Goal: Task Accomplishment & Management: Manage account settings

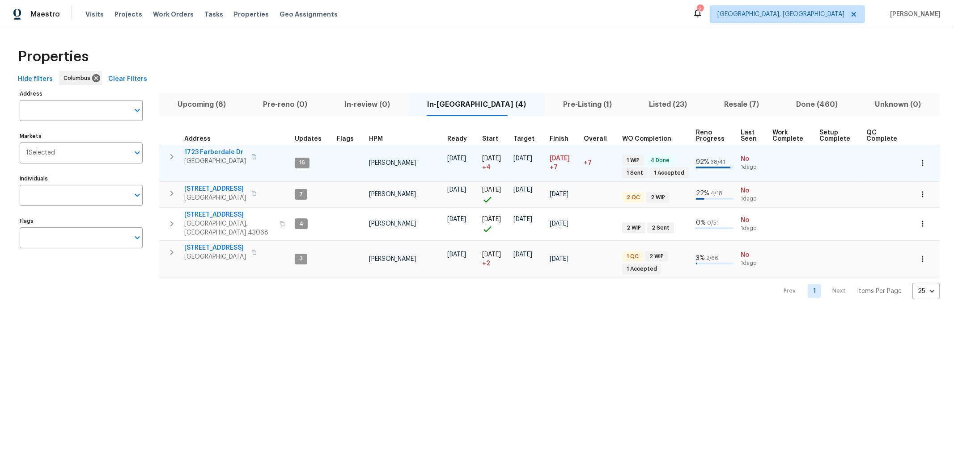
click at [168, 156] on icon "button" at bounding box center [171, 157] width 11 height 11
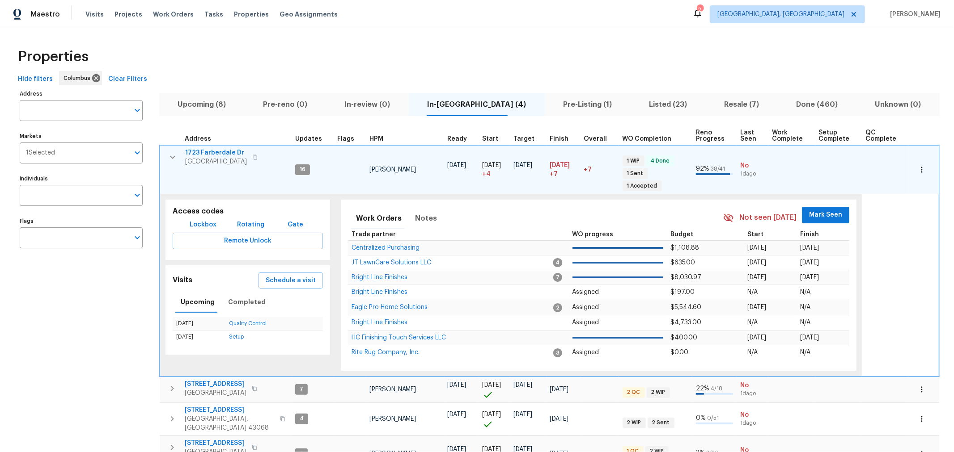
click at [821, 208] on button "Mark Seen" at bounding box center [825, 215] width 47 height 17
click at [254, 297] on span "Completed" at bounding box center [247, 302] width 38 height 11
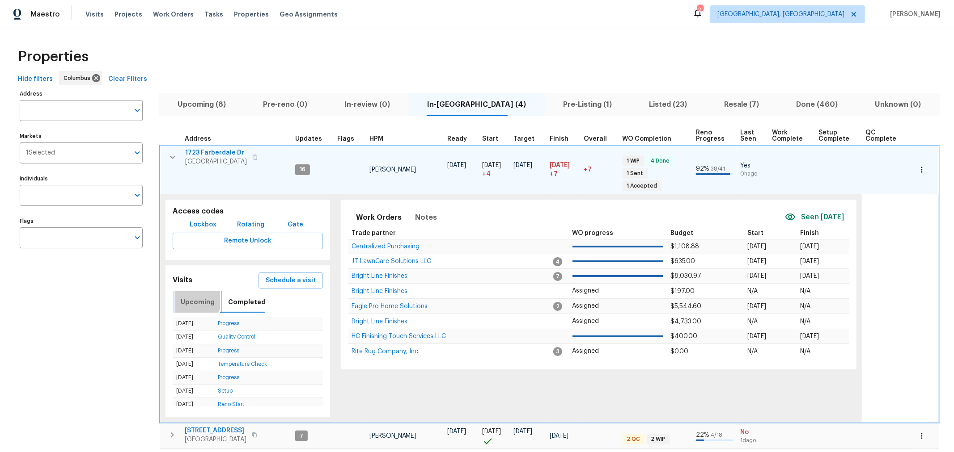
click at [186, 291] on button "Upcoming" at bounding box center [197, 301] width 45 height 21
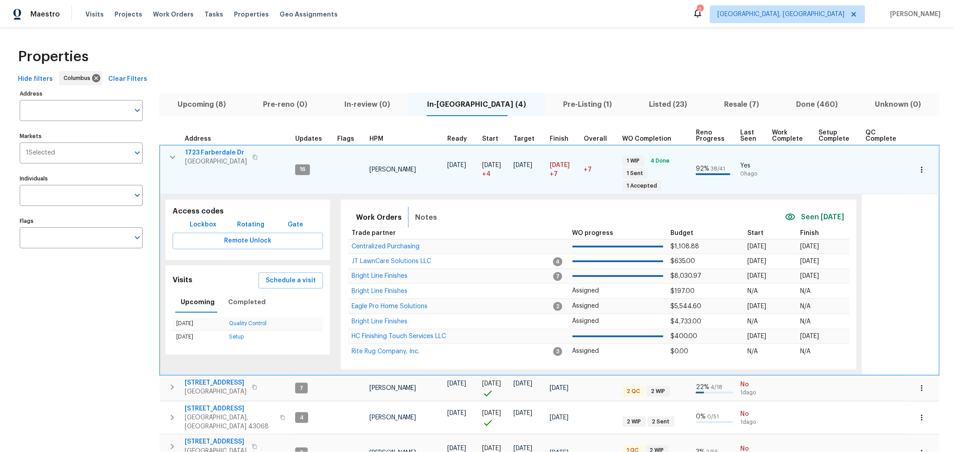
click at [416, 211] on span "Notes" at bounding box center [426, 217] width 22 height 13
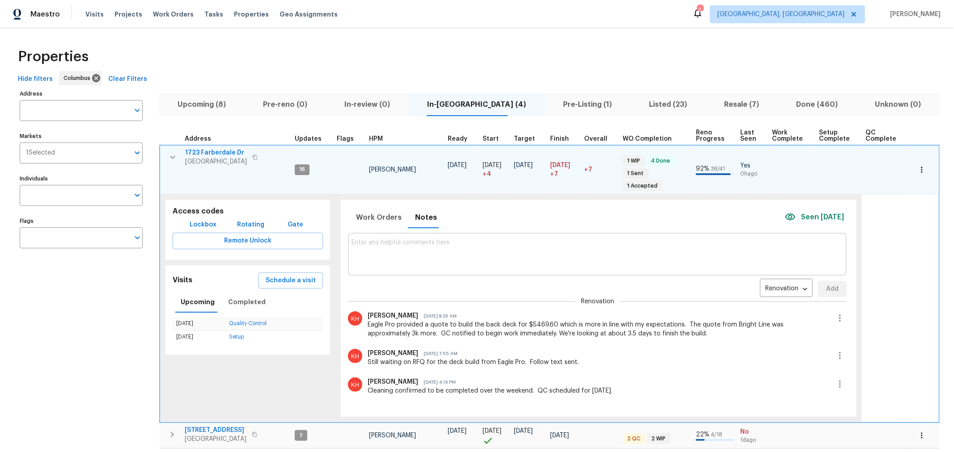
click at [169, 157] on icon "button" at bounding box center [172, 157] width 11 height 11
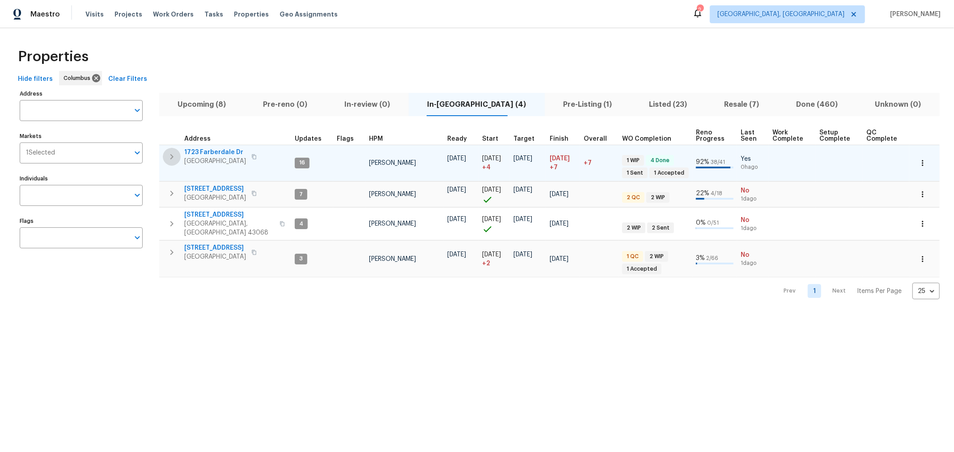
click at [169, 157] on icon "button" at bounding box center [171, 157] width 11 height 11
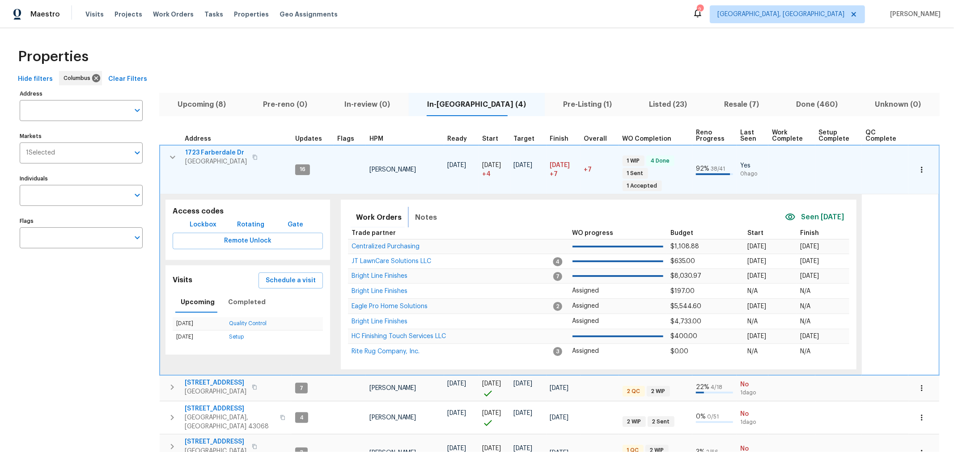
click at [433, 207] on button "Notes" at bounding box center [426, 217] width 33 height 21
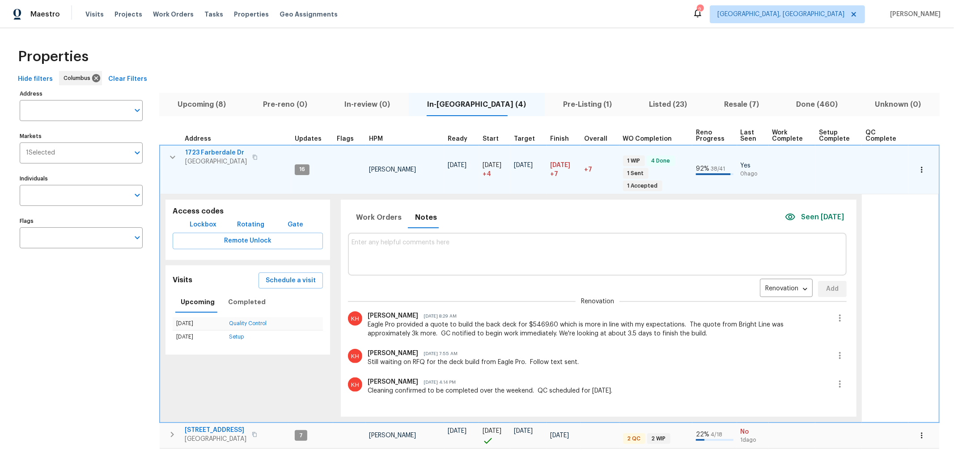
click at [557, 257] on div at bounding box center [596, 255] width 491 height 36
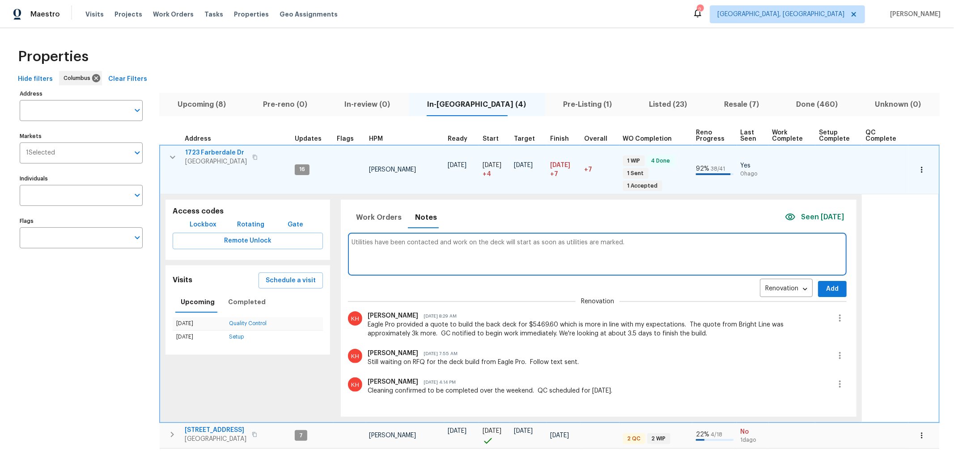
type textarea "Utilities have been contacted and work on the deck will start as soon as utilit…"
click at [825, 284] on span "Add" at bounding box center [832, 289] width 14 height 11
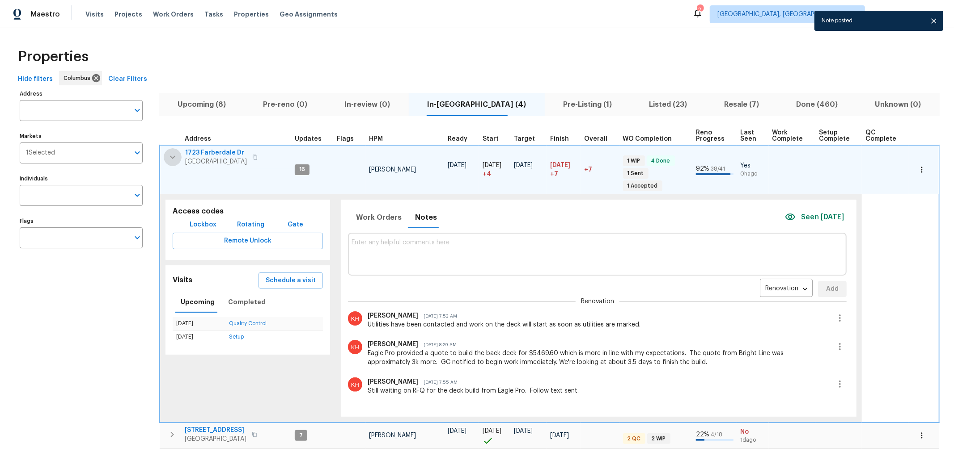
click at [170, 161] on icon "button" at bounding box center [172, 157] width 11 height 11
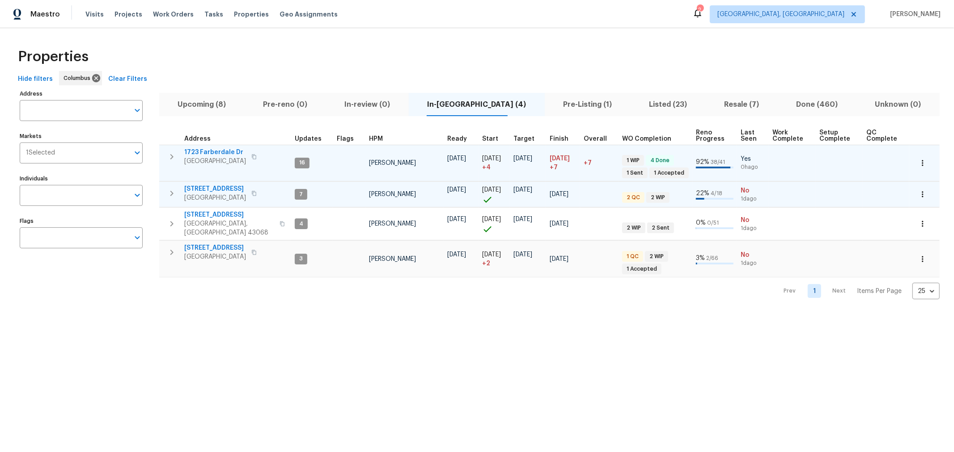
click at [168, 189] on icon "button" at bounding box center [171, 193] width 11 height 11
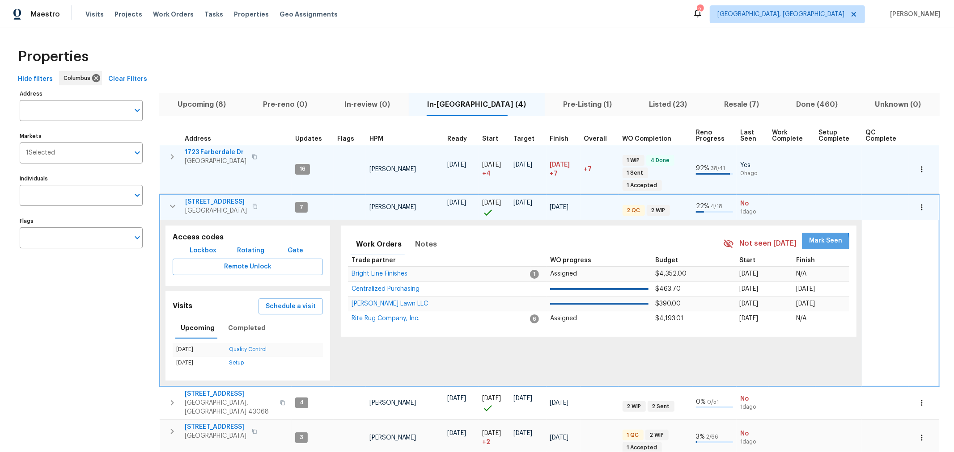
click at [802, 233] on button "Mark Seen" at bounding box center [825, 241] width 47 height 17
click at [410, 233] on button "Notes" at bounding box center [426, 243] width 33 height 21
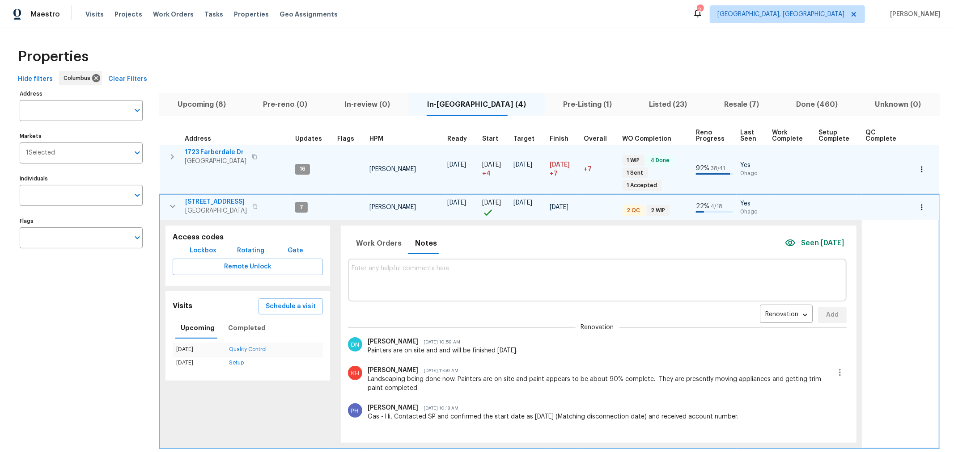
click at [461, 278] on textarea at bounding box center [596, 280] width 491 height 30
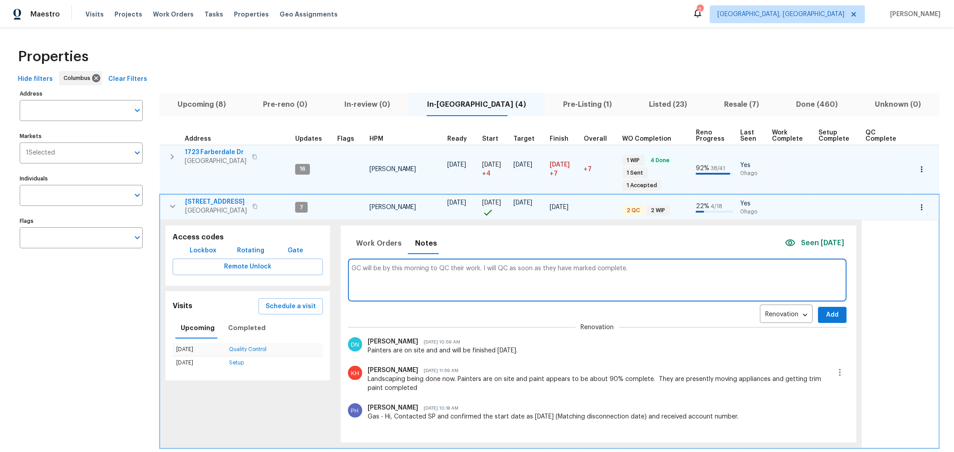
type textarea "GC will be by this morning to QC their work. I will QC as soon as they have mar…"
click at [825, 310] on span "Add" at bounding box center [832, 315] width 14 height 11
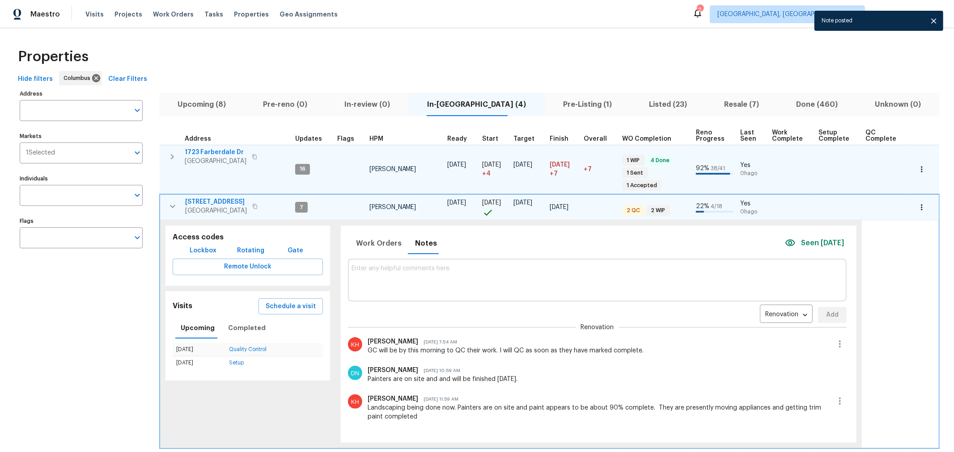
click at [171, 201] on icon "button" at bounding box center [172, 206] width 11 height 11
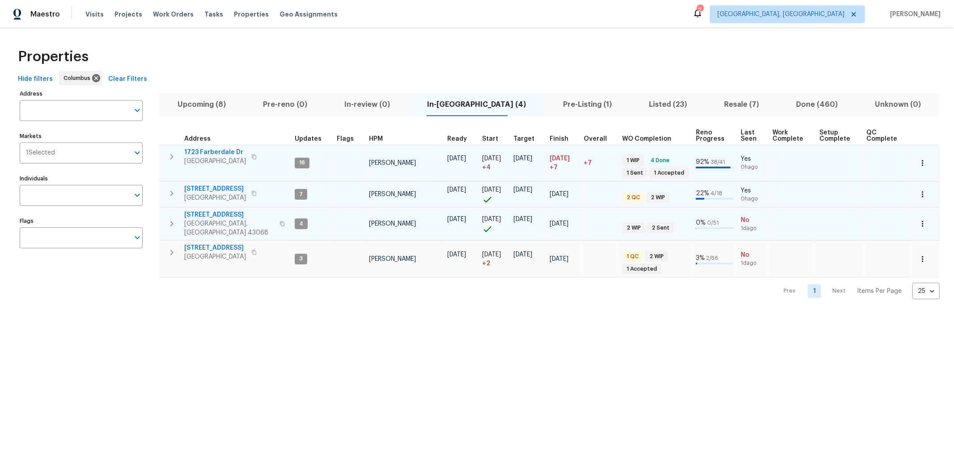
click at [165, 218] on button "button" at bounding box center [172, 224] width 18 height 27
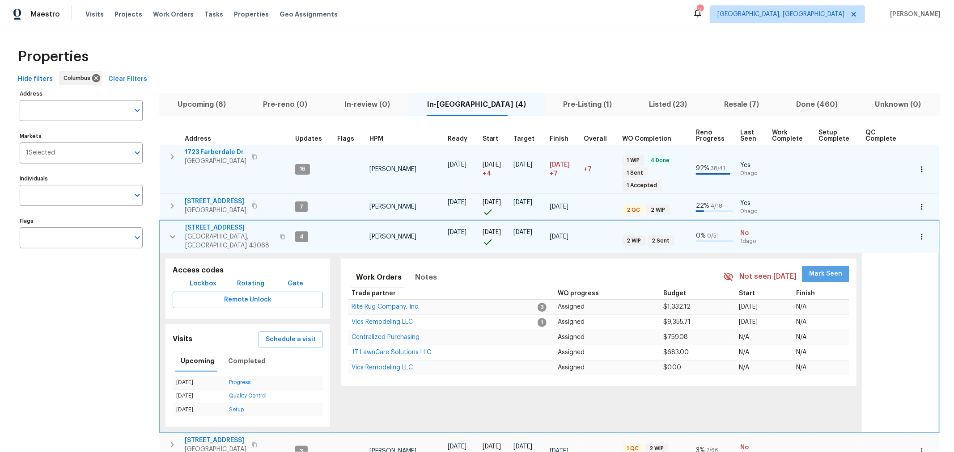
click at [821, 269] on span "Mark Seen" at bounding box center [825, 274] width 33 height 11
click at [169, 232] on icon "button" at bounding box center [172, 237] width 11 height 11
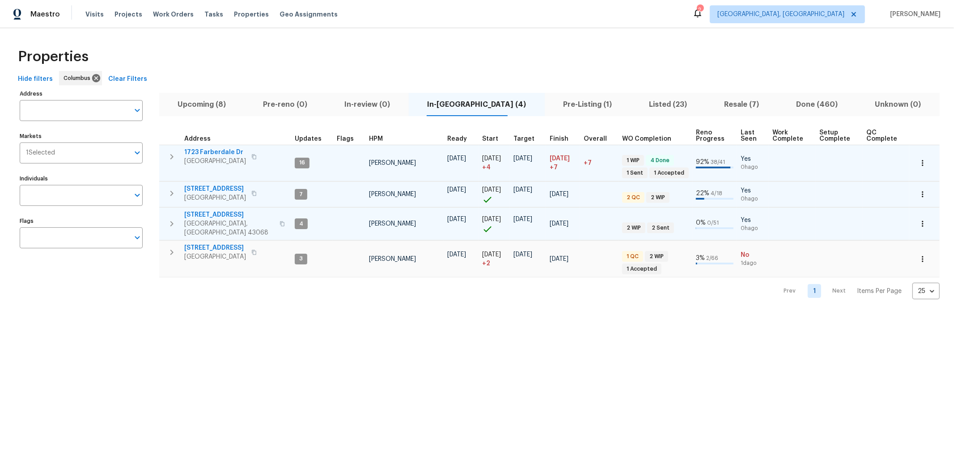
click at [175, 190] on icon "button" at bounding box center [171, 193] width 11 height 11
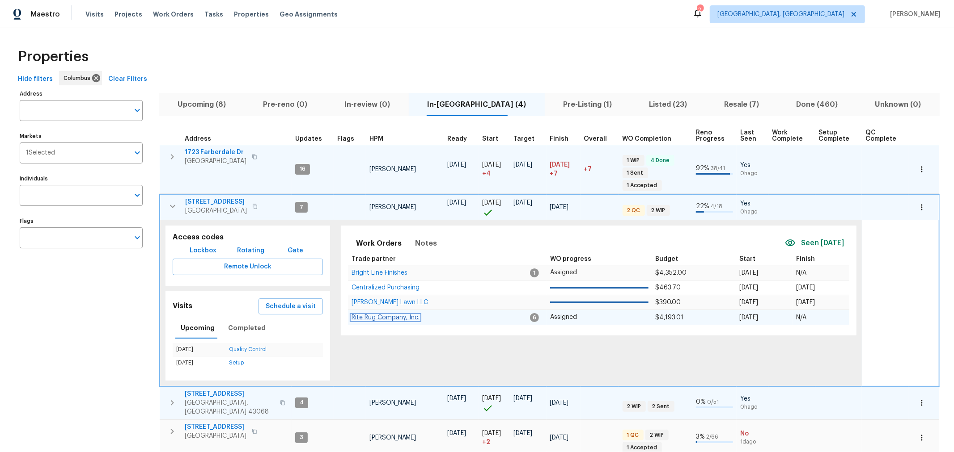
click at [390, 315] on span "Rite Rug Company, Inc." at bounding box center [385, 318] width 68 height 6
click at [168, 201] on icon "button" at bounding box center [172, 206] width 11 height 11
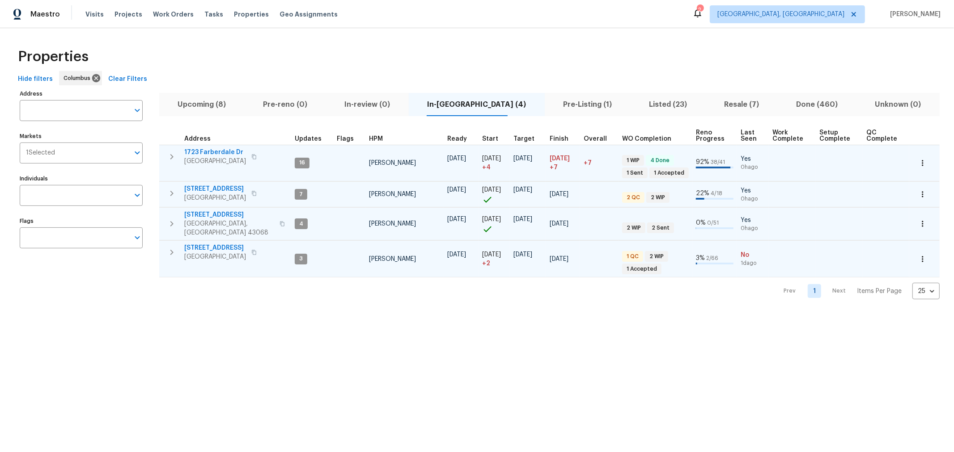
click at [171, 244] on button "button" at bounding box center [172, 253] width 18 height 18
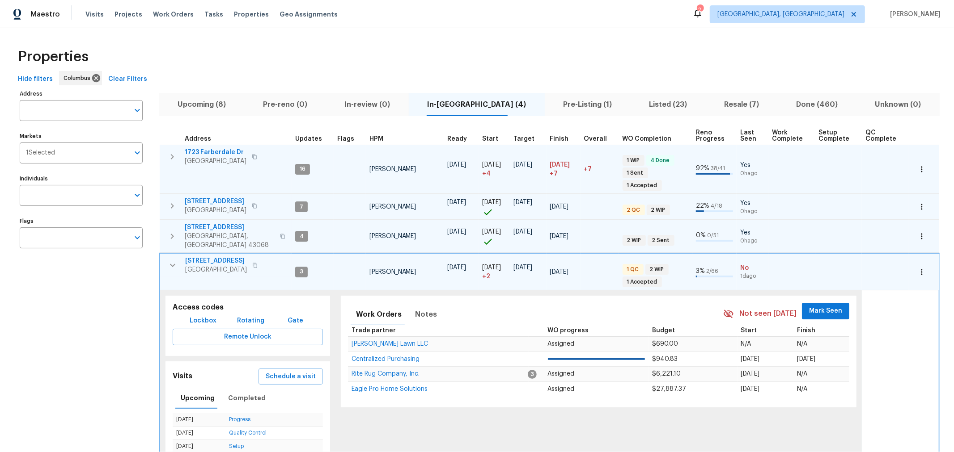
click at [823, 306] on span "Mark Seen" at bounding box center [825, 311] width 33 height 11
click at [169, 260] on icon "button" at bounding box center [172, 265] width 11 height 11
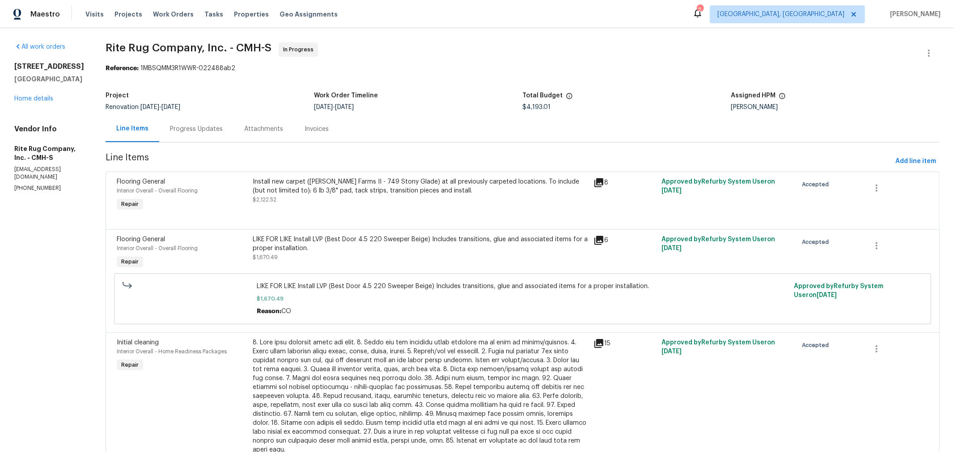
click at [220, 140] on div "Progress Updates" at bounding box center [196, 129] width 74 height 26
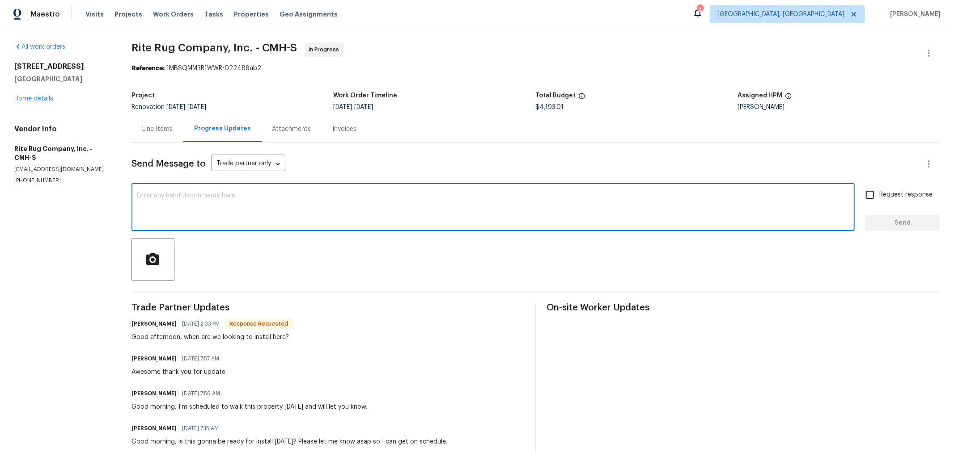
click at [251, 208] on textarea at bounding box center [493, 208] width 712 height 31
click at [252, 208] on textarea at bounding box center [493, 208] width 712 height 31
type textarea "I'm hoping to have word today. Painters were still working as of yesterday."
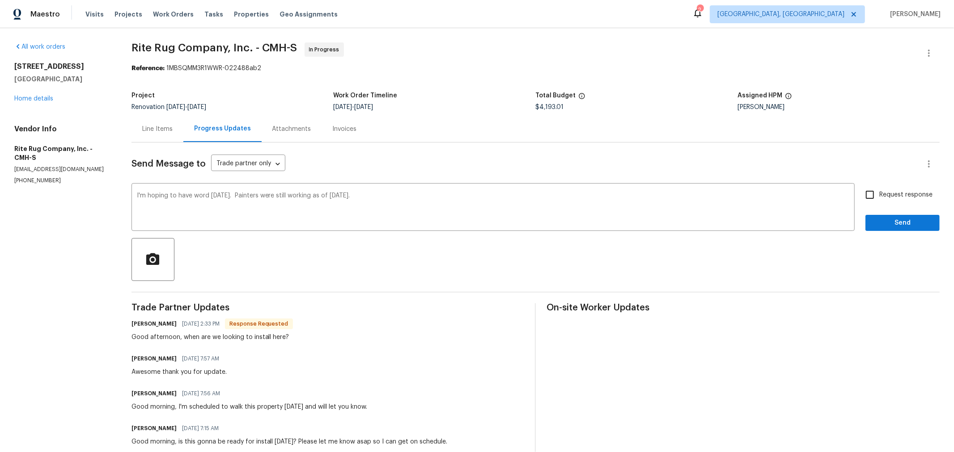
click at [903, 199] on label "Request response" at bounding box center [896, 195] width 72 height 19
click at [879, 199] on input "Request response" at bounding box center [869, 195] width 19 height 19
checkbox input "true"
click at [900, 224] on span "Send" at bounding box center [902, 223] width 60 height 11
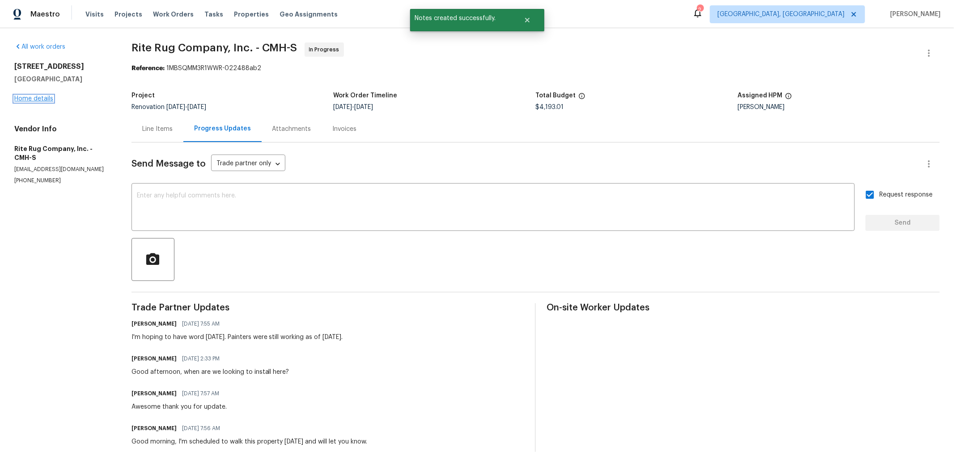
click at [34, 101] on link "Home details" at bounding box center [33, 99] width 39 height 6
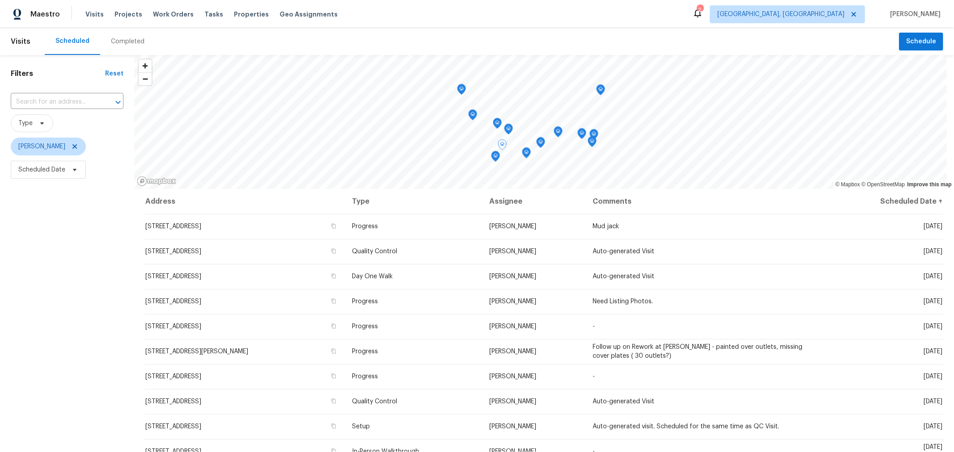
scroll to position [0, 0]
click at [74, 174] on span "Scheduled Date" at bounding box center [48, 170] width 75 height 18
click at [64, 195] on input "text" at bounding box center [60, 200] width 88 height 18
select select "8"
select select "2025"
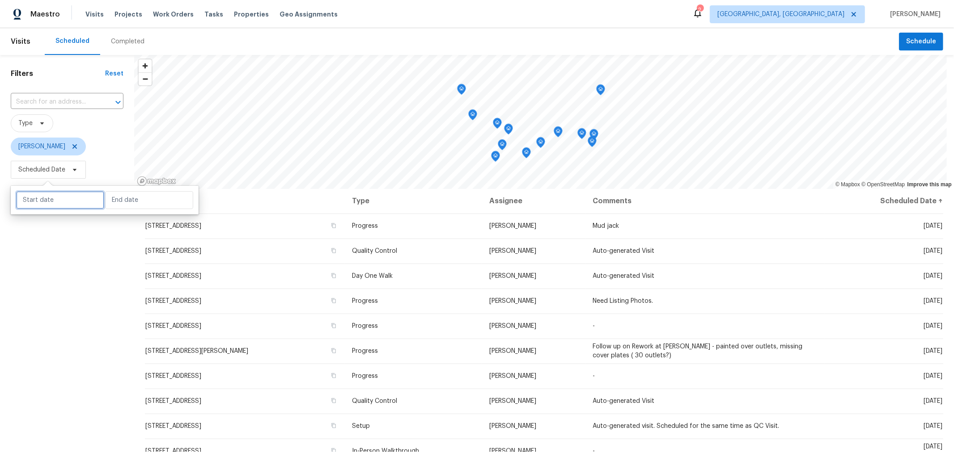
select select "9"
select select "2025"
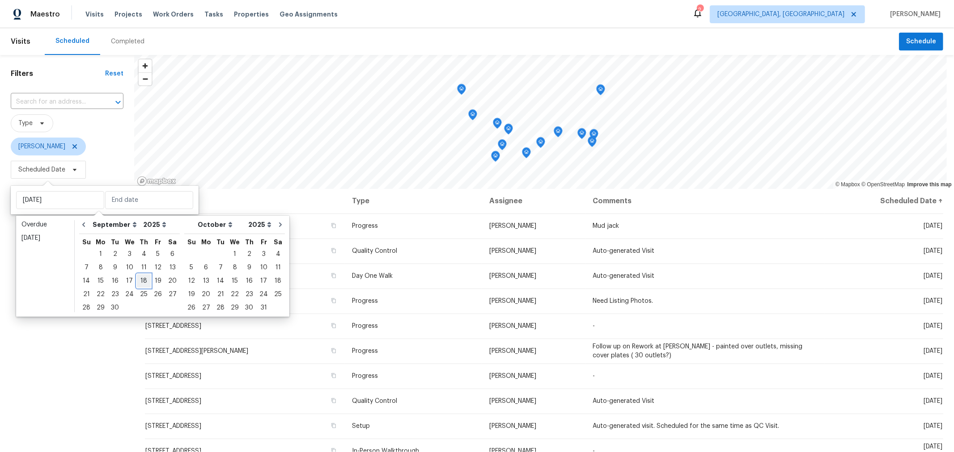
click at [137, 276] on div "18" at bounding box center [144, 281] width 14 height 13
type input "Wed, Sep 17"
type input "Thu, Sep 18"
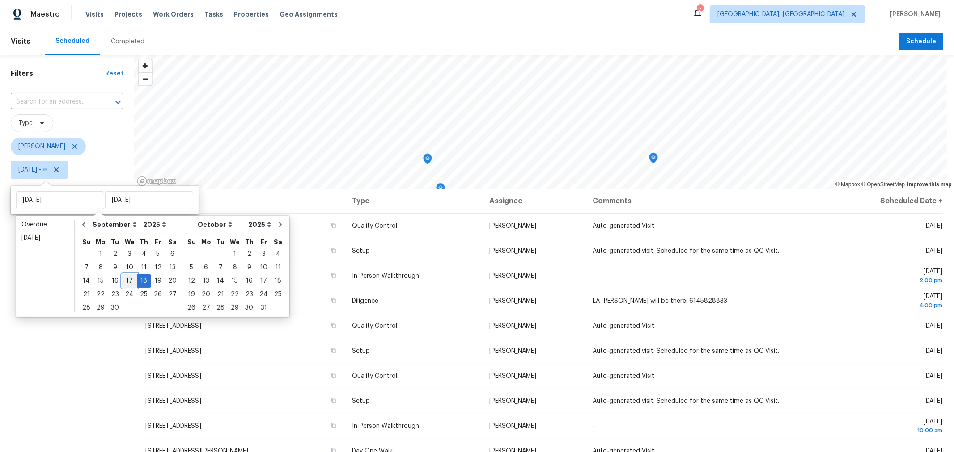
click at [127, 280] on div "17" at bounding box center [129, 281] width 15 height 13
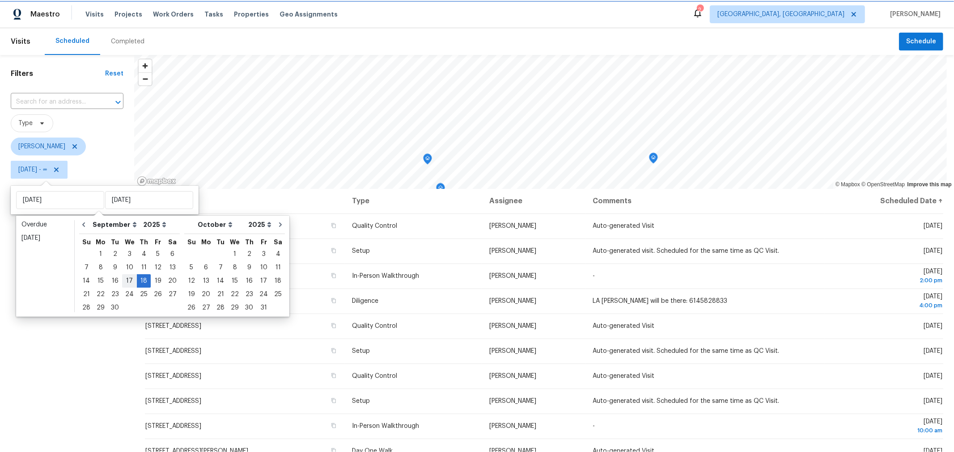
type input "Wed, Sep 17"
type input "Thu, Sep 18"
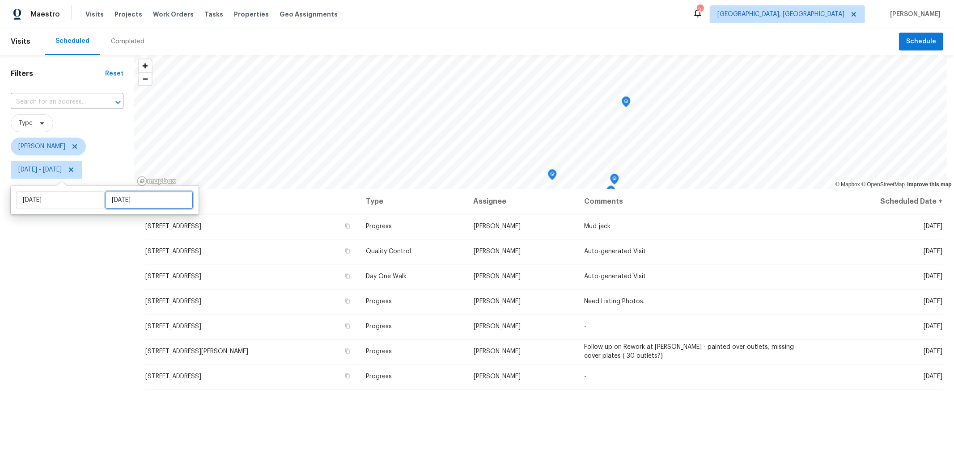
click at [134, 208] on input "Thu, Sep 18" at bounding box center [149, 200] width 88 height 18
select select "8"
select select "2025"
select select "9"
select select "2025"
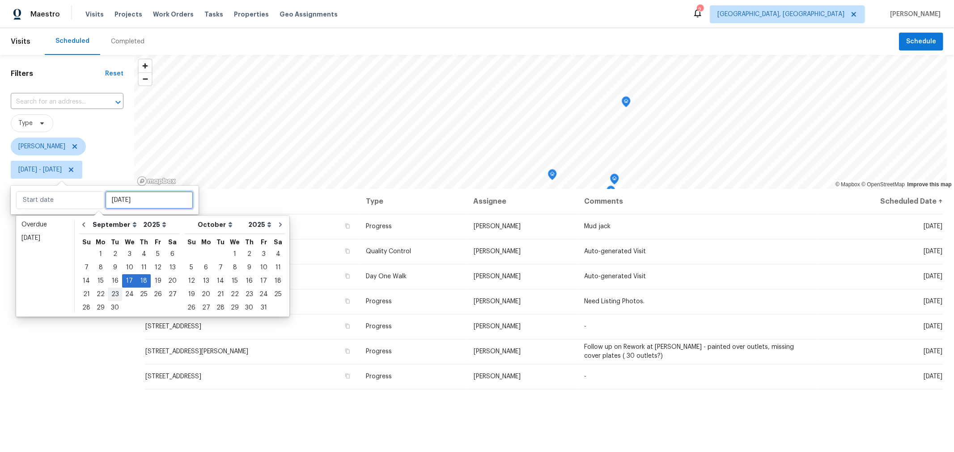
type input "Tue, Sep 16"
type input "Wed, Sep 17"
click at [128, 280] on div "17" at bounding box center [129, 281] width 15 height 13
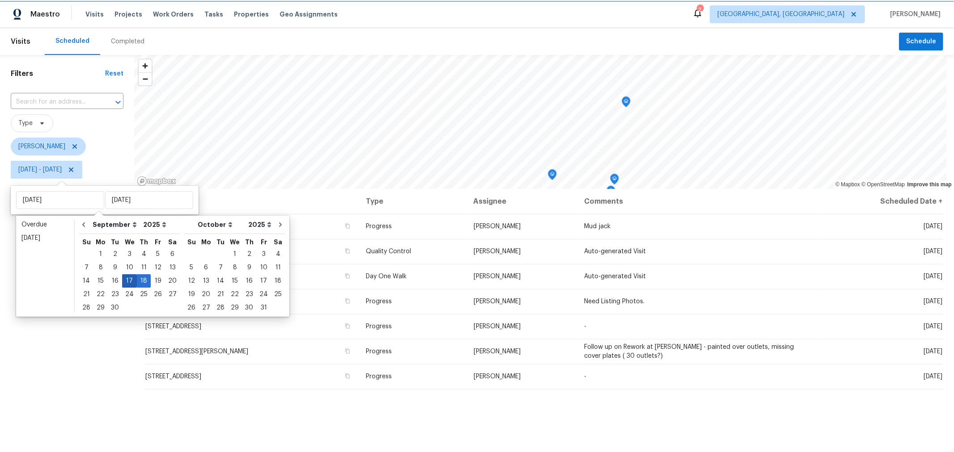
type input "Wed, Sep 17"
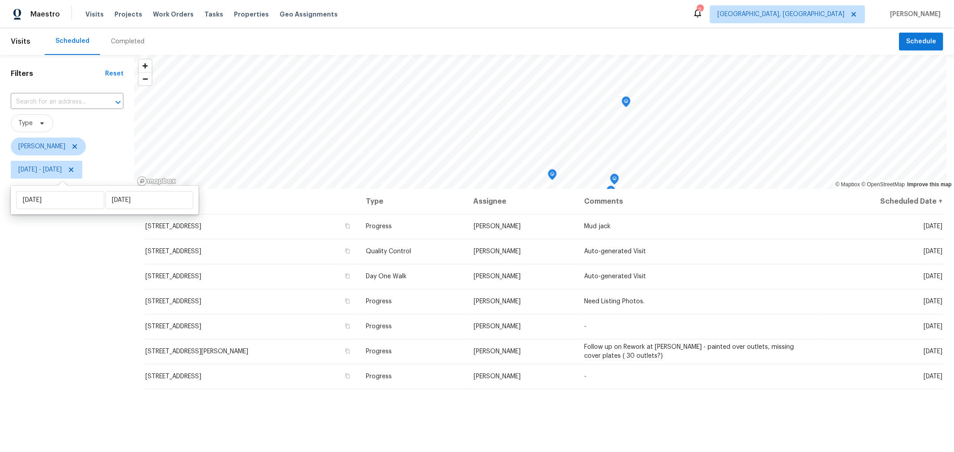
click at [58, 383] on div "Filters Reset ​ Type Keith Hollingsworth Wed, Sep 17 - Wed, Sep 17" at bounding box center [67, 303] width 134 height 496
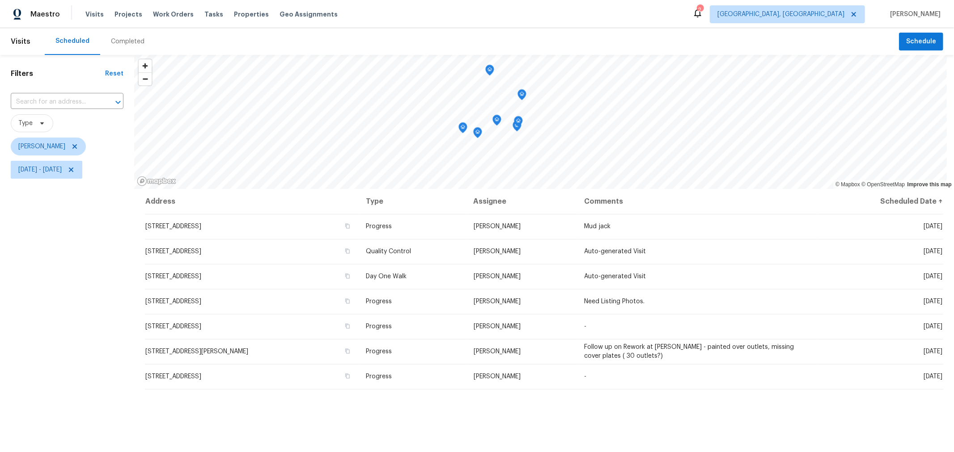
click at [564, 427] on div "Address Type Assignee Comments Scheduled Date ↑ 3429 Grovepark Dr, Grove City, …" at bounding box center [544, 370] width 820 height 362
click at [476, 137] on icon "Map marker" at bounding box center [477, 132] width 9 height 11
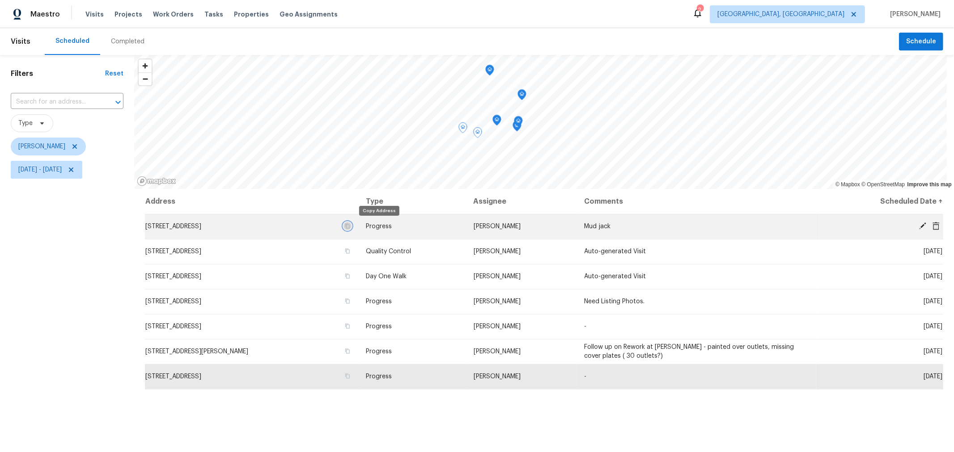
click at [350, 224] on icon "button" at bounding box center [348, 226] width 4 height 5
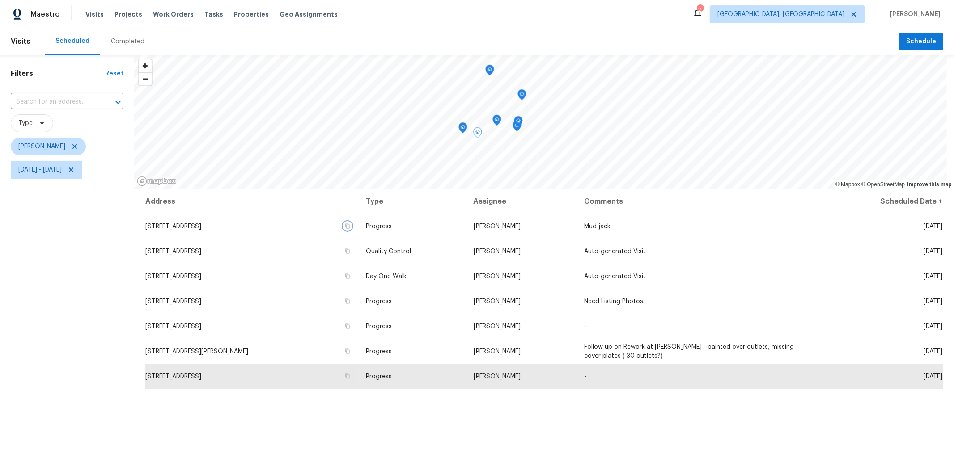
click at [497, 125] on icon "Map marker" at bounding box center [497, 120] width 8 height 10
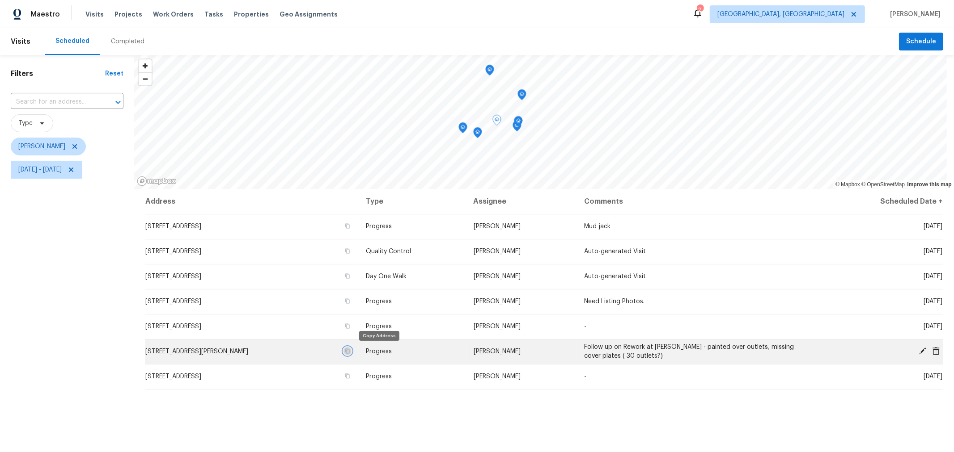
click at [350, 351] on icon "button" at bounding box center [348, 351] width 4 height 5
click at [516, 133] on div "Map marker" at bounding box center [516, 128] width 9 height 14
click at [516, 130] on icon "Map marker" at bounding box center [517, 126] width 8 height 10
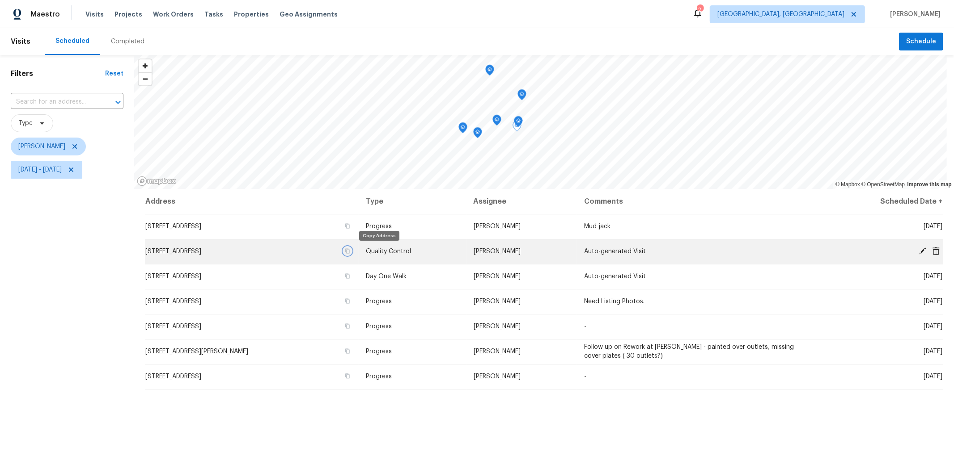
click at [350, 249] on icon "button" at bounding box center [348, 251] width 4 height 5
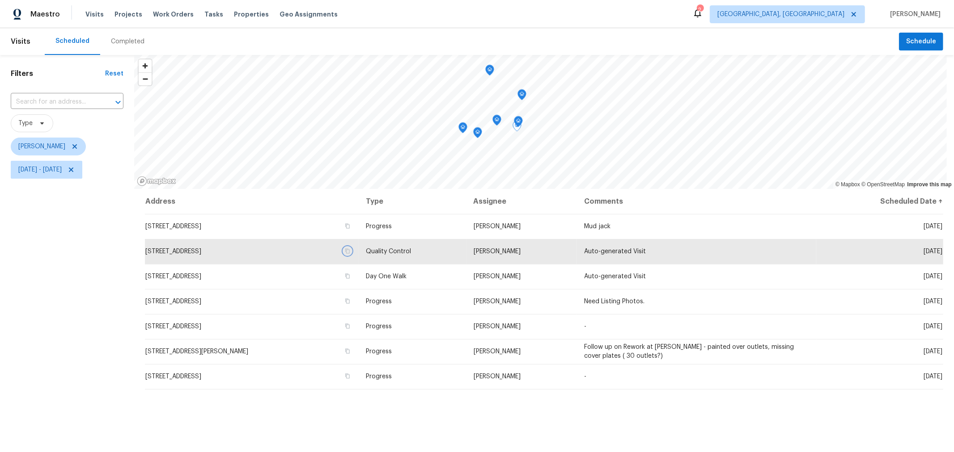
click at [518, 124] on icon "Map marker" at bounding box center [518, 122] width 8 height 10
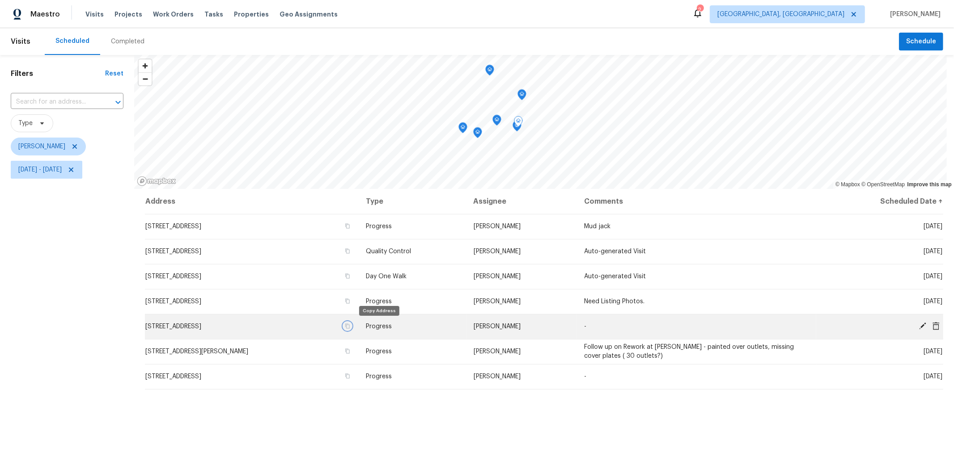
click at [350, 326] on icon "button" at bounding box center [347, 326] width 5 height 5
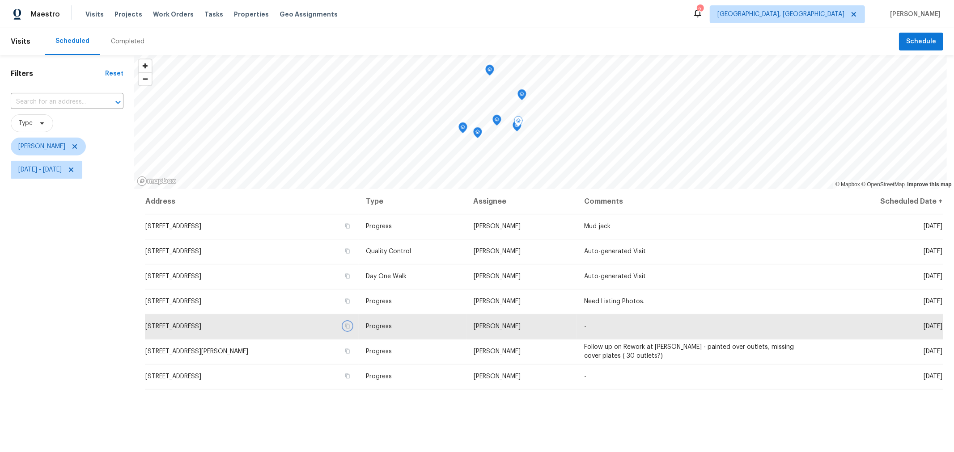
click at [522, 99] on icon "Map marker" at bounding box center [522, 95] width 8 height 10
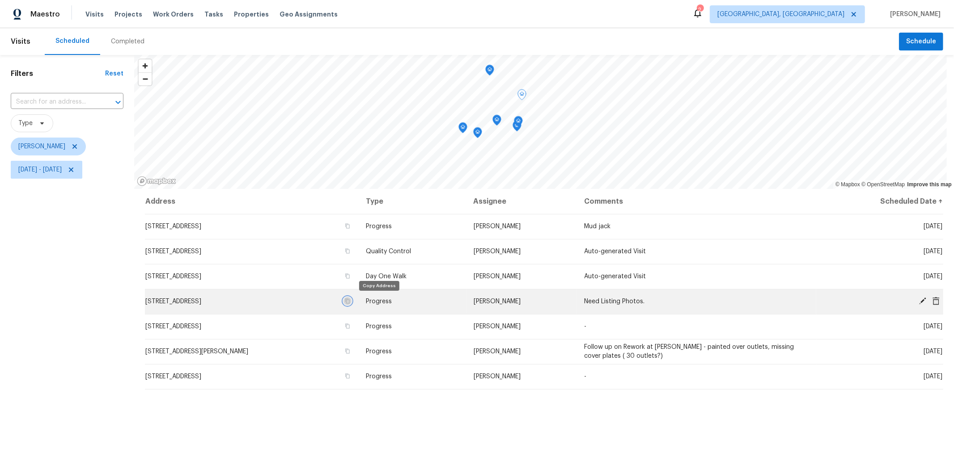
click at [350, 301] on icon "button" at bounding box center [347, 301] width 5 height 5
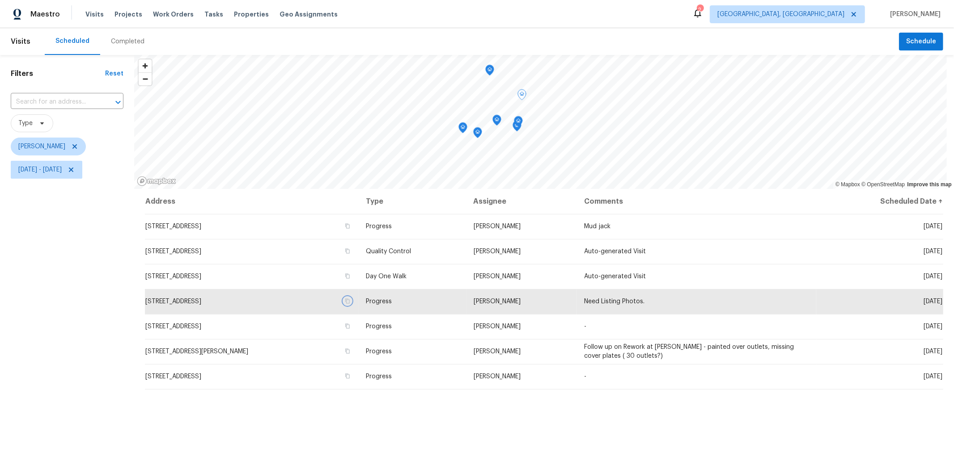
click at [486, 76] on div "Map marker" at bounding box center [489, 72] width 9 height 14
click at [490, 74] on icon "Map marker" at bounding box center [490, 70] width 8 height 10
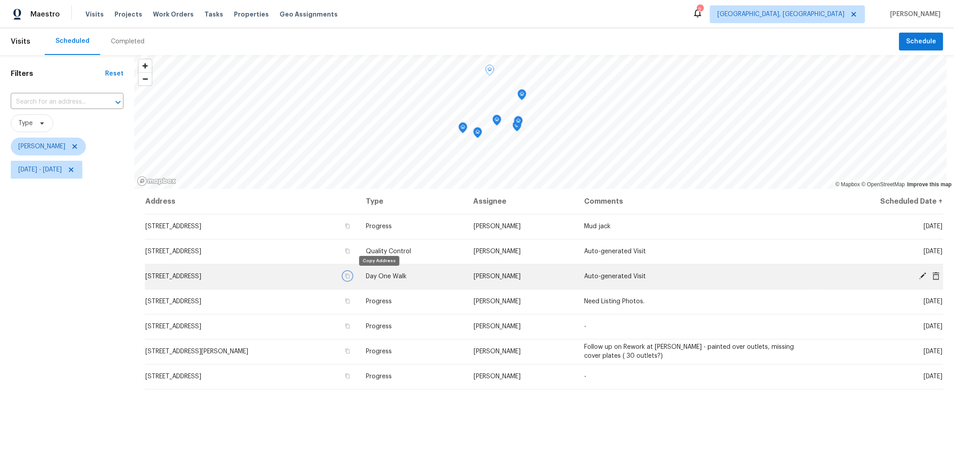
click at [350, 275] on icon "button" at bounding box center [348, 276] width 4 height 5
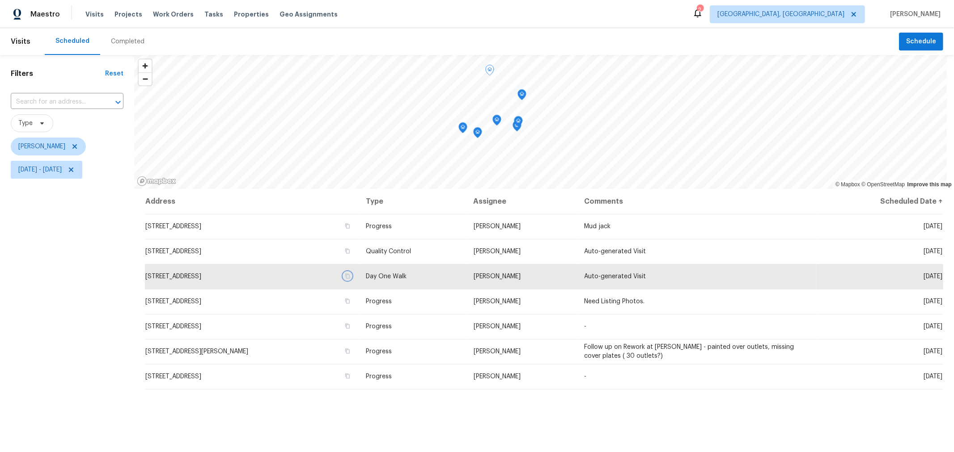
click at [524, 97] on icon "Map marker" at bounding box center [521, 94] width 9 height 11
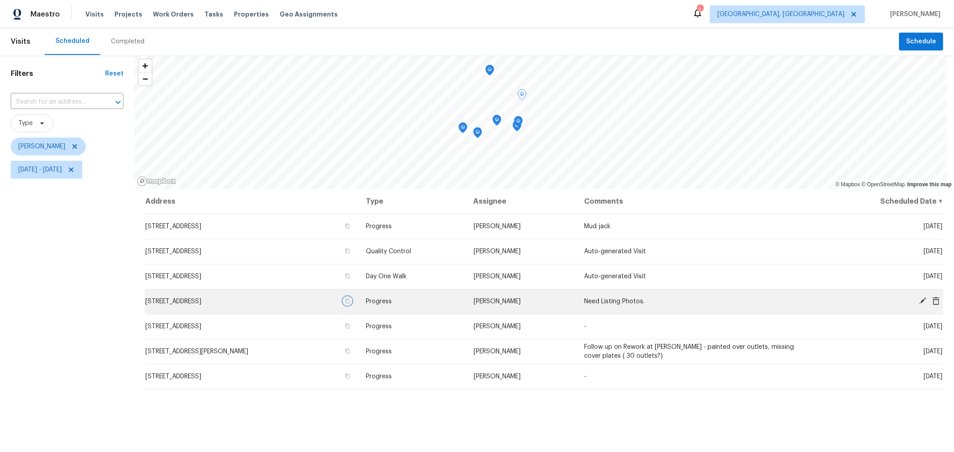
click at [350, 300] on icon "button" at bounding box center [347, 301] width 5 height 5
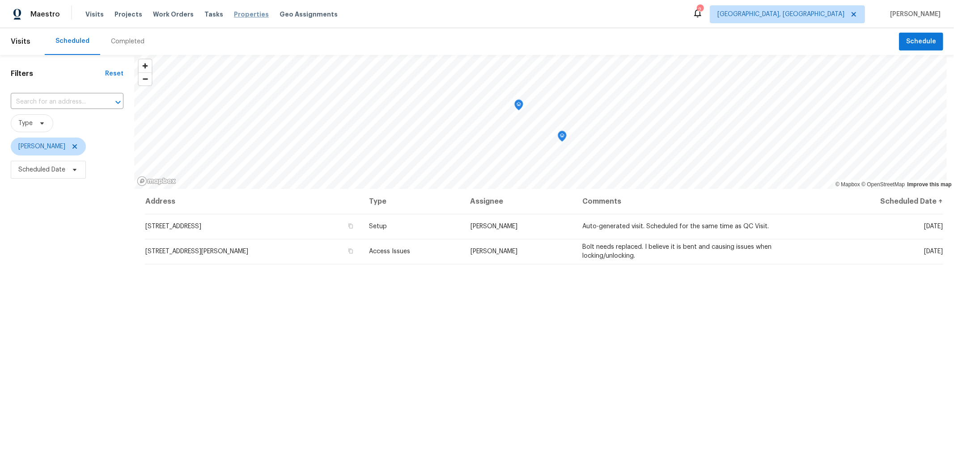
click at [240, 14] on span "Properties" at bounding box center [251, 14] width 35 height 9
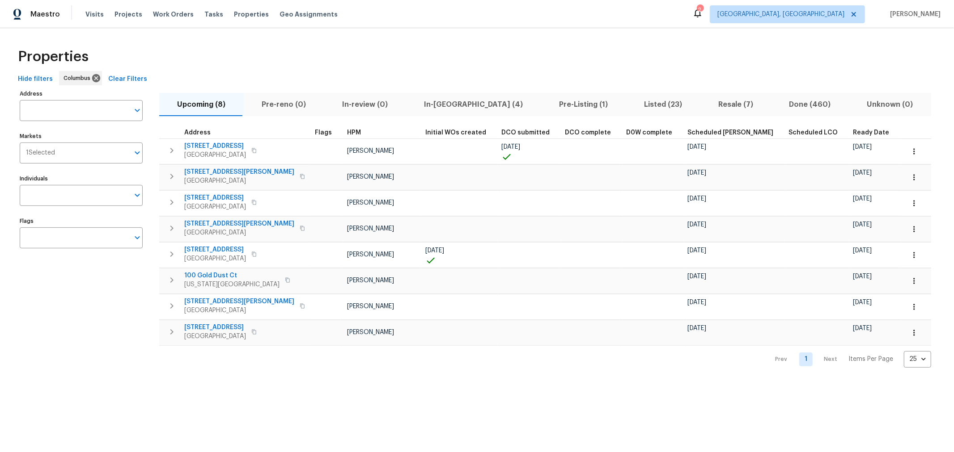
click at [436, 104] on span "In-reno (4)" at bounding box center [473, 104] width 124 height 13
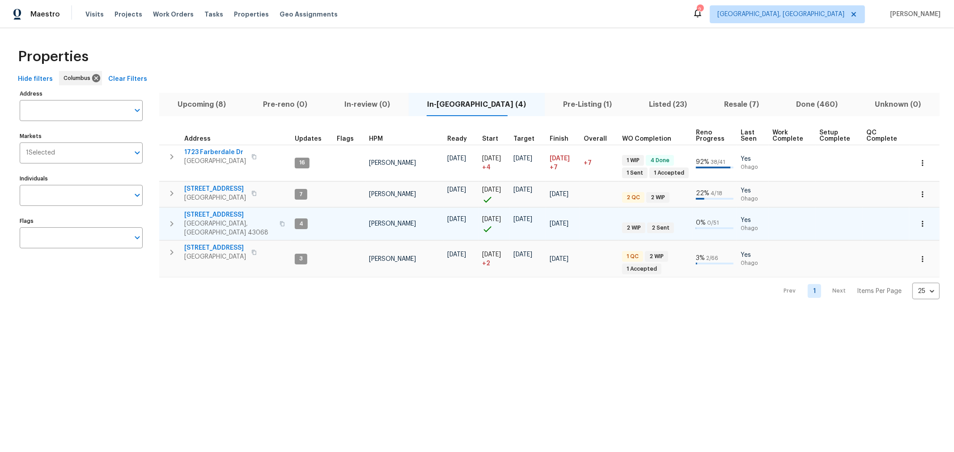
click at [211, 215] on span "7287 Candlestone Dr" at bounding box center [229, 215] width 90 height 9
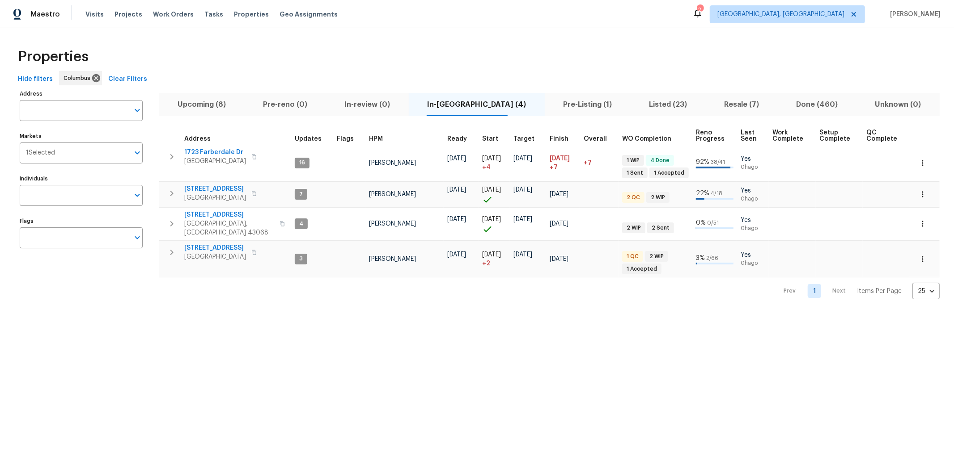
click at [636, 103] on span "Listed (23)" at bounding box center [668, 104] width 64 height 13
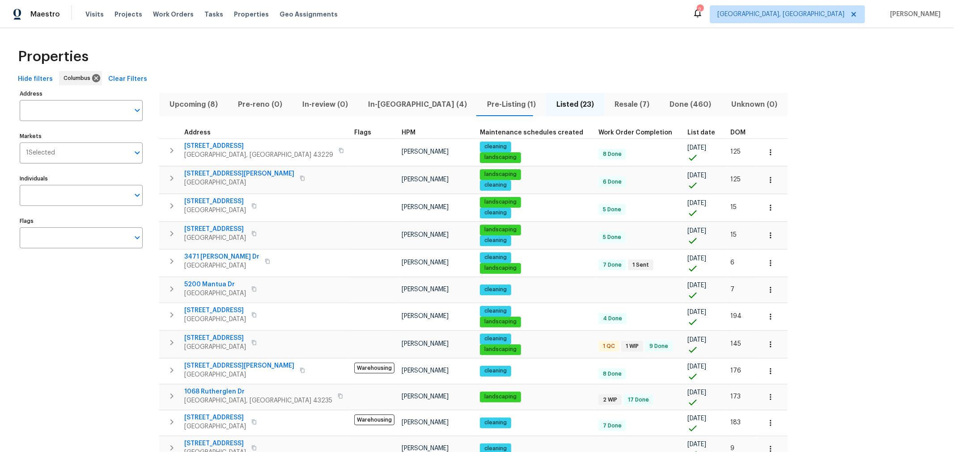
click at [847, 222] on div "Address Address Markets 1 Selected Markets Individuals Individuals Flags Flags …" at bounding box center [476, 438] width 925 height 700
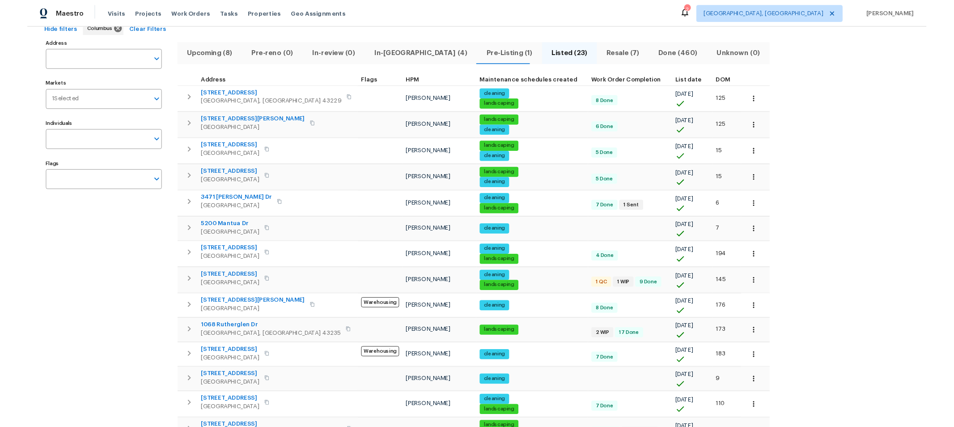
scroll to position [49, 0]
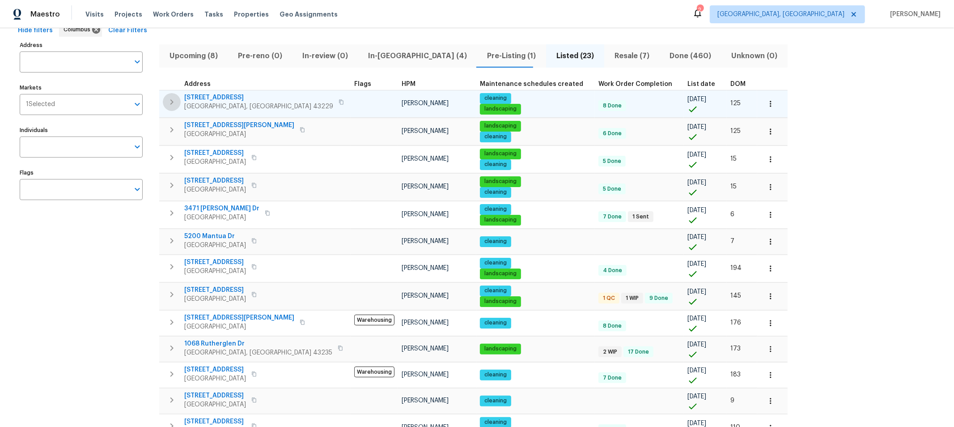
click at [166, 99] on icon "button" at bounding box center [171, 102] width 11 height 11
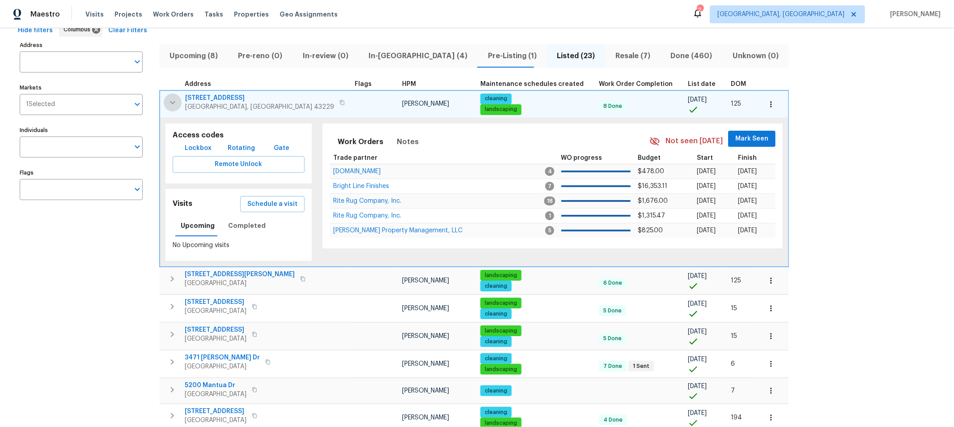
click at [170, 99] on icon "button" at bounding box center [172, 102] width 11 height 11
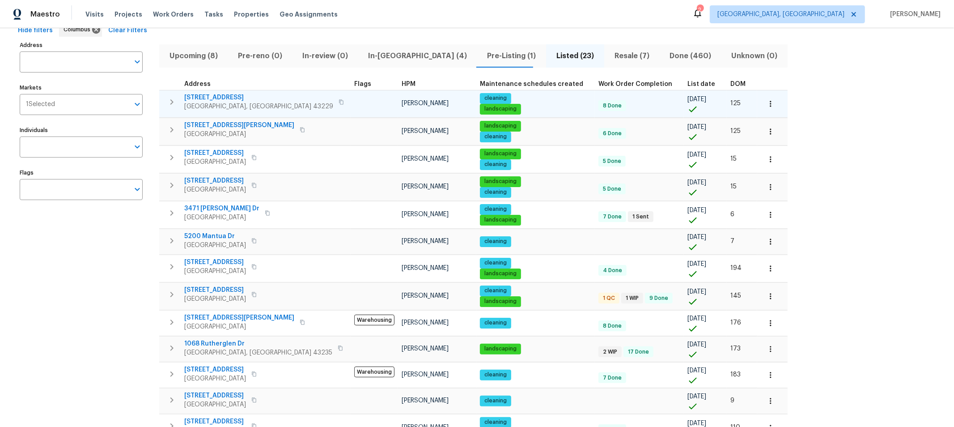
click at [170, 99] on icon "button" at bounding box center [171, 102] width 11 height 11
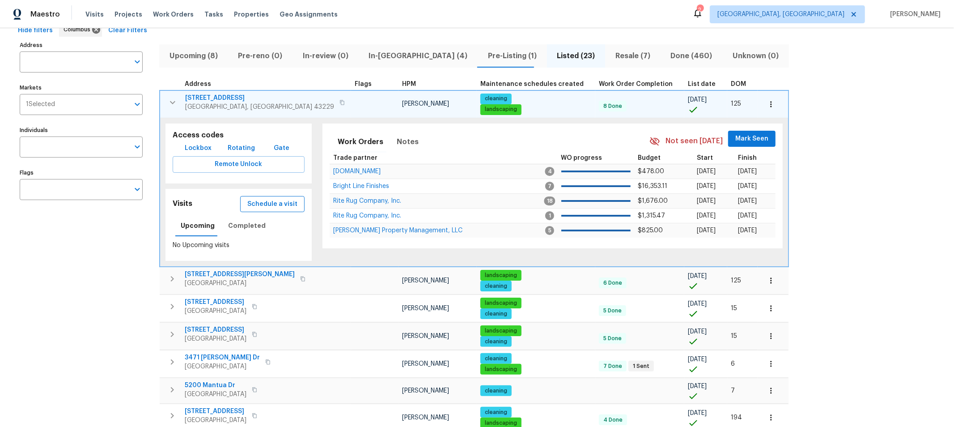
click at [254, 204] on span "Schedule a visit" at bounding box center [272, 204] width 50 height 11
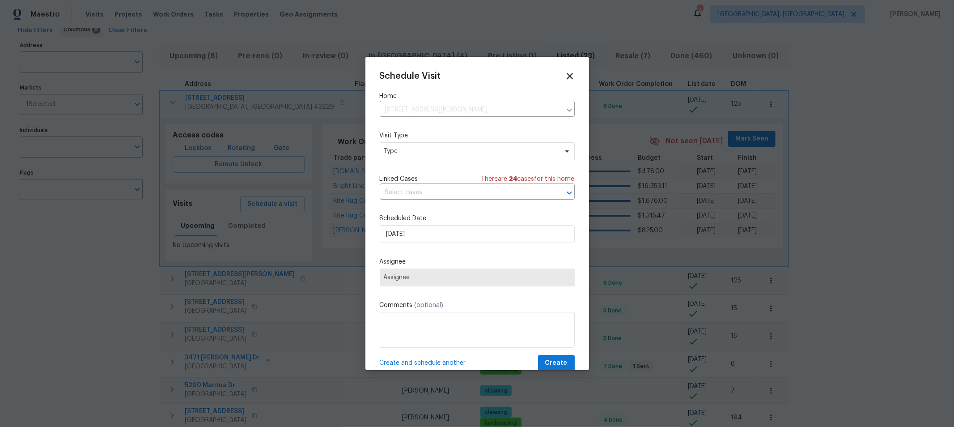
click at [564, 77] on icon at bounding box center [569, 76] width 10 height 10
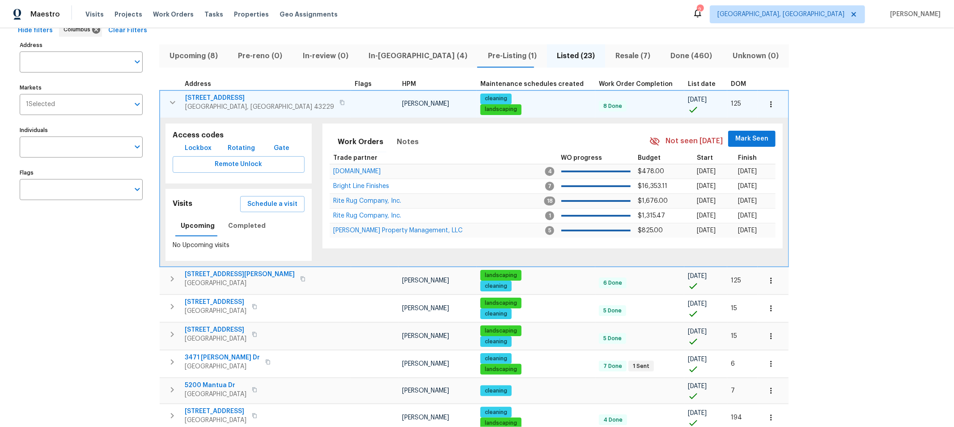
click at [211, 97] on span "2222 Trent Rd" at bounding box center [259, 97] width 149 height 9
click at [247, 200] on span "Schedule a visit" at bounding box center [272, 204] width 50 height 11
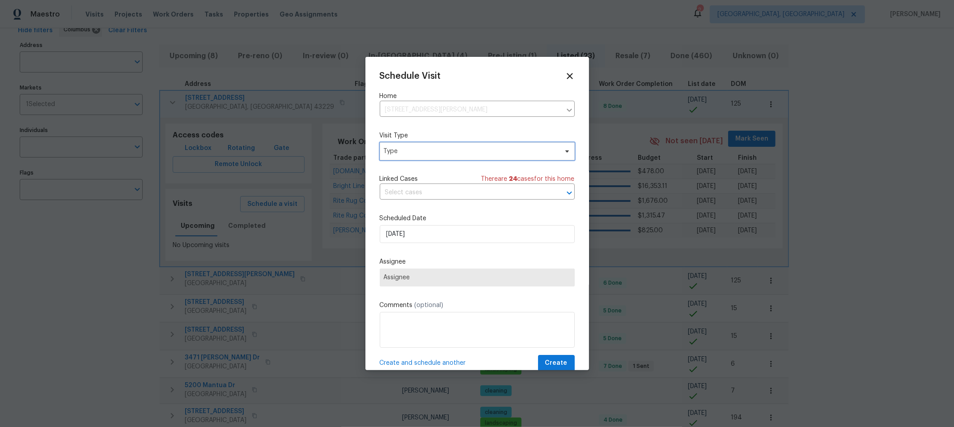
click at [469, 153] on span "Type" at bounding box center [471, 151] width 174 height 9
click at [540, 161] on div "Schedule Visit Home 2222 Trent Rd, Columbus, OH 43229 ​ Visit Type Type Linked …" at bounding box center [477, 221] width 195 height 300
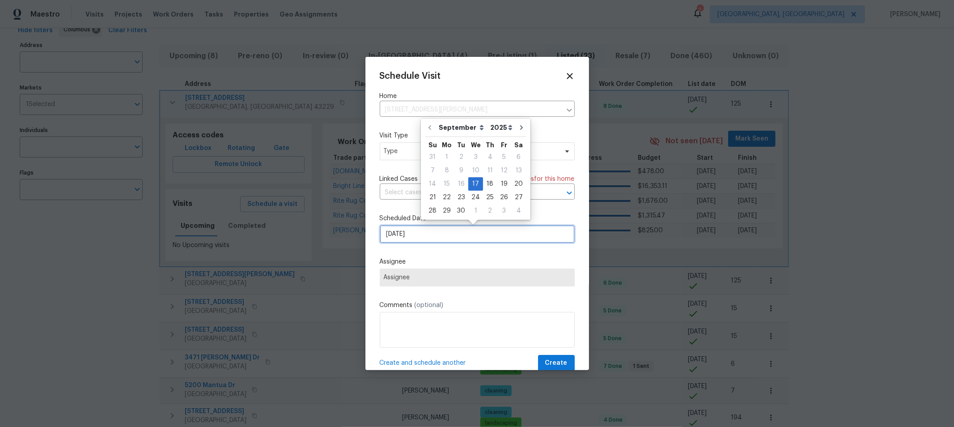
click at [467, 240] on input "9/17/2025" at bounding box center [477, 234] width 195 height 18
click at [549, 215] on label "Scheduled Date" at bounding box center [477, 218] width 195 height 9
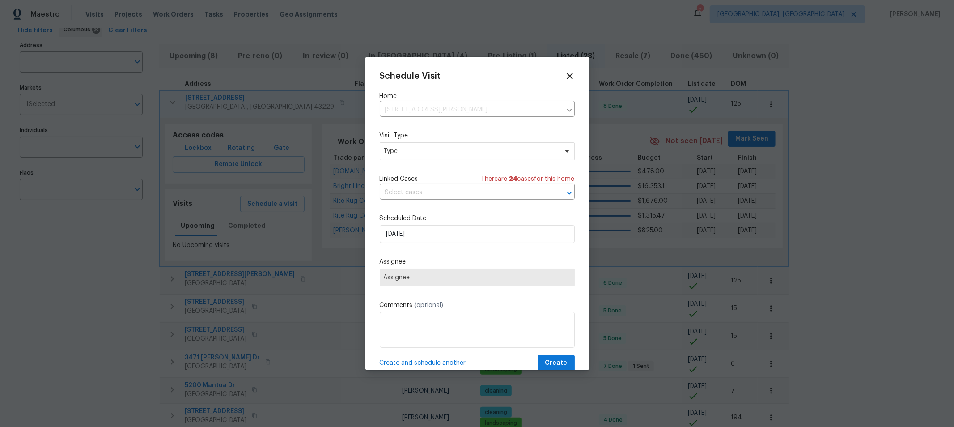
click at [513, 276] on span "Assignee" at bounding box center [477, 277] width 187 height 7
click at [490, 160] on span "Type" at bounding box center [477, 151] width 195 height 18
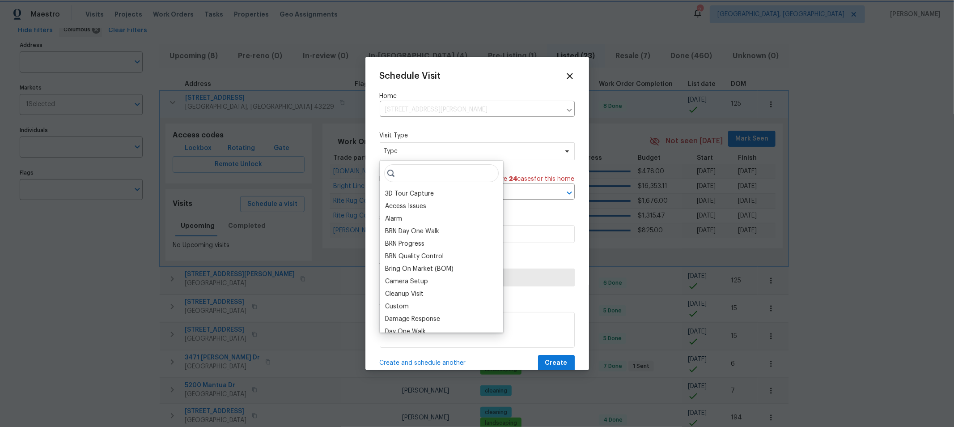
click at [554, 215] on div "Schedule Visit Home 2222 Trent Rd, Columbus, OH 43229 ​ Visit Type Type Linked …" at bounding box center [477, 221] width 195 height 300
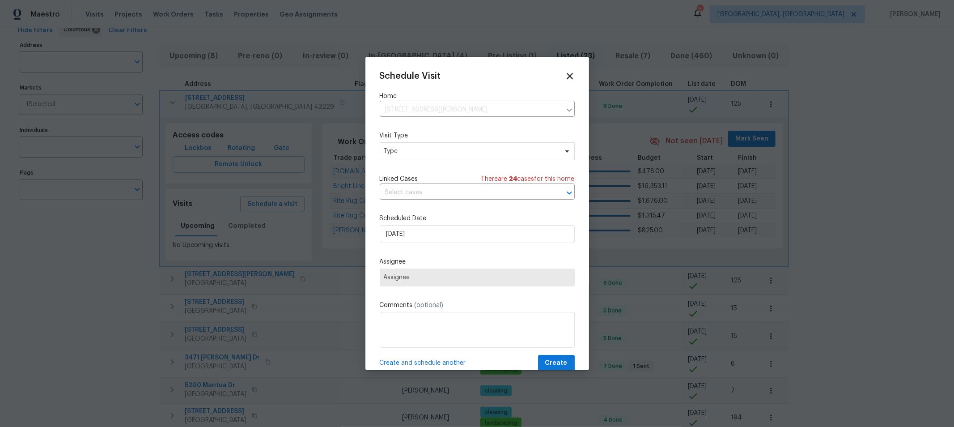
click at [566, 75] on icon at bounding box center [569, 76] width 6 height 6
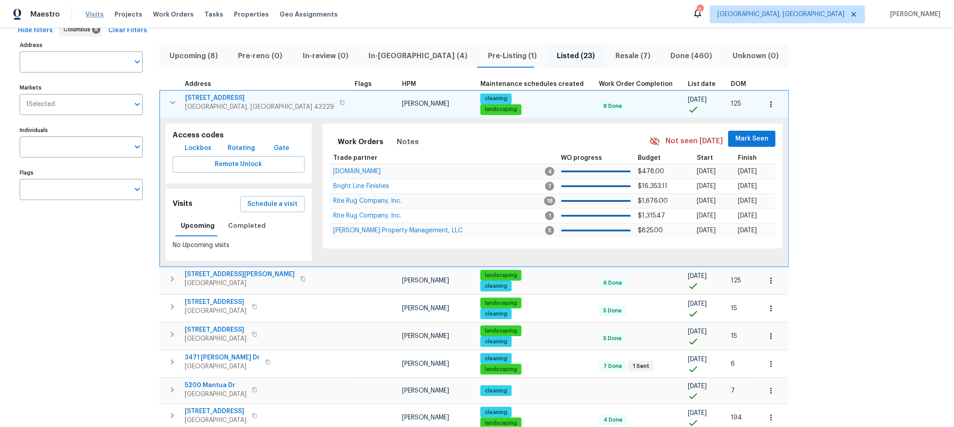
click at [90, 13] on span "Visits" at bounding box center [94, 14] width 18 height 9
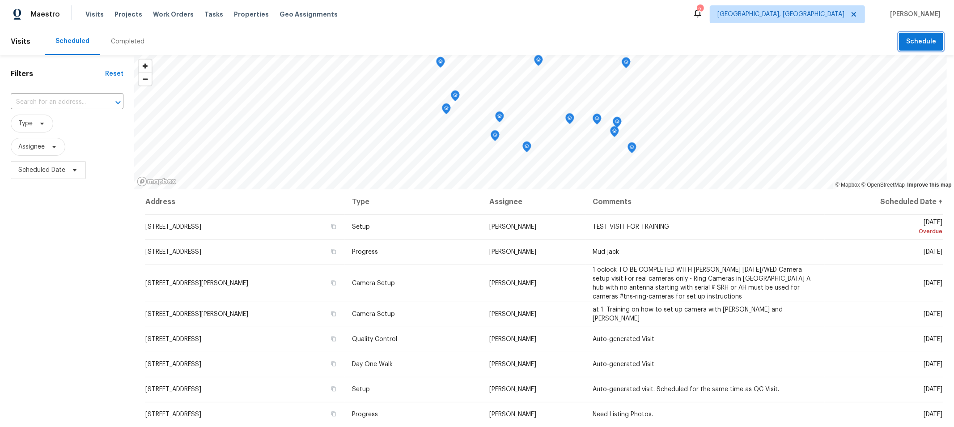
click at [915, 47] on button "Schedule" at bounding box center [921, 42] width 44 height 18
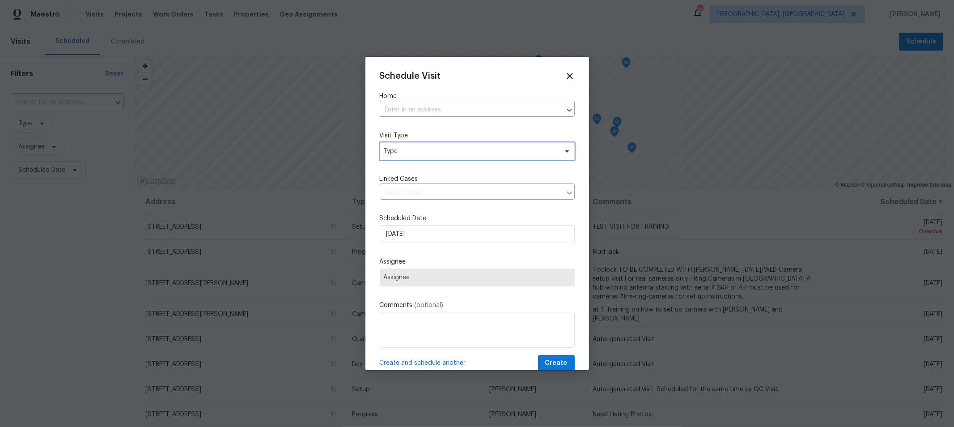
click at [432, 151] on span "Type" at bounding box center [471, 151] width 174 height 9
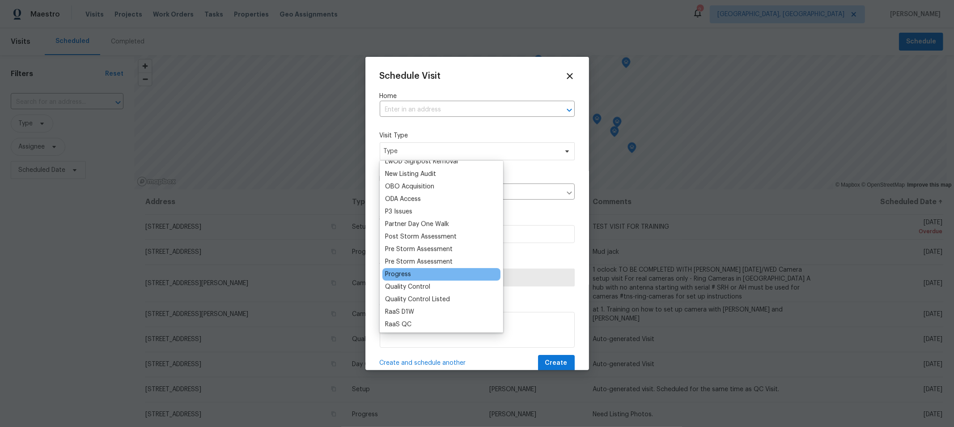
click at [397, 271] on div "Progress" at bounding box center [398, 274] width 26 height 9
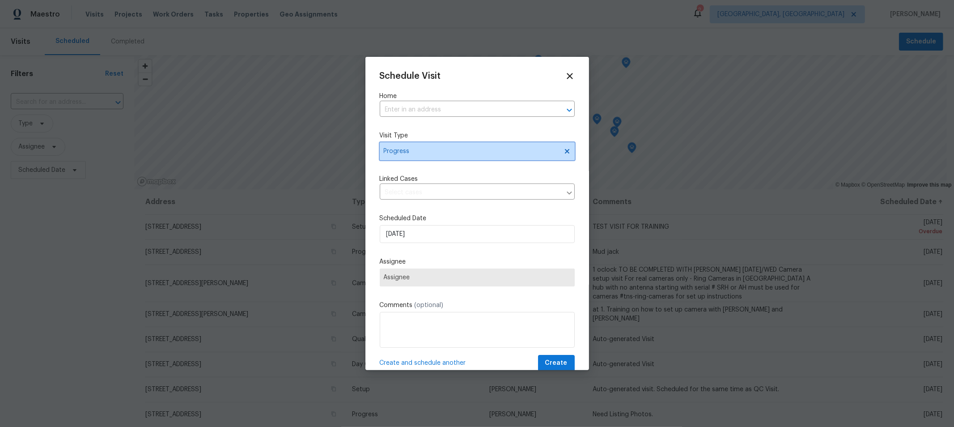
click at [498, 145] on span "Progress" at bounding box center [477, 151] width 195 height 18
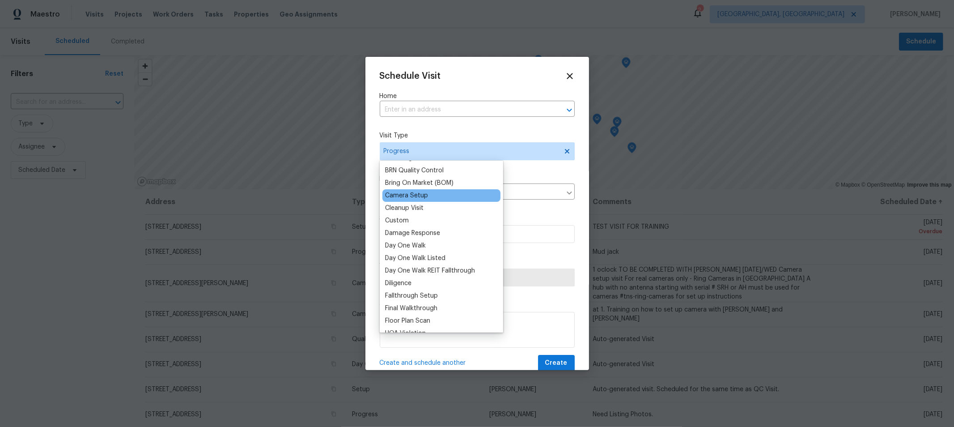
click at [426, 200] on div "Camera Setup" at bounding box center [441, 195] width 118 height 13
click at [418, 195] on div "Camera Setup" at bounding box center [406, 194] width 43 height 9
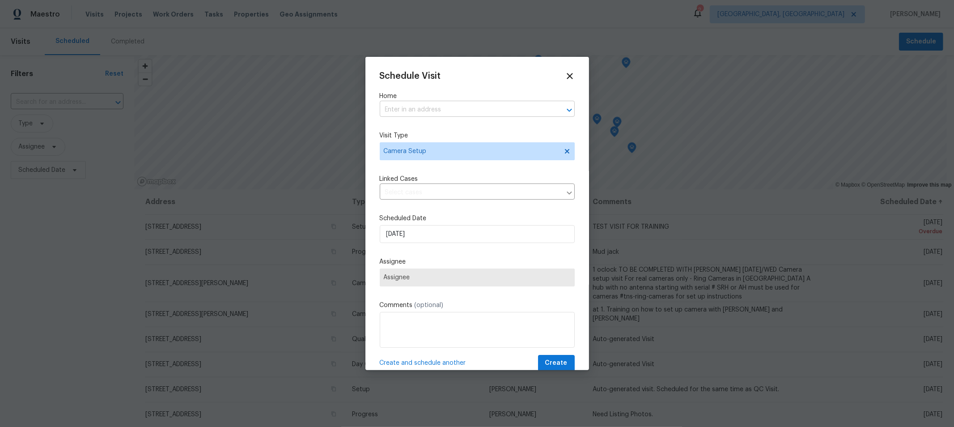
click at [462, 113] on input "text" at bounding box center [465, 110] width 170 height 14
type input "264"
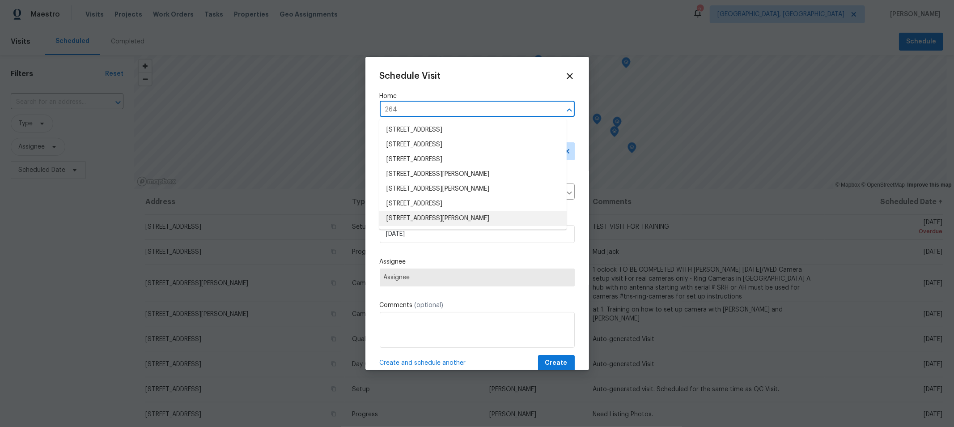
click at [422, 220] on li "264 Lawrence Ave, Columbus, OH 43228" at bounding box center [472, 218] width 187 height 15
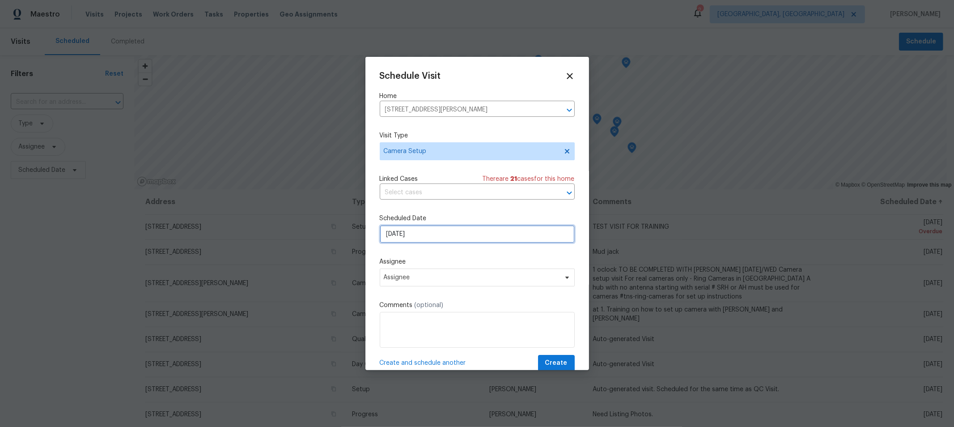
click at [436, 240] on input "9/17/2025" at bounding box center [477, 234] width 195 height 18
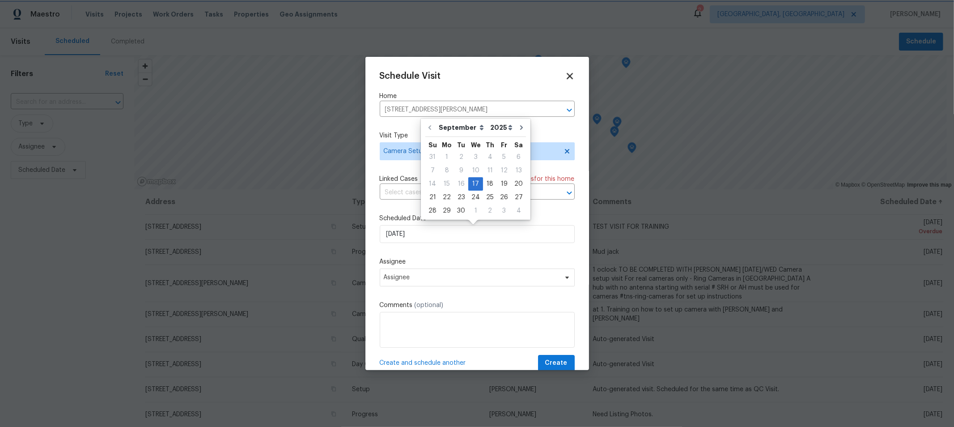
click at [566, 75] on icon at bounding box center [569, 76] width 6 height 6
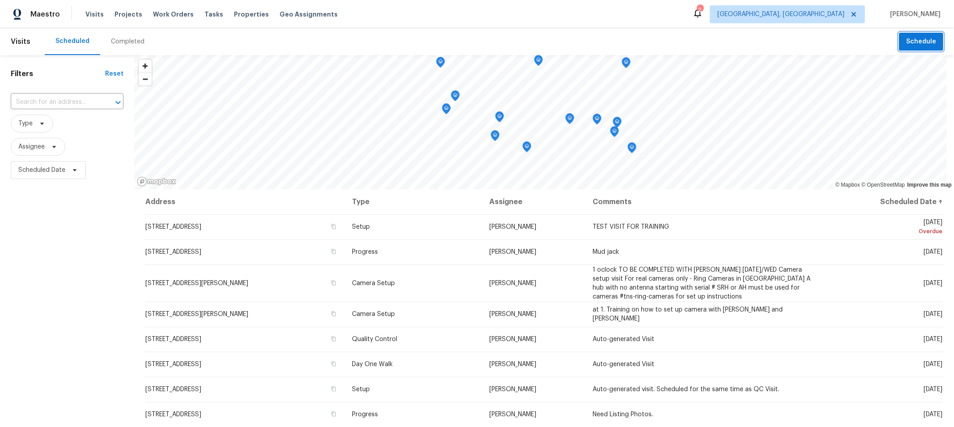
click at [899, 33] on button "Schedule" at bounding box center [921, 42] width 44 height 18
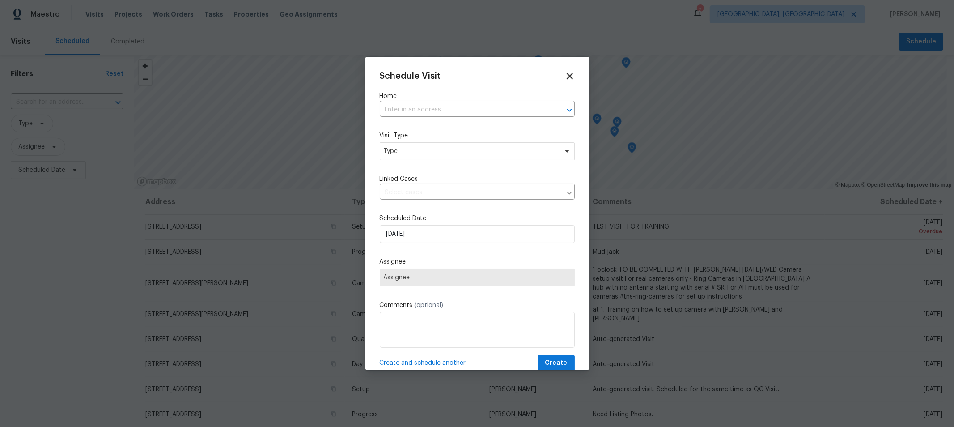
click at [566, 74] on icon at bounding box center [569, 76] width 6 height 6
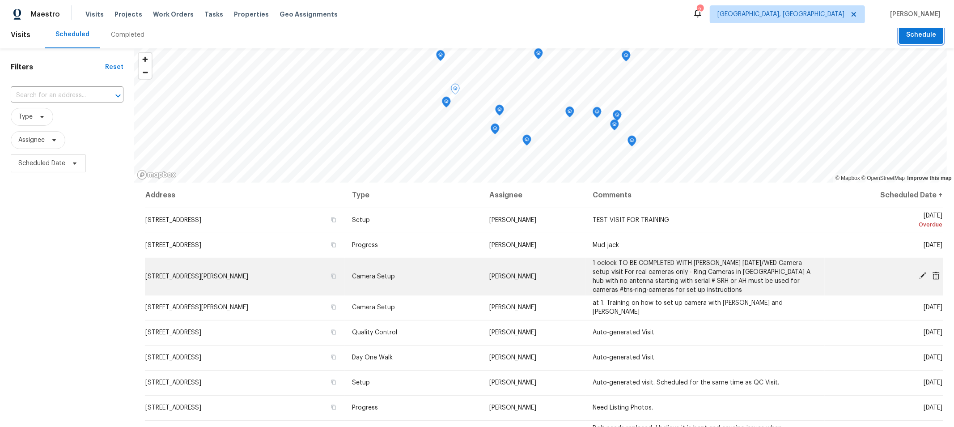
scroll to position [0, 0]
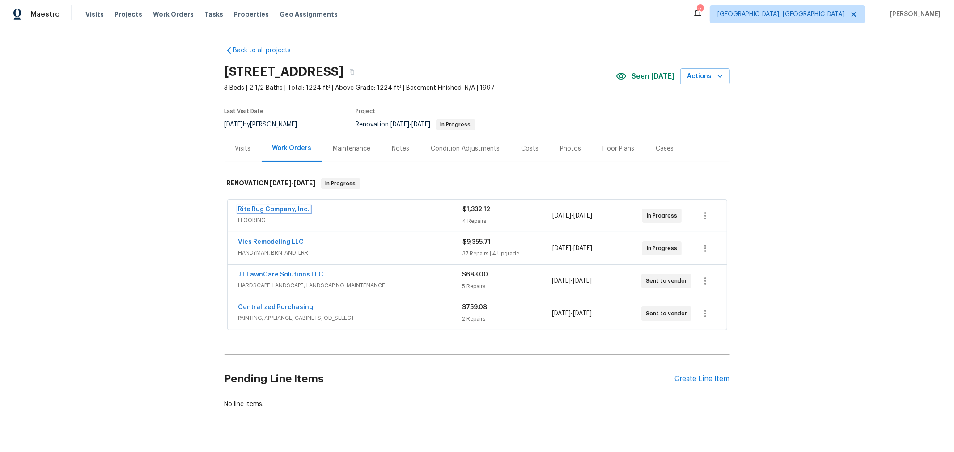
click at [281, 207] on link "Rite Rug Company, Inc." at bounding box center [274, 210] width 72 height 6
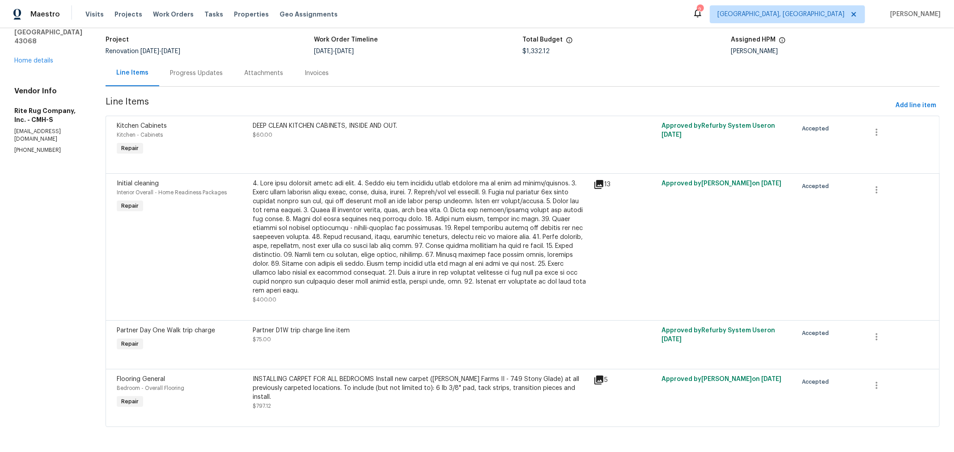
scroll to position [63, 0]
click at [354, 383] on div "INSTALLING CARPET FOR ALL BEDROOMS Install new carpet ([PERSON_NAME] Farms II -…" at bounding box center [420, 388] width 335 height 27
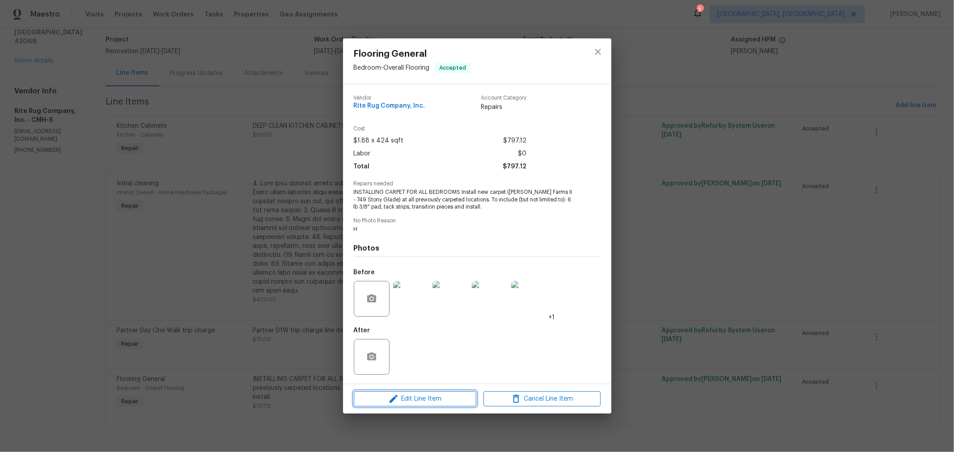
click at [406, 397] on span "Edit Line Item" at bounding box center [414, 399] width 117 height 11
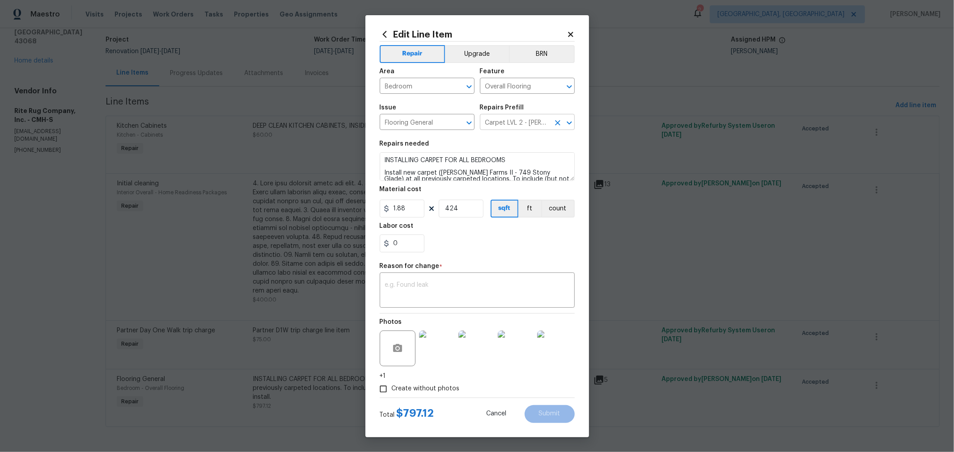
click at [515, 127] on input "Carpet LVL 2 - [PERSON_NAME] Farms II (Beige) $1.88" at bounding box center [515, 123] width 70 height 14
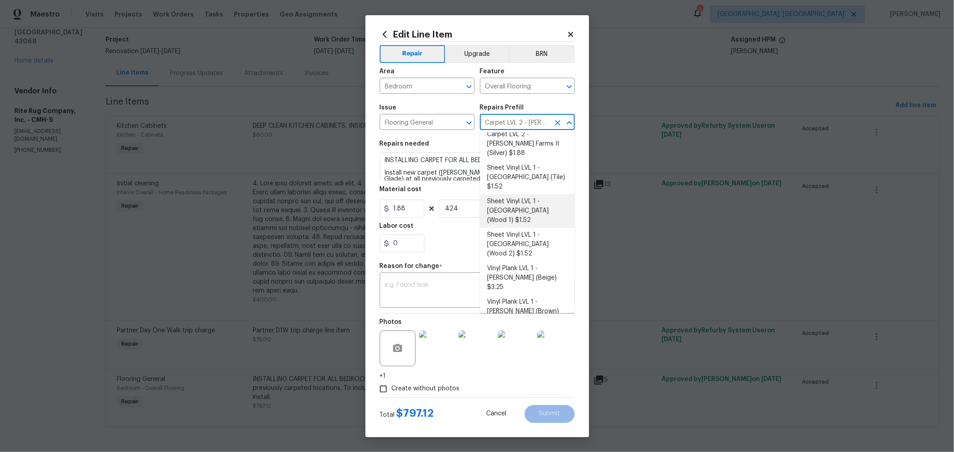
scroll to position [92, 0]
click at [542, 327] on li "Vinyl Plank LVL 2 - Best Door 4.5 (Beige) $4.10" at bounding box center [527, 339] width 95 height 24
type input "Vinyl Plank LVL 2 - Best Door 4.5 (Beige) $4.10"
type textarea "Install LVP (Best Door 4.5 220 Sweeper Beige) Includes transitions, glue and as…"
type input "4.1"
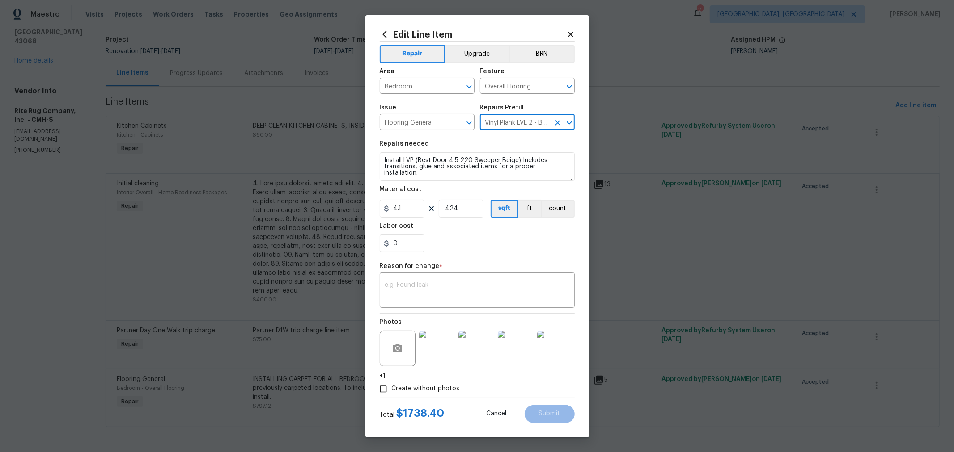
click at [536, 246] on div "0" at bounding box center [477, 244] width 195 height 18
click at [469, 298] on textarea at bounding box center [477, 291] width 184 height 19
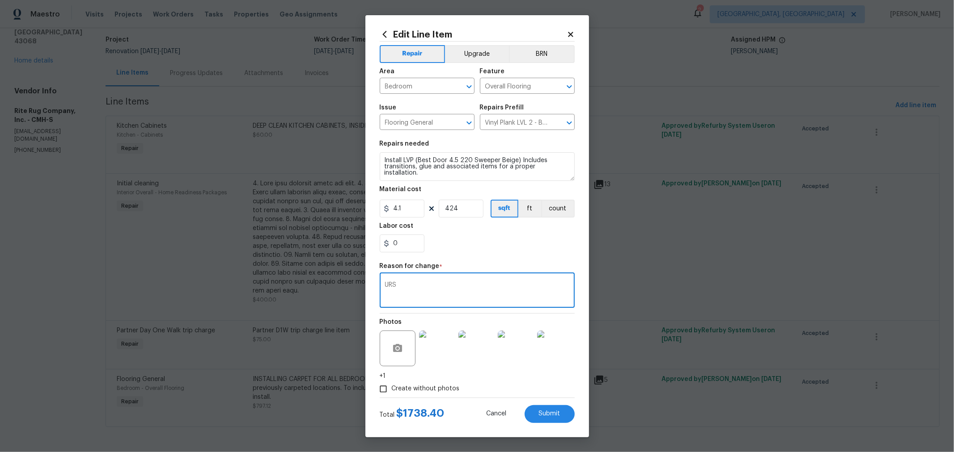
type textarea "URS"
click at [414, 318] on div "Photos" at bounding box center [399, 343] width 38 height 58
click at [492, 240] on div "0" at bounding box center [477, 244] width 195 height 18
drag, startPoint x: 465, startPoint y: 210, endPoint x: 425, endPoint y: 207, distance: 39.9
click at [425, 207] on div "4.1 424 sqft ft count" at bounding box center [477, 209] width 195 height 18
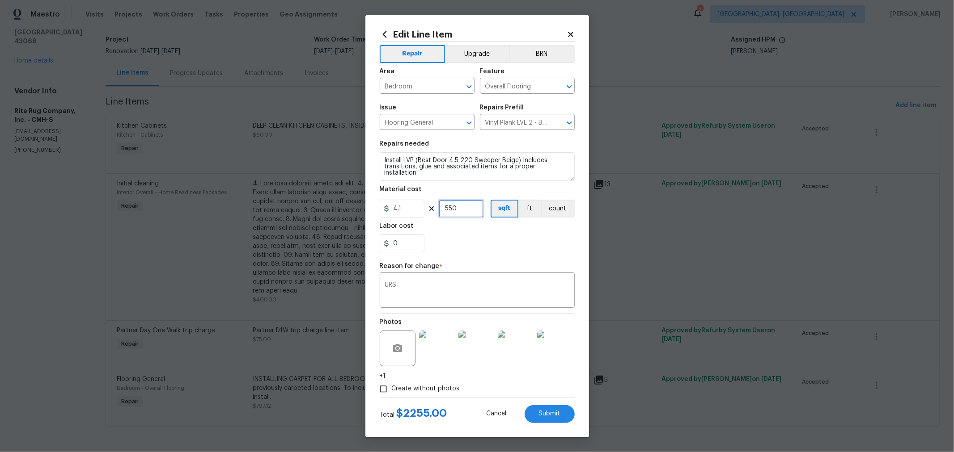
type input "550"
click at [471, 253] on section "Repairs needed Install LVP (Best Door 4.5 220 Sweeper Beige) Includes transitio…" at bounding box center [477, 196] width 195 height 123
click at [579, 398] on div "Edit Line Item Repair Upgrade BRN Area Bedroom ​ Feature Overall Flooring ​ Iss…" at bounding box center [477, 226] width 224 height 422
click at [542, 414] on span "Submit" at bounding box center [549, 414] width 21 height 7
type input "Carpet LVL 2 - [PERSON_NAME] Farms II (Beige) $1.88"
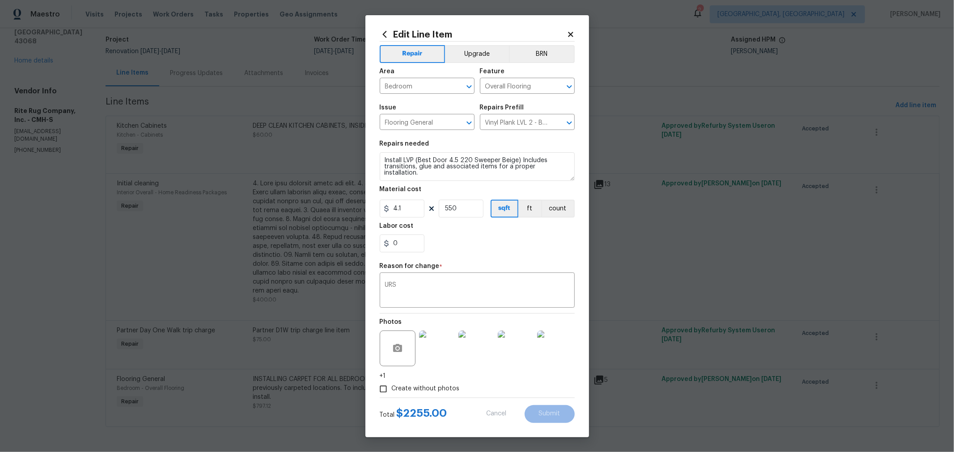
type textarea "INSTALLING CARPET FOR ALL BEDROOMS Install new carpet ([PERSON_NAME] Farms II -…"
type input "1.88"
type input "424"
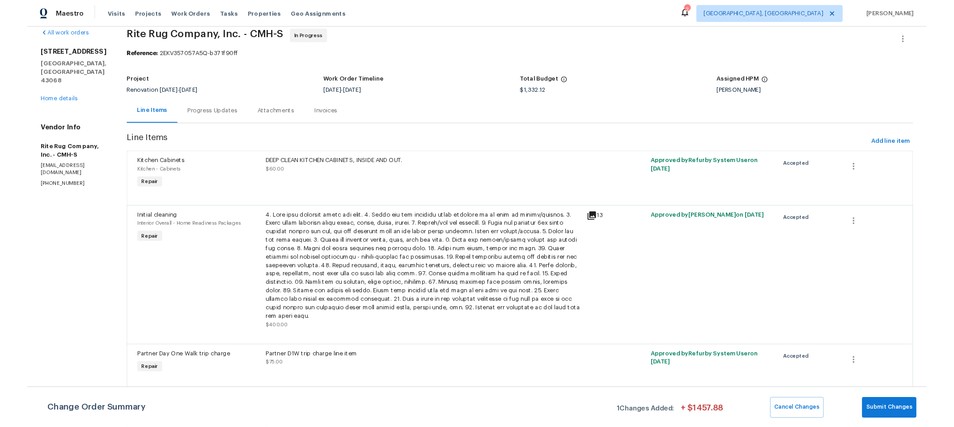
scroll to position [0, 0]
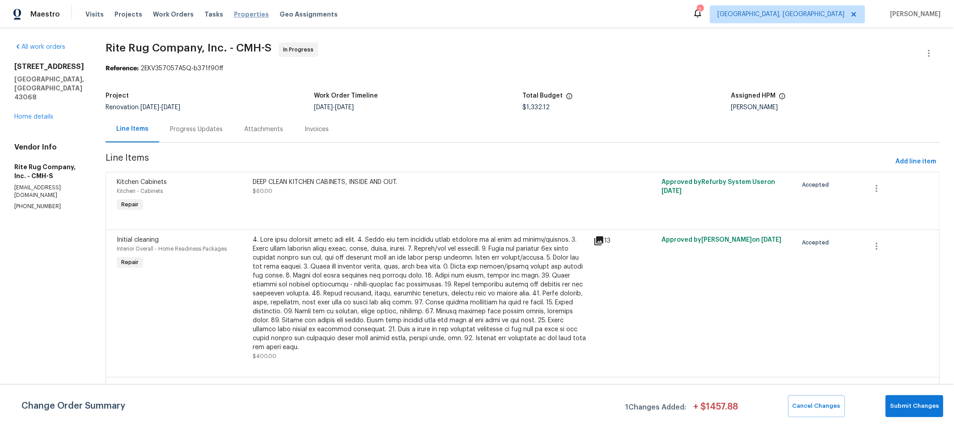
click at [238, 13] on span "Properties" at bounding box center [251, 14] width 35 height 9
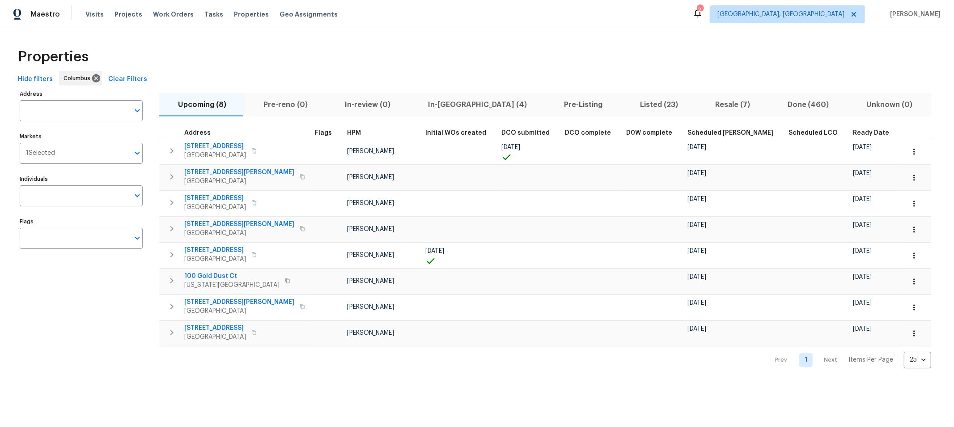
click at [626, 106] on span "Listed (23)" at bounding box center [658, 104] width 64 height 13
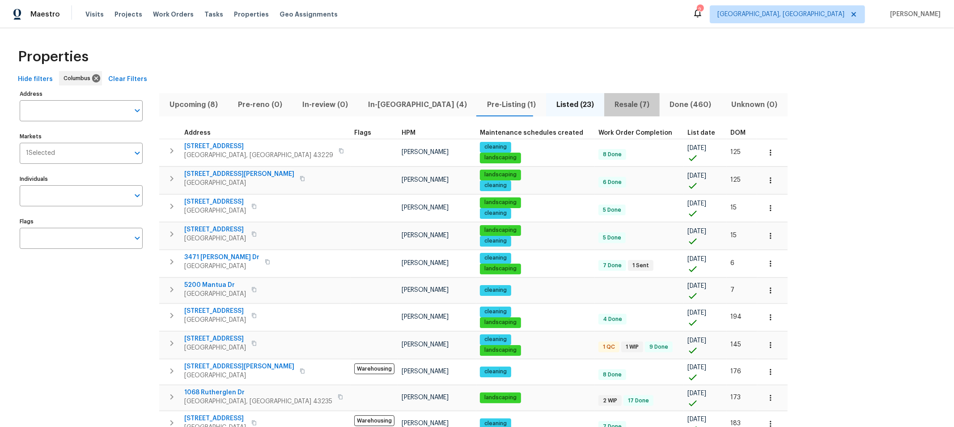
click at [604, 96] on button "Resale (7)" at bounding box center [631, 104] width 55 height 23
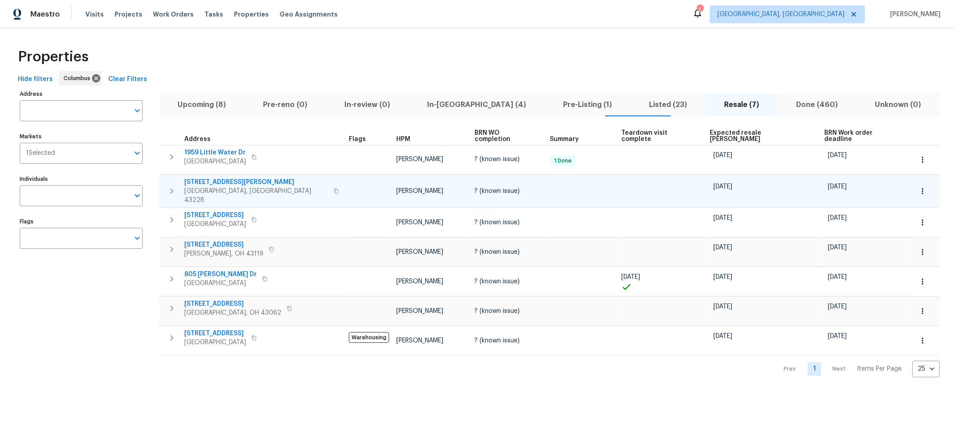
click at [166, 186] on icon "button" at bounding box center [171, 191] width 11 height 11
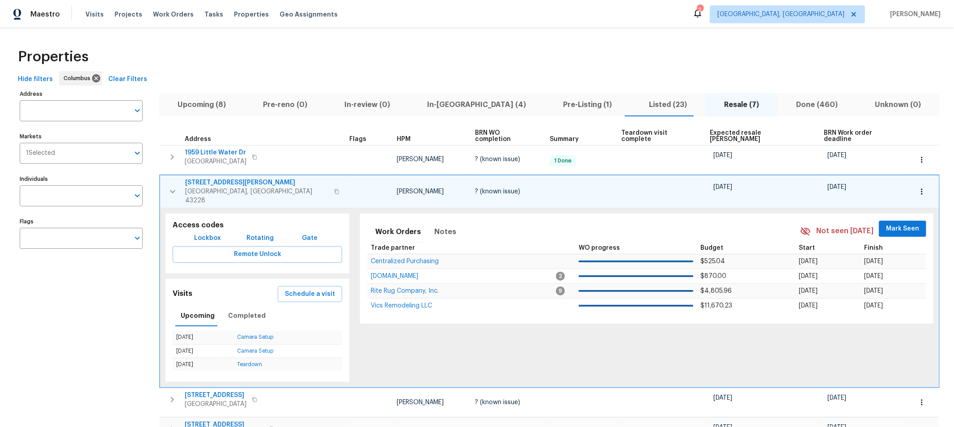
click at [166, 184] on button "button" at bounding box center [173, 191] width 18 height 27
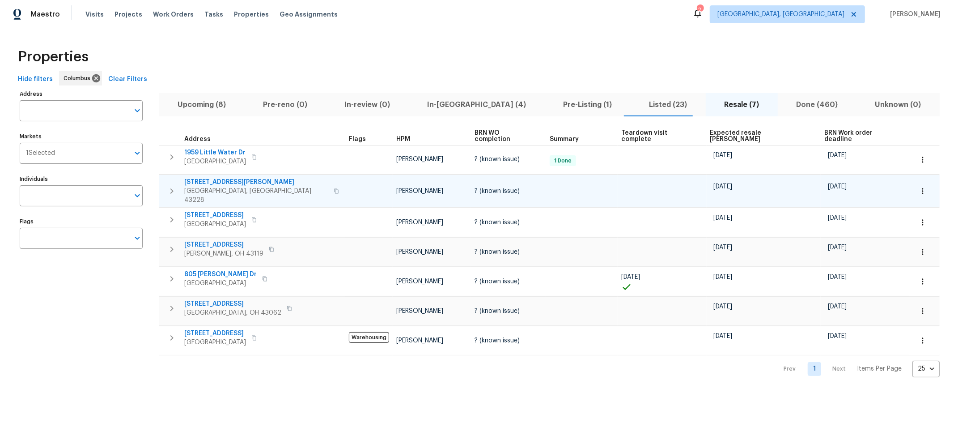
click at [173, 186] on icon "button" at bounding box center [171, 191] width 11 height 11
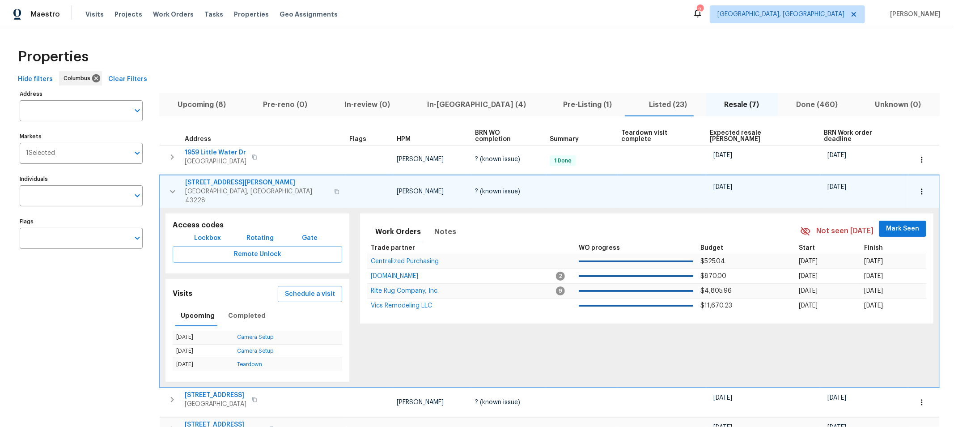
click at [173, 186] on icon "button" at bounding box center [172, 191] width 11 height 11
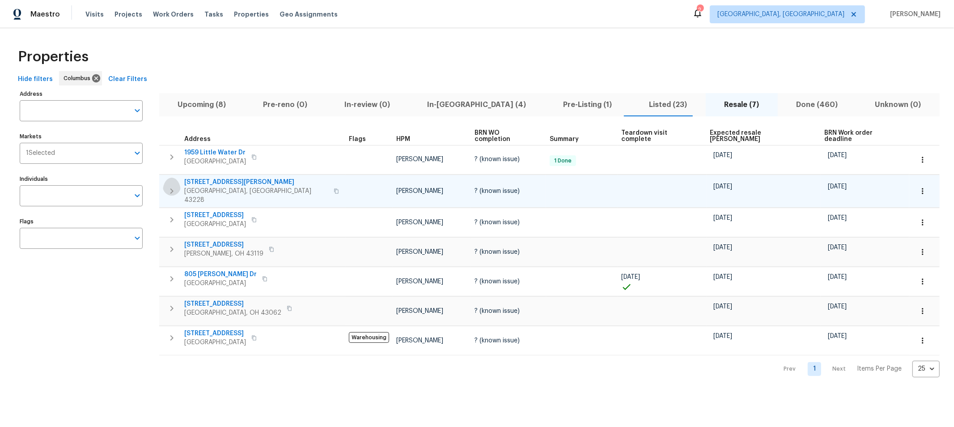
click at [173, 186] on icon "button" at bounding box center [171, 191] width 11 height 11
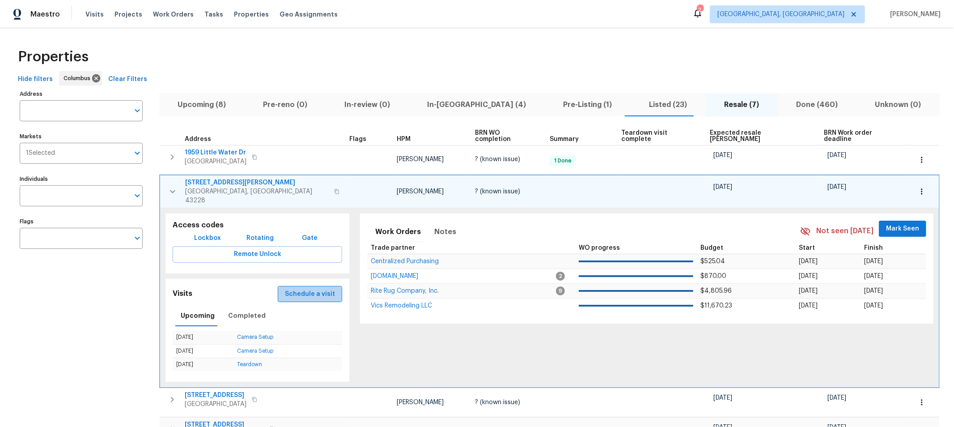
click at [299, 288] on span "Schedule a visit" at bounding box center [310, 293] width 50 height 11
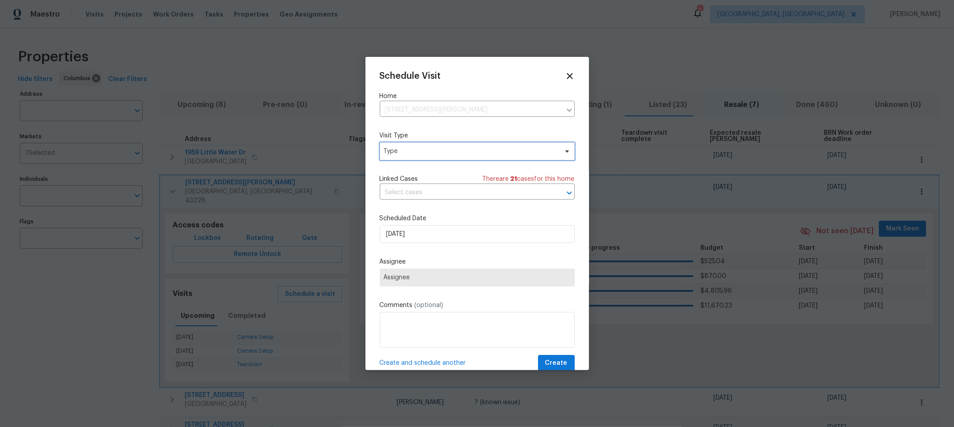
click at [426, 148] on span "Type" at bounding box center [471, 151] width 174 height 9
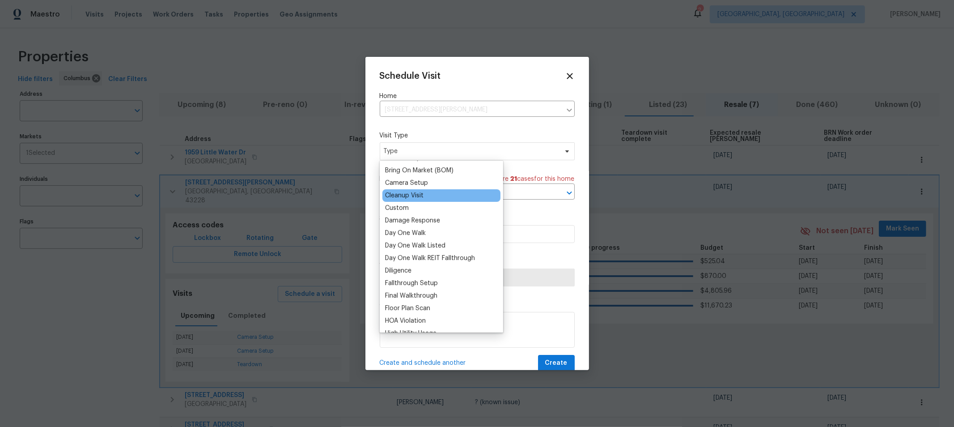
scroll to position [99, 0]
click at [417, 182] on div "Camera Setup" at bounding box center [406, 182] width 43 height 9
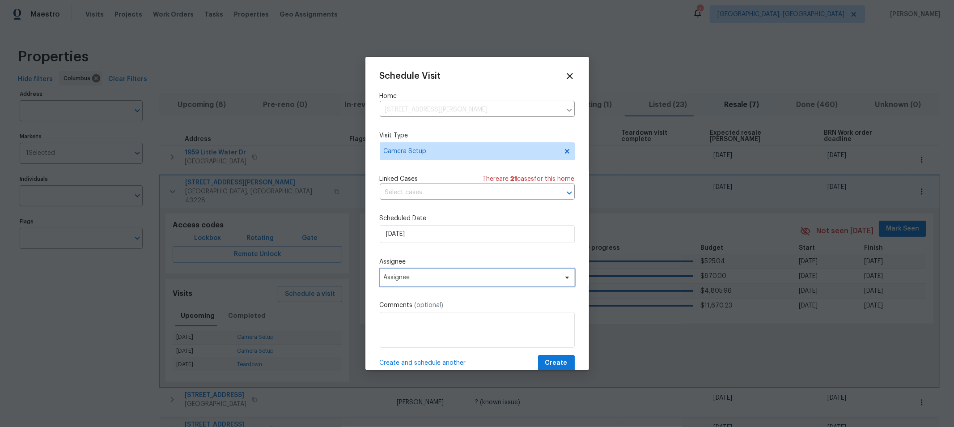
click at [441, 280] on span "Assignee" at bounding box center [471, 277] width 175 height 7
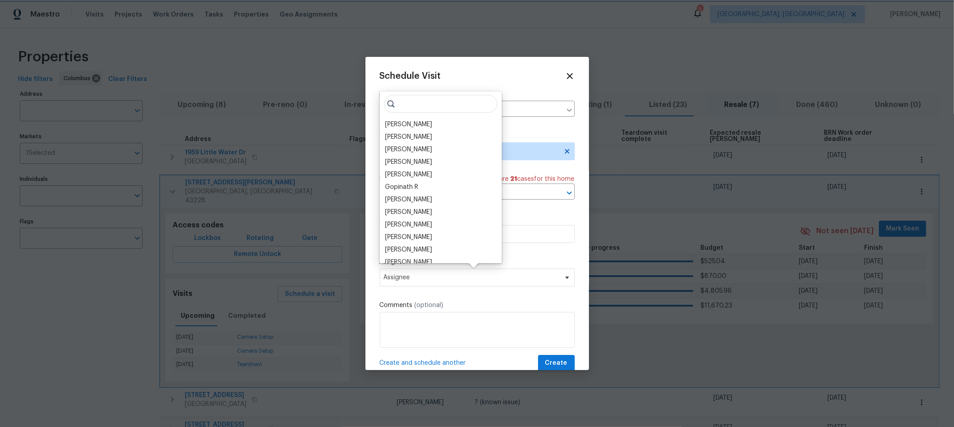
click at [546, 210] on div "Schedule Visit Home 264 Lawrence Ave, Columbus, OH 43228 ​ Visit Type Camera Se…" at bounding box center [477, 221] width 195 height 300
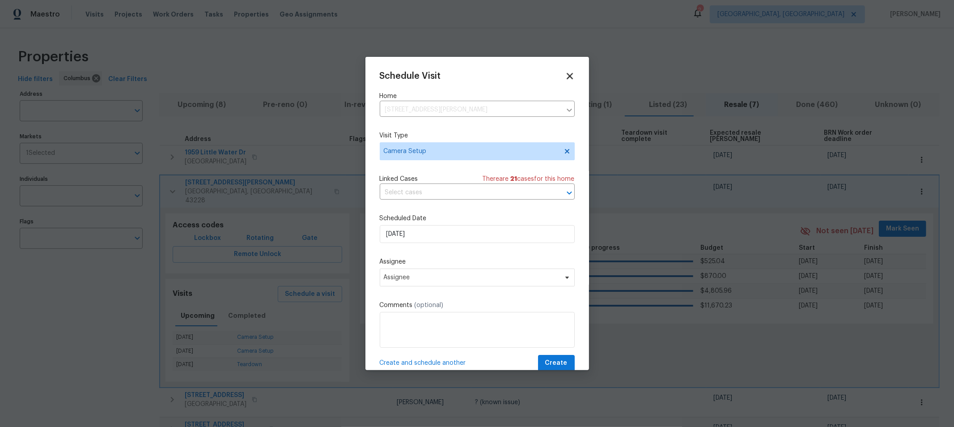
click at [564, 73] on icon at bounding box center [569, 76] width 10 height 10
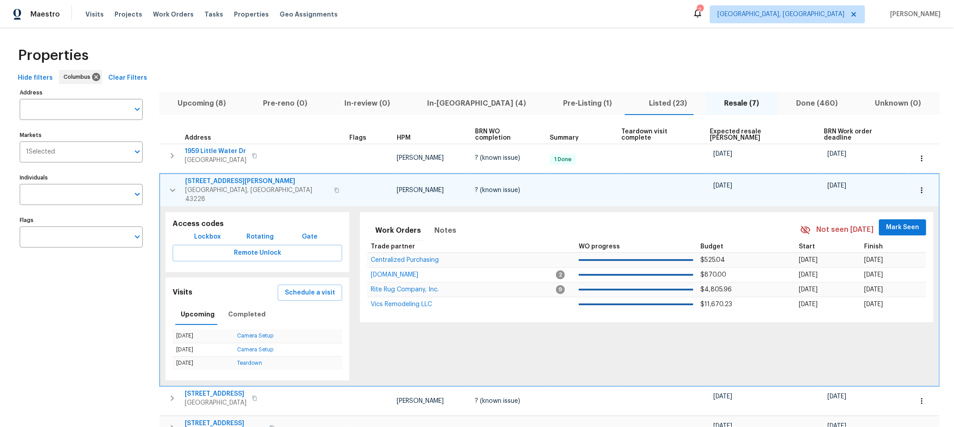
scroll to position [2, 0]
click at [175, 184] on icon "button" at bounding box center [172, 189] width 11 height 11
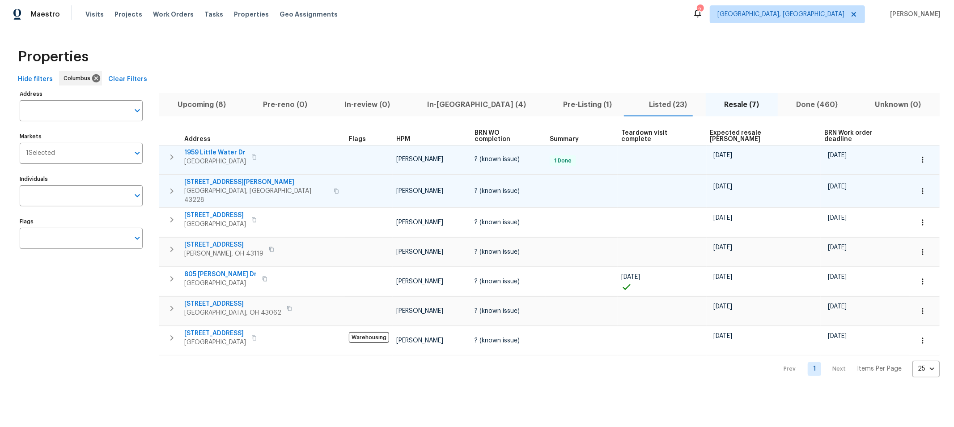
scroll to position [0, 0]
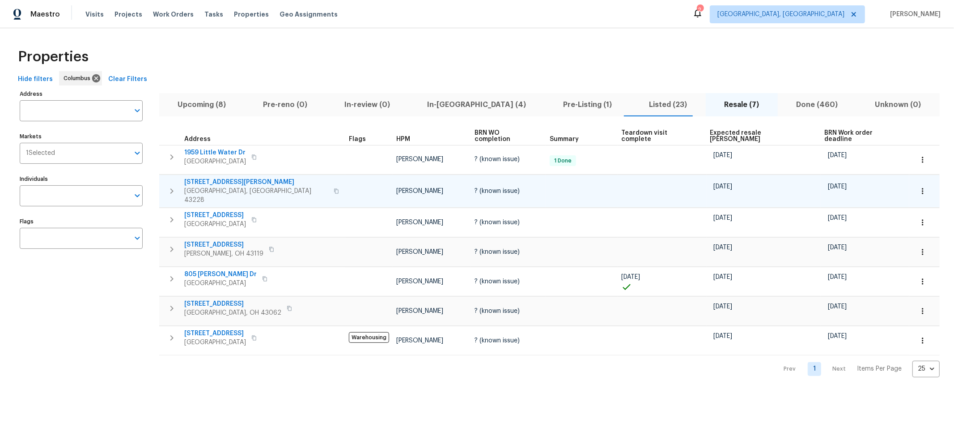
click at [636, 101] on span "Listed (23)" at bounding box center [668, 104] width 64 height 13
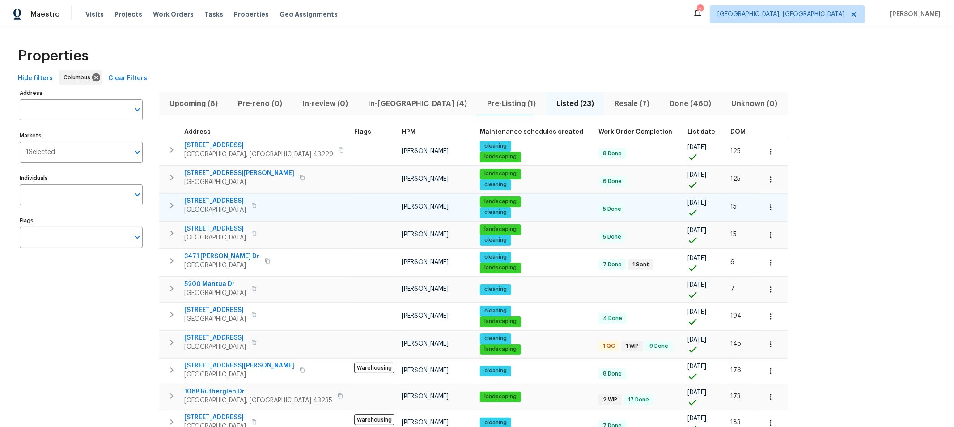
scroll to position [0, 0]
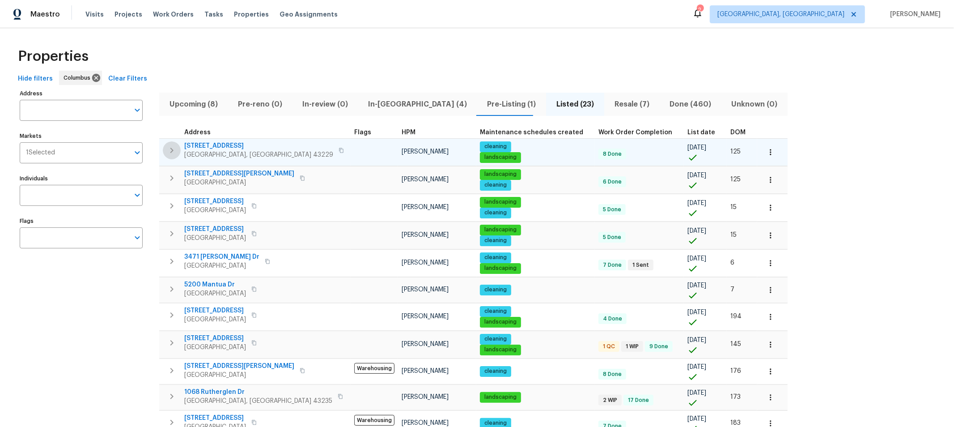
click at [172, 148] on icon "button" at bounding box center [171, 150] width 11 height 11
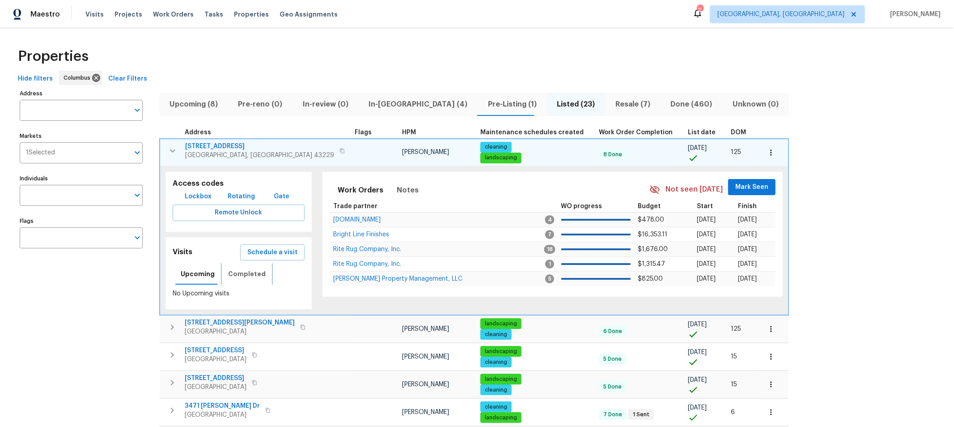
click at [245, 274] on span "Completed" at bounding box center [247, 273] width 38 height 11
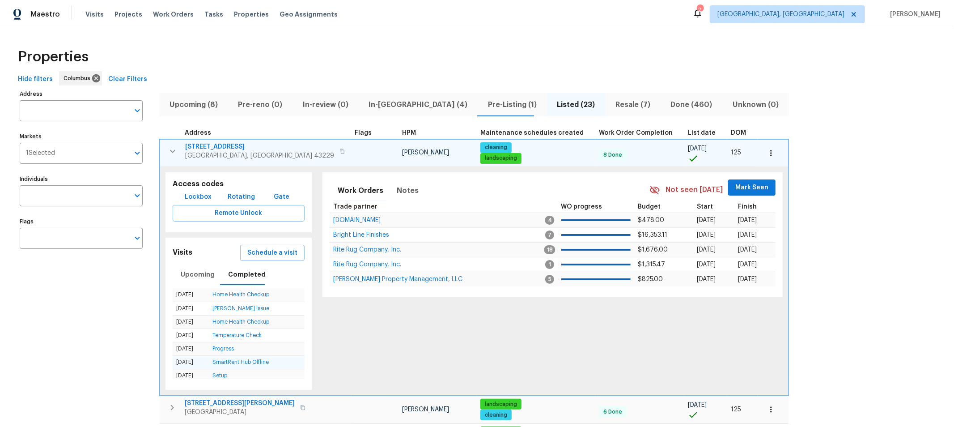
scroll to position [0, 0]
click at [170, 152] on icon "button" at bounding box center [172, 151] width 11 height 11
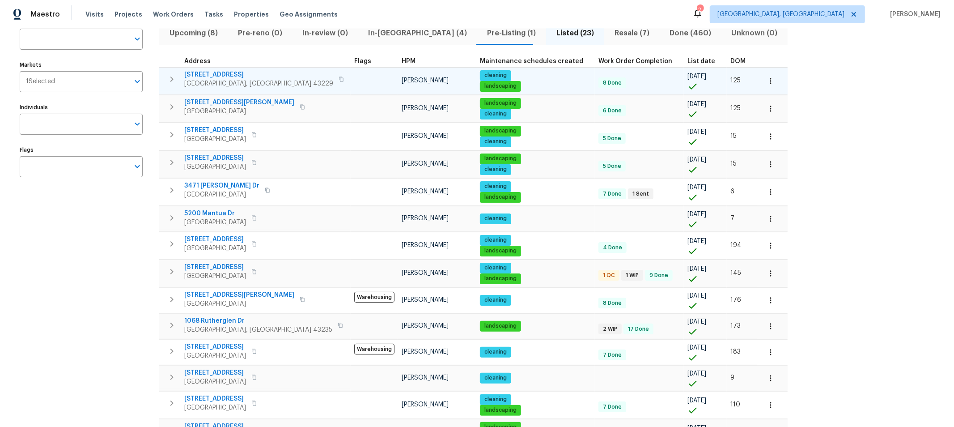
scroll to position [71, 0]
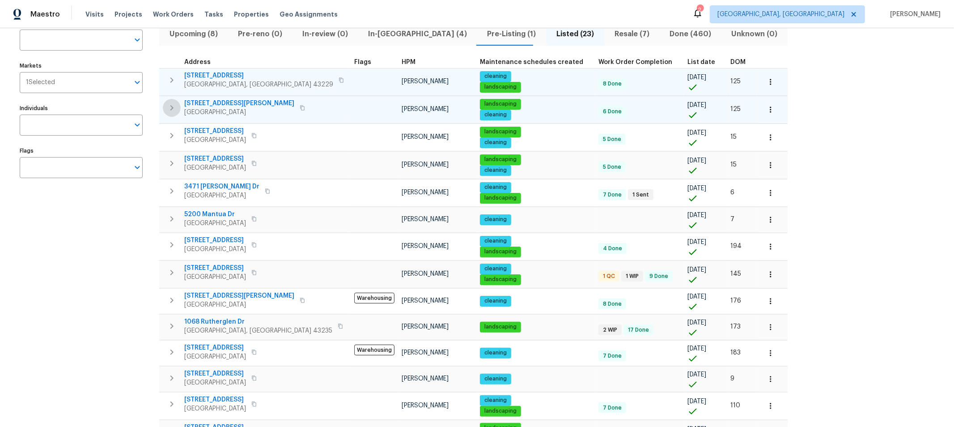
click at [171, 105] on icon "button" at bounding box center [171, 107] width 3 height 5
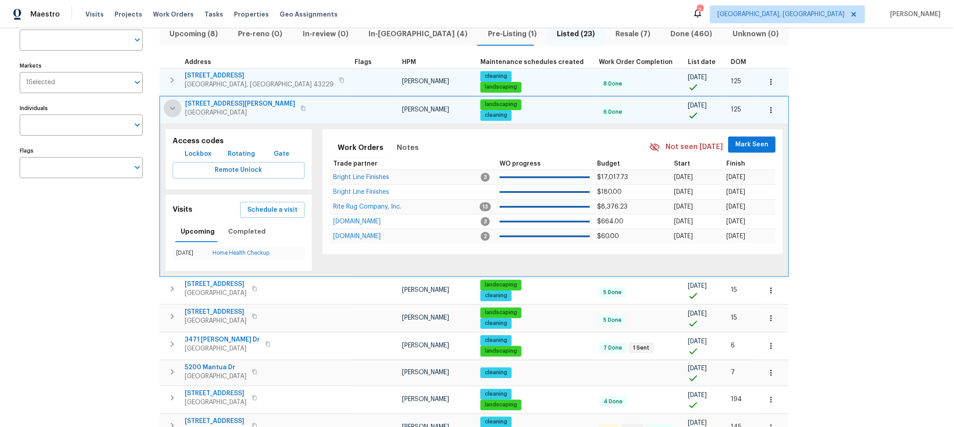
click at [171, 104] on icon "button" at bounding box center [172, 108] width 11 height 11
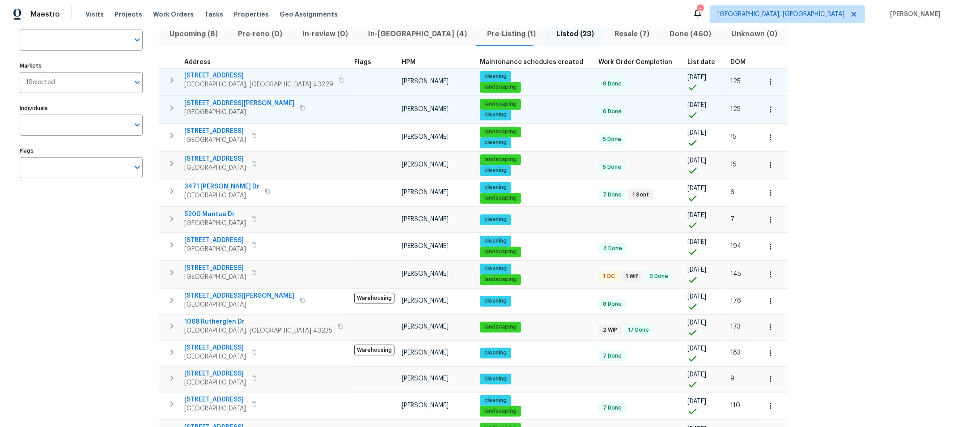
click at [169, 77] on icon "button" at bounding box center [171, 80] width 11 height 11
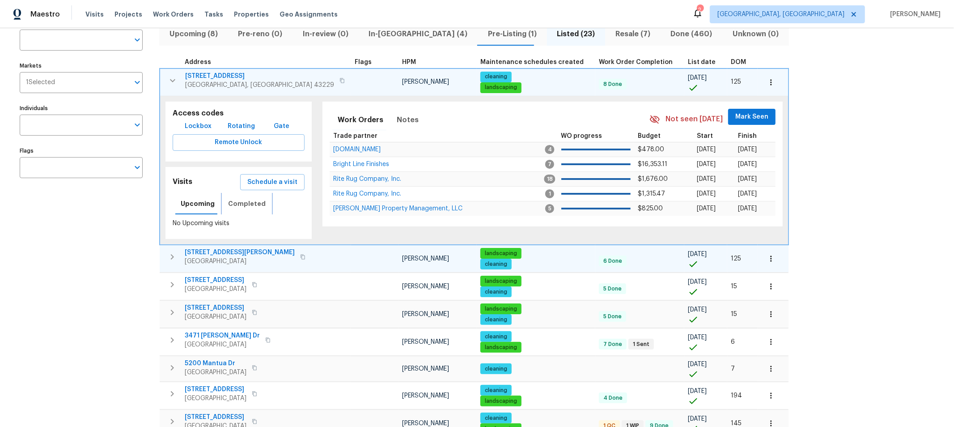
click at [238, 199] on span "Completed" at bounding box center [247, 203] width 38 height 11
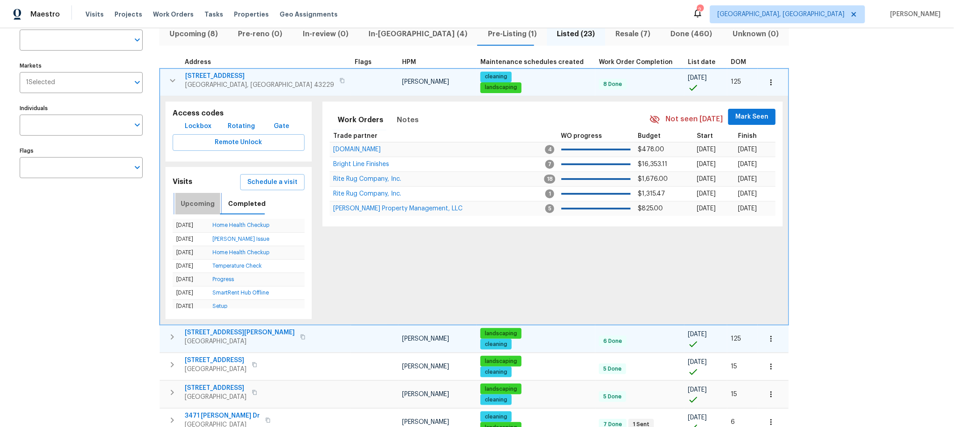
click at [205, 195] on button "Upcoming" at bounding box center [197, 203] width 45 height 21
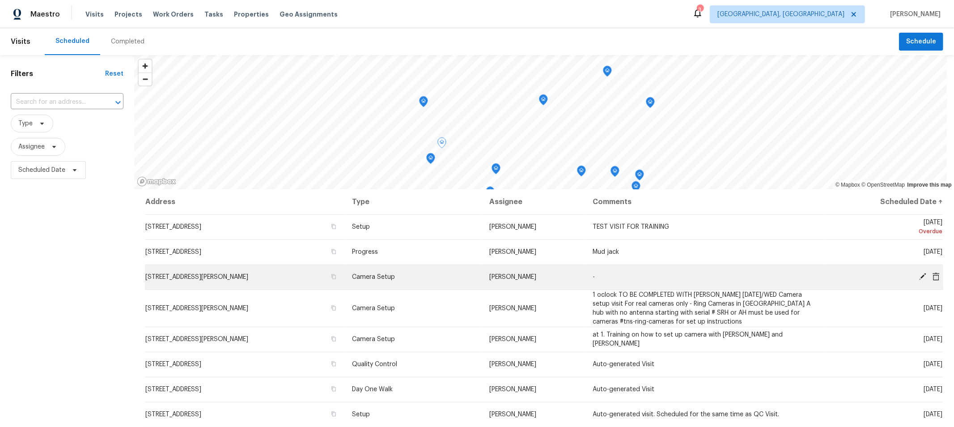
click at [918, 274] on icon at bounding box center [922, 276] width 8 height 8
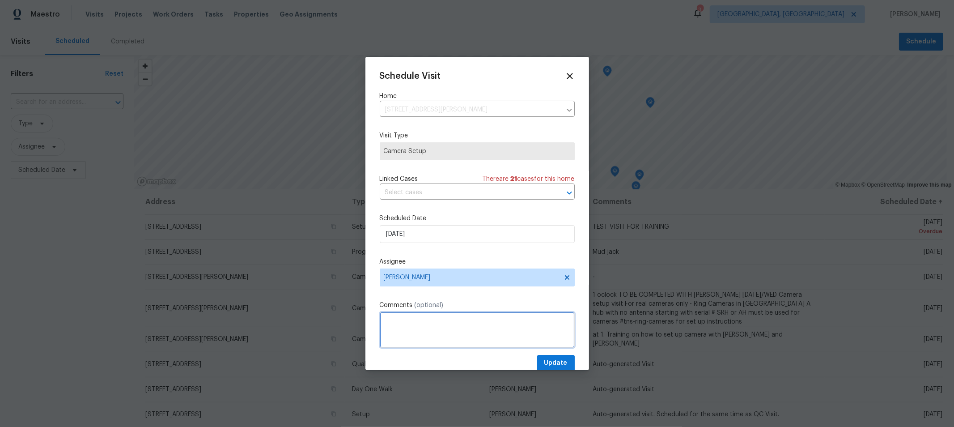
click at [475, 326] on textarea at bounding box center [477, 330] width 195 height 36
type textarea "meet up at 1pm"
click at [544, 359] on span "Update" at bounding box center [555, 362] width 23 height 11
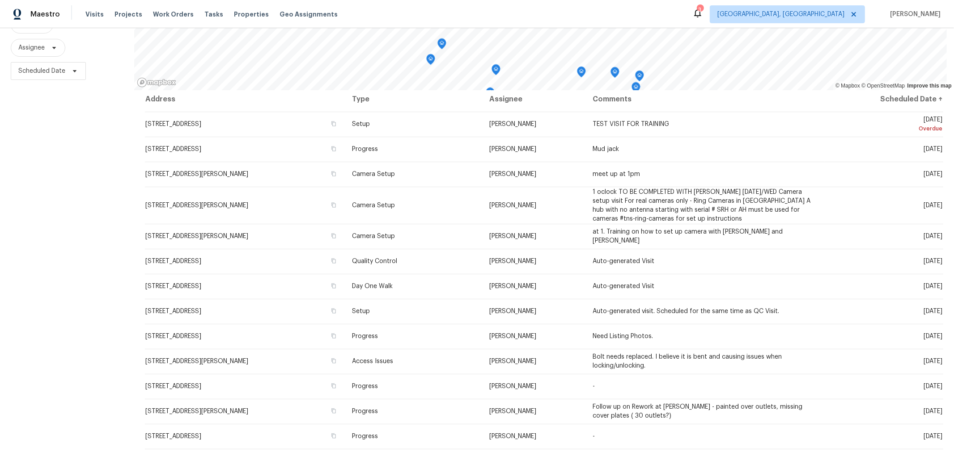
scroll to position [106, 0]
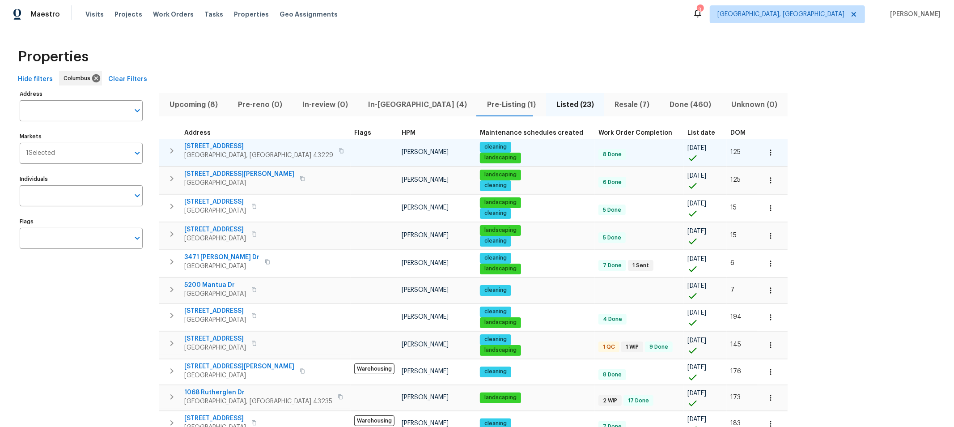
click at [171, 148] on icon "button" at bounding box center [171, 150] width 3 height 5
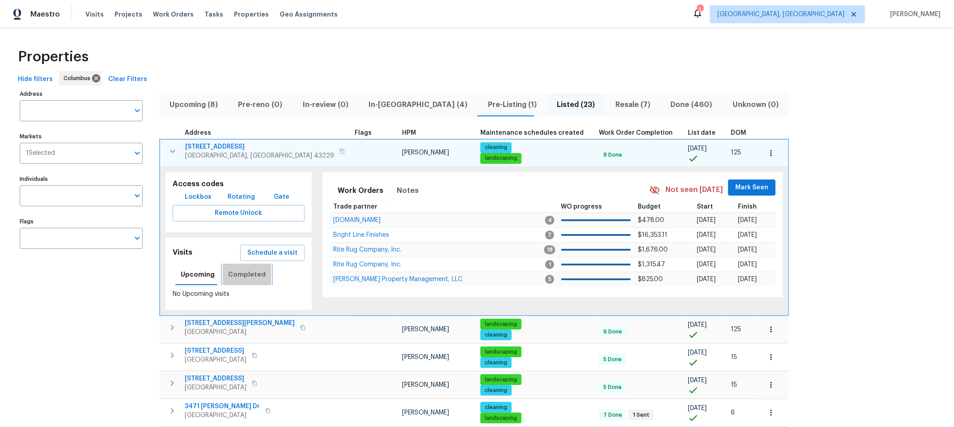
click at [246, 271] on span "Completed" at bounding box center [247, 274] width 38 height 11
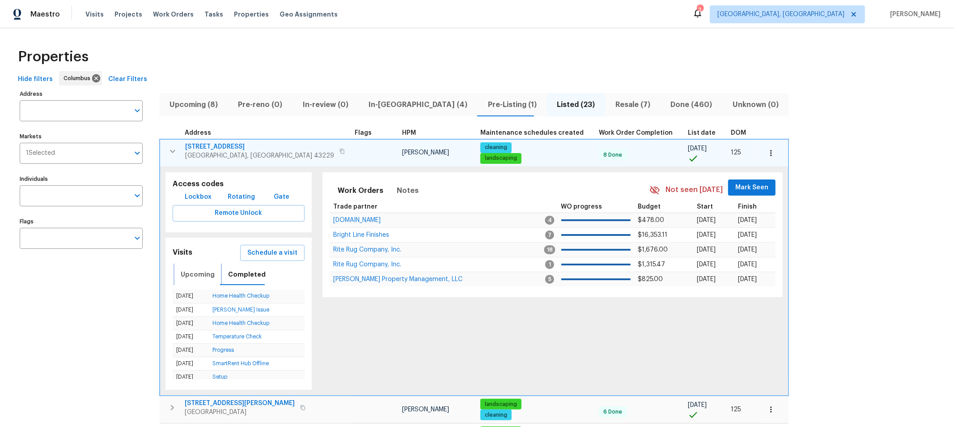
click at [190, 269] on span "Upcoming" at bounding box center [198, 274] width 34 height 11
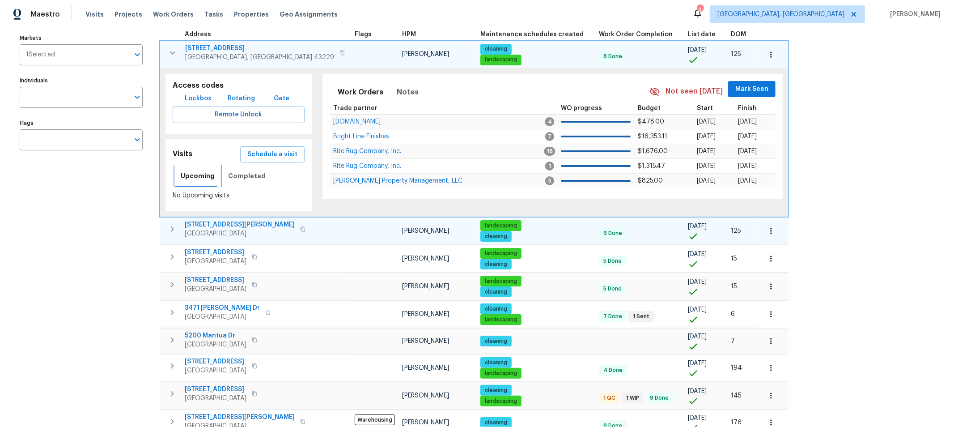
scroll to position [99, 0]
click at [167, 223] on icon "button" at bounding box center [172, 228] width 11 height 11
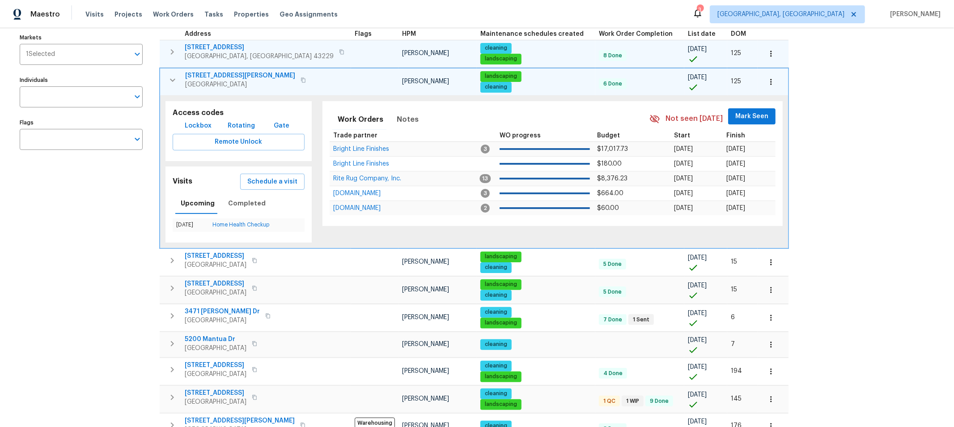
click at [172, 86] on button "button" at bounding box center [173, 80] width 18 height 18
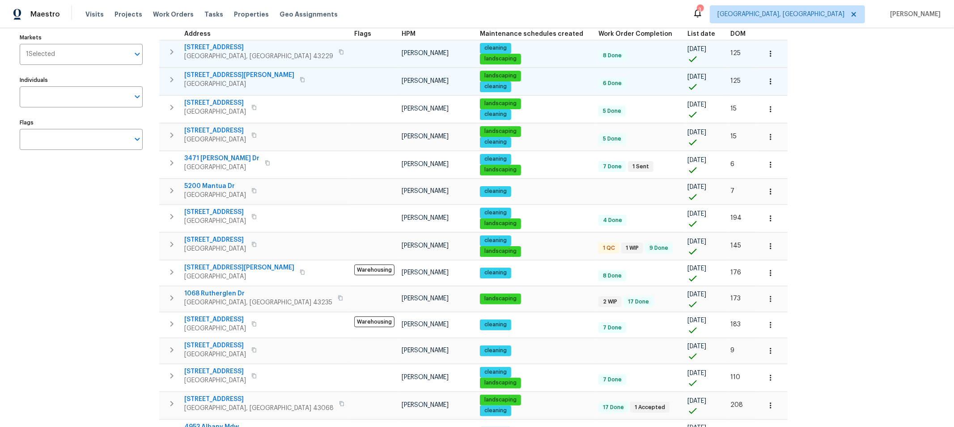
click at [173, 80] on icon "button" at bounding box center [171, 79] width 11 height 11
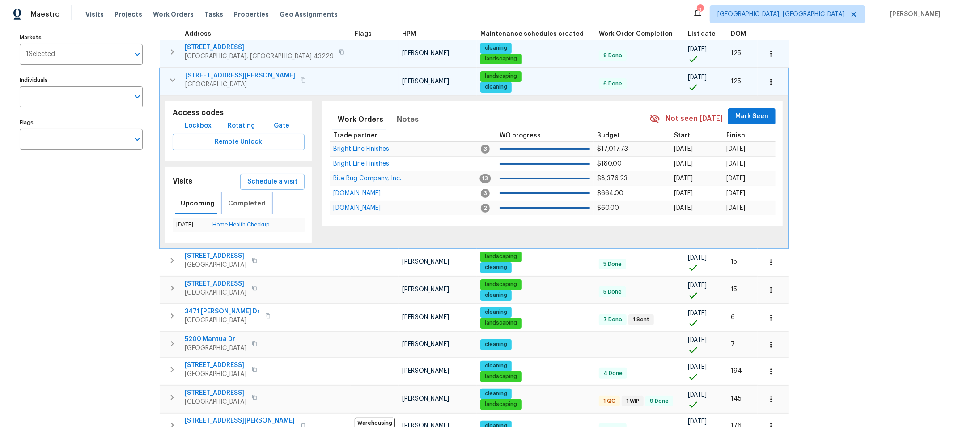
click at [251, 204] on span "Completed" at bounding box center [247, 203] width 38 height 11
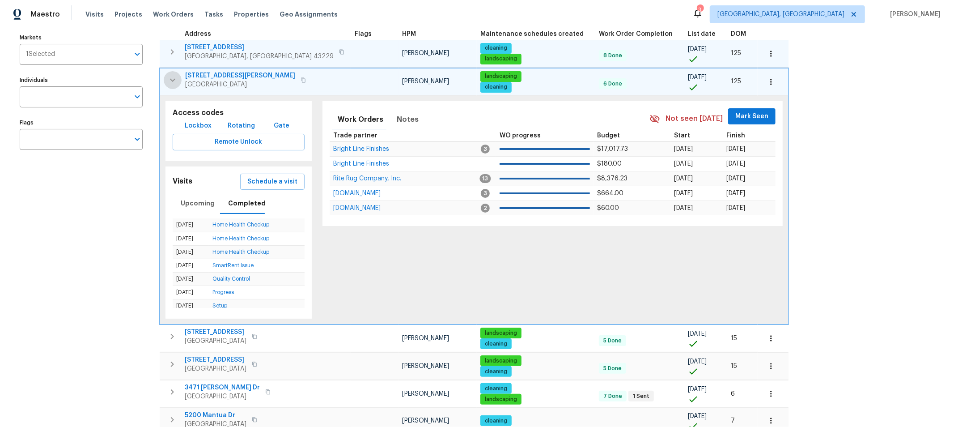
click at [171, 81] on icon "button" at bounding box center [172, 80] width 11 height 11
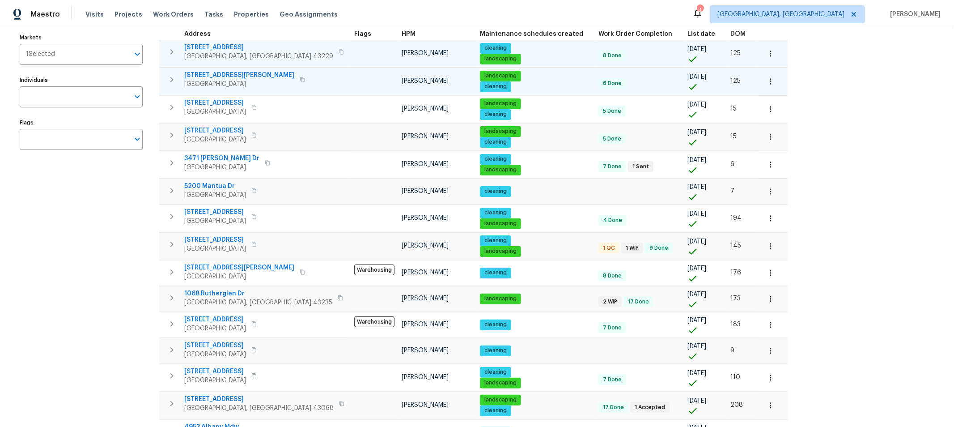
click at [147, 148] on div "Address Address Markets 1 Selected Markets Individuals Individuals Flags Flags" at bounding box center [87, 339] width 134 height 700
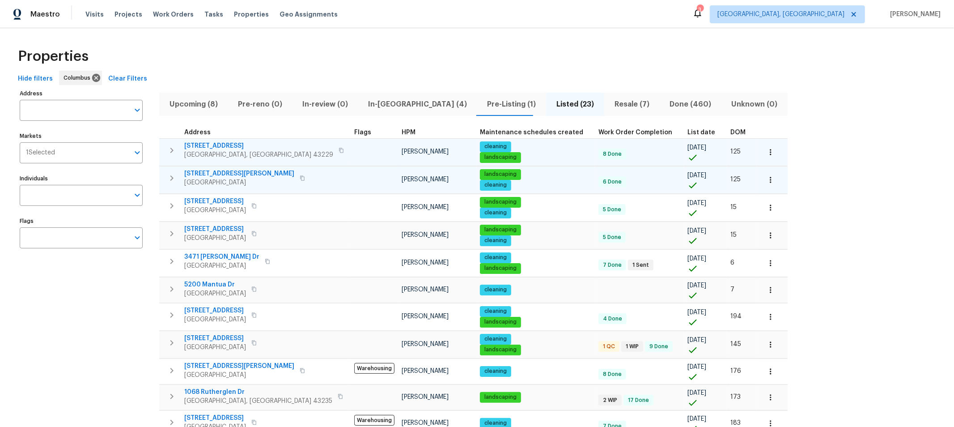
scroll to position [0, 0]
click at [477, 51] on div "Properties" at bounding box center [476, 56] width 925 height 29
click at [173, 150] on icon "button" at bounding box center [171, 150] width 3 height 5
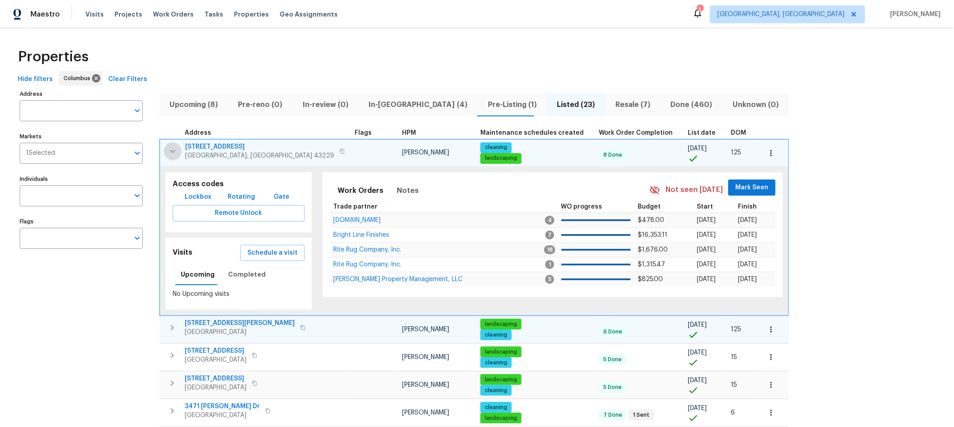
click at [173, 150] on icon "button" at bounding box center [172, 151] width 11 height 11
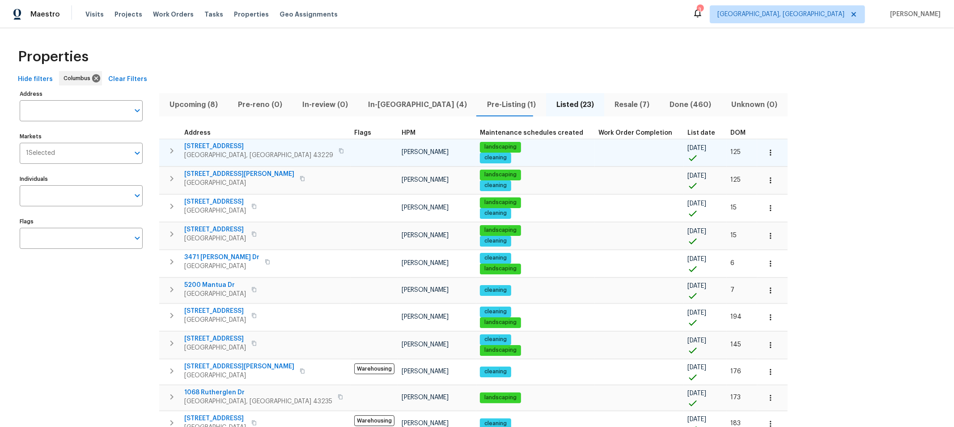
click at [166, 147] on icon "button" at bounding box center [171, 150] width 11 height 11
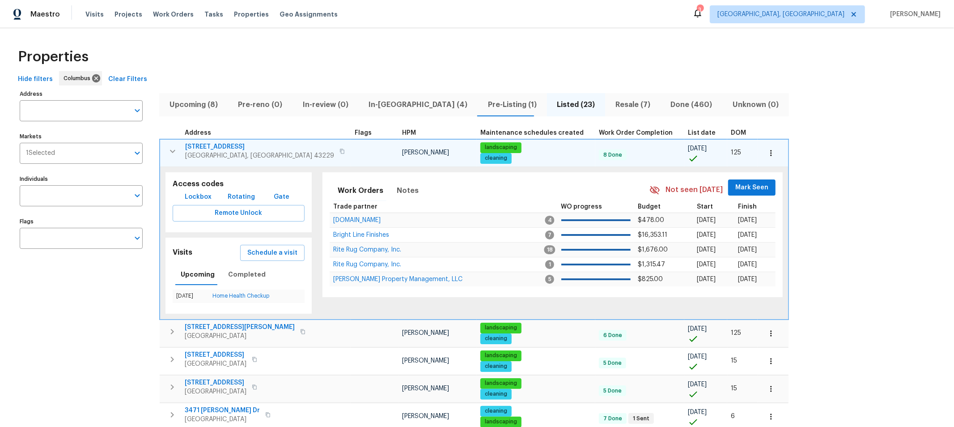
click at [172, 149] on icon "button" at bounding box center [172, 151] width 11 height 11
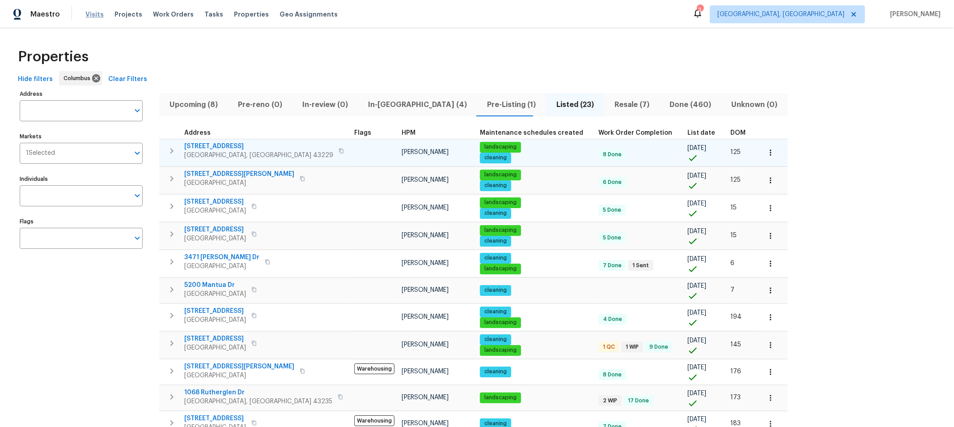
click at [93, 17] on span "Visits" at bounding box center [94, 14] width 18 height 9
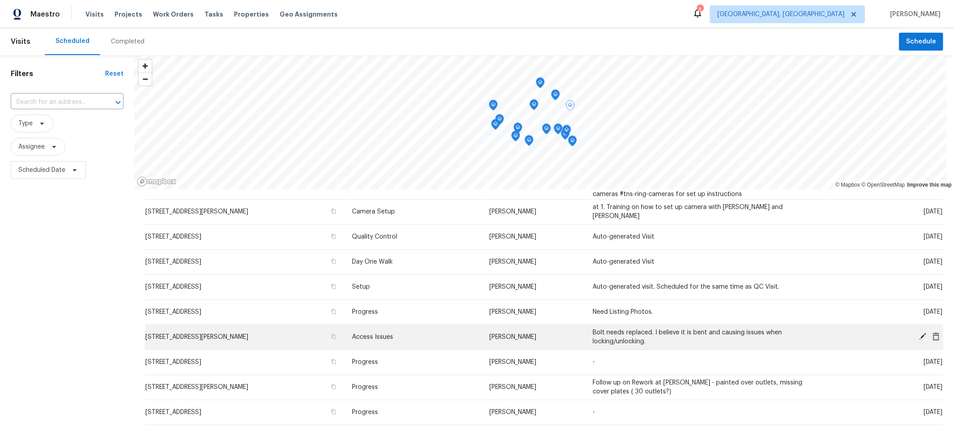
scroll to position [128, 0]
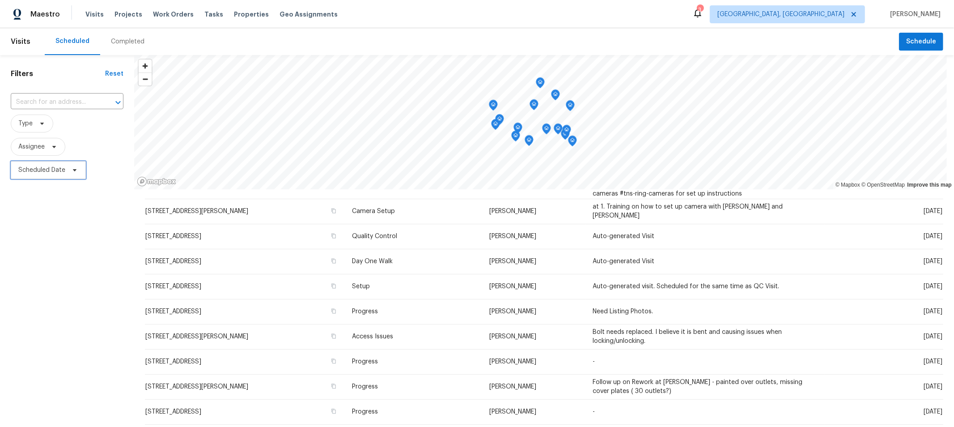
click at [36, 163] on span "Scheduled Date" at bounding box center [48, 170] width 75 height 18
click at [32, 184] on div "Filters Reset ​ Type Assignee Scheduled Date" at bounding box center [67, 292] width 134 height 475
click at [65, 168] on span "Scheduled Date" at bounding box center [48, 170] width 75 height 18
click at [64, 204] on input "text" at bounding box center [60, 200] width 88 height 18
select select "8"
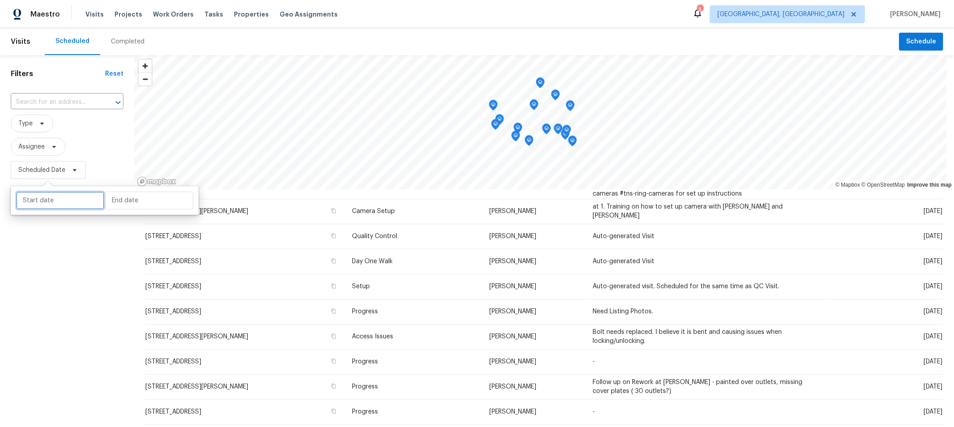
select select "2025"
select select "9"
select select "2025"
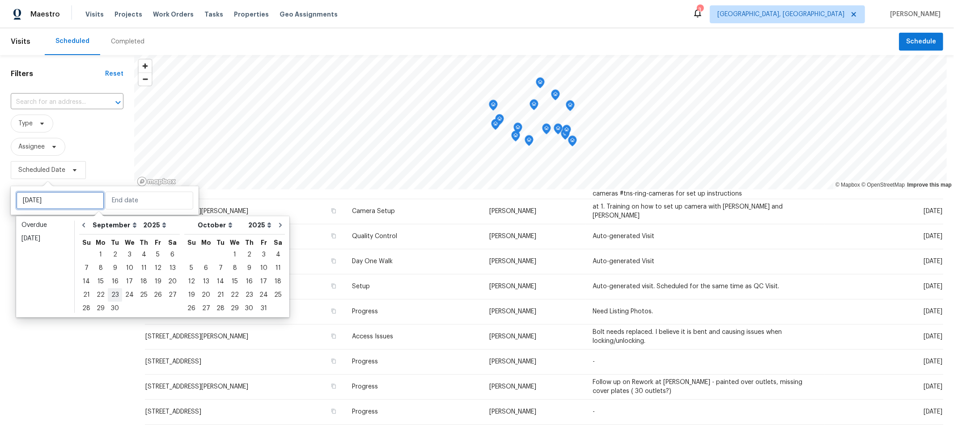
type input "Tue, Sep 23"
click at [128, 284] on div "17" at bounding box center [129, 281] width 15 height 13
type input "Wed, Sep 17"
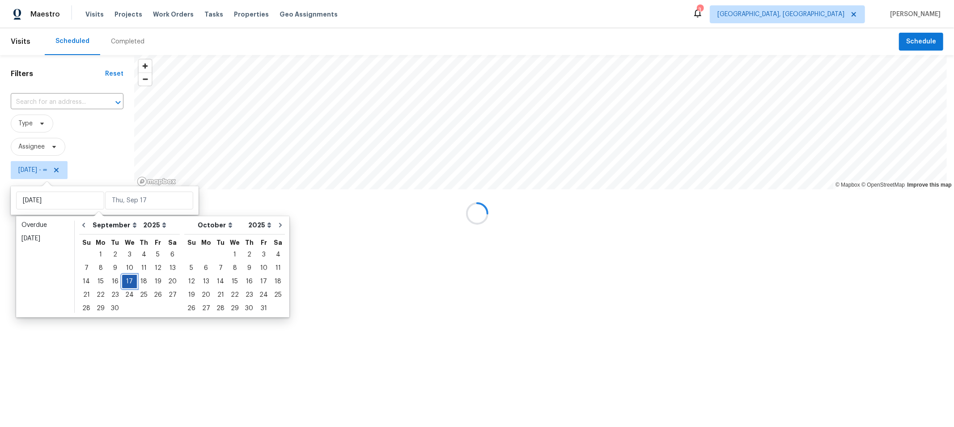
click at [128, 284] on div "17" at bounding box center [129, 281] width 15 height 13
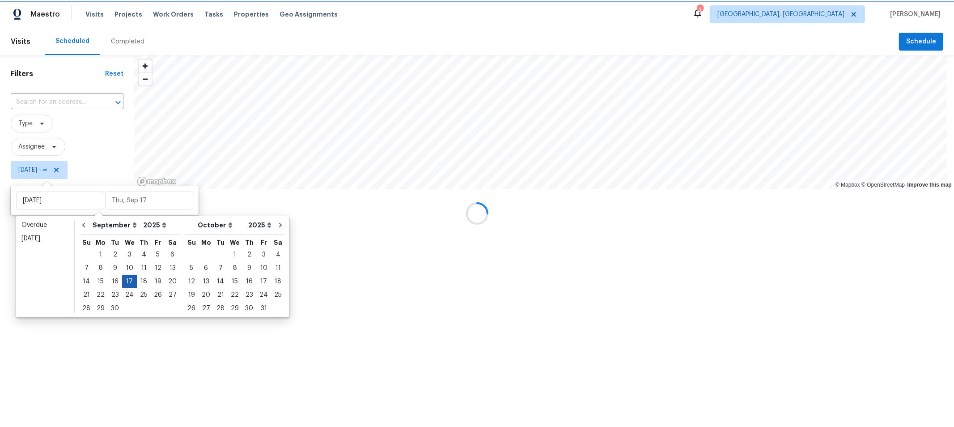
type input "Wed, Sep 17"
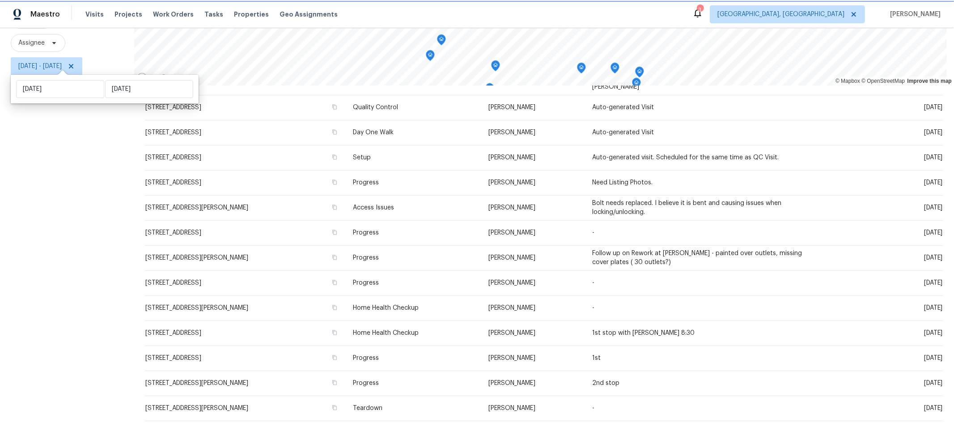
scroll to position [111, 0]
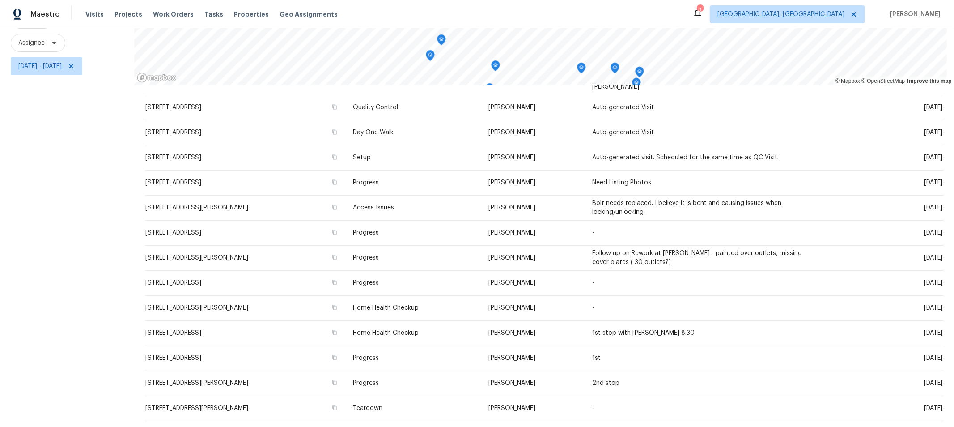
click at [105, 339] on div "Filters Reset ​ Type Assignee Wed, Sep 17 - Wed, Sep 17" at bounding box center [67, 188] width 134 height 475
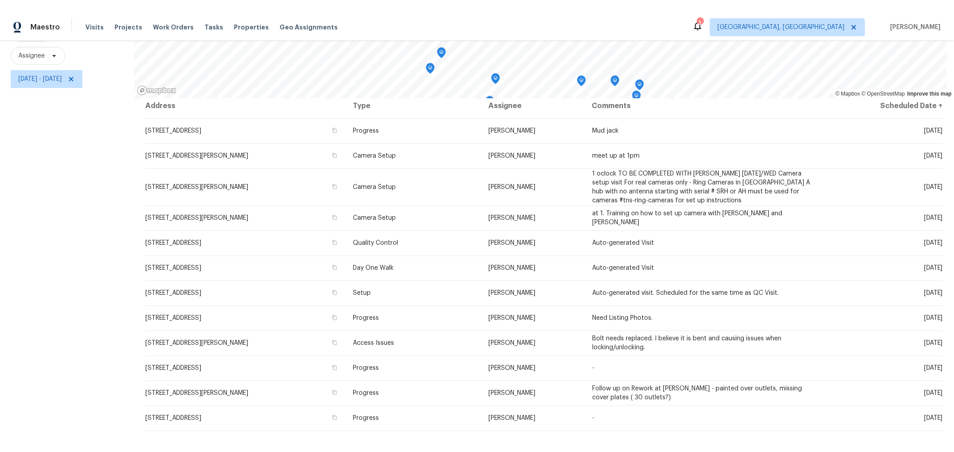
scroll to position [106, 0]
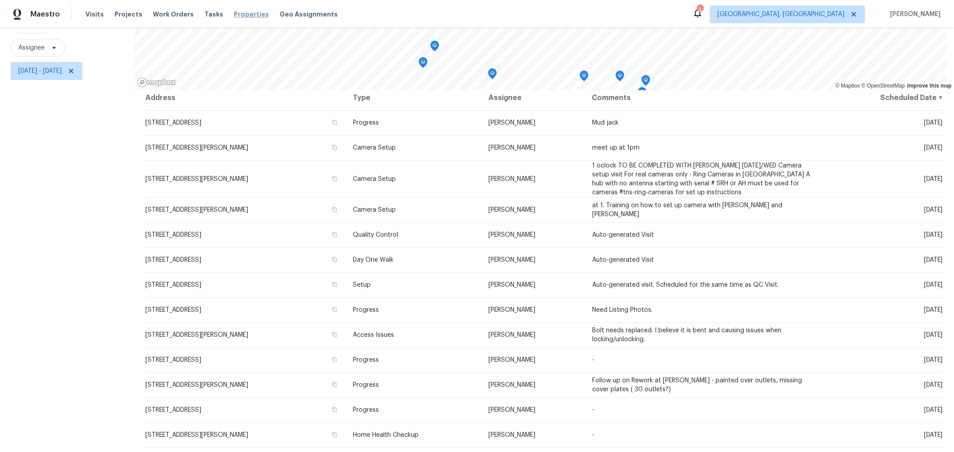
click at [244, 14] on span "Properties" at bounding box center [251, 14] width 35 height 9
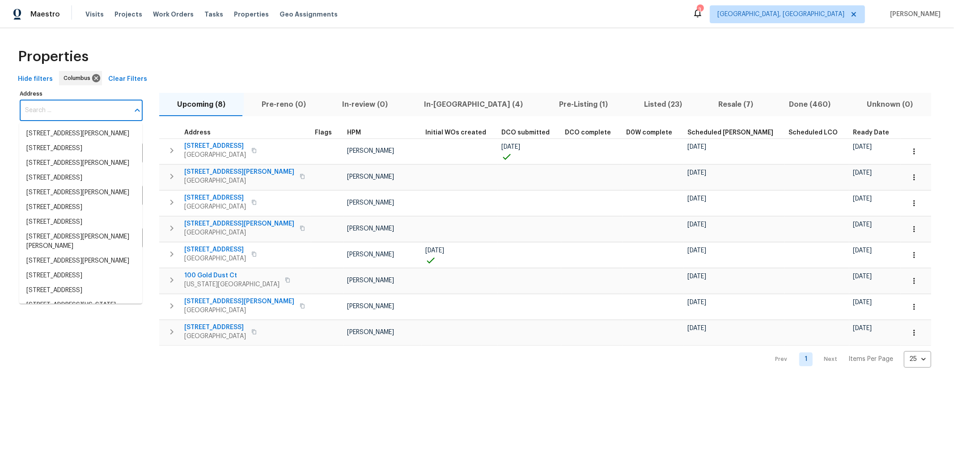
click at [59, 117] on input "Address" at bounding box center [75, 110] width 110 height 21
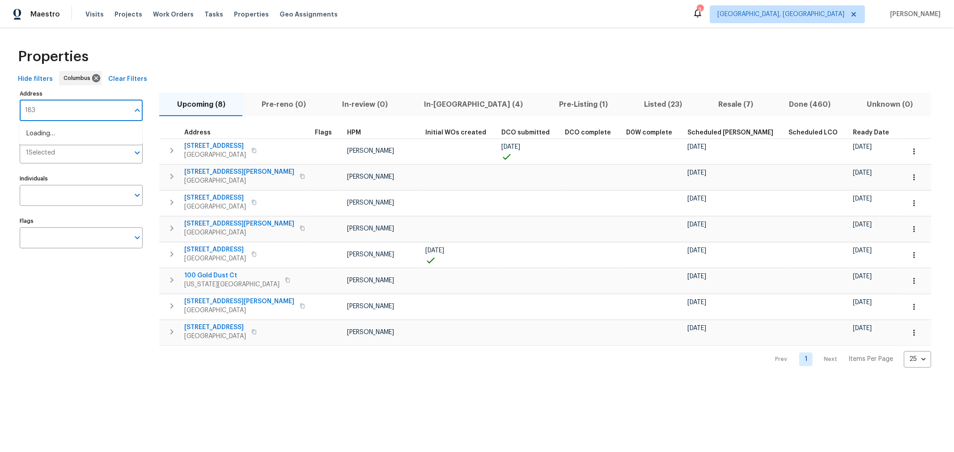
type input "1833"
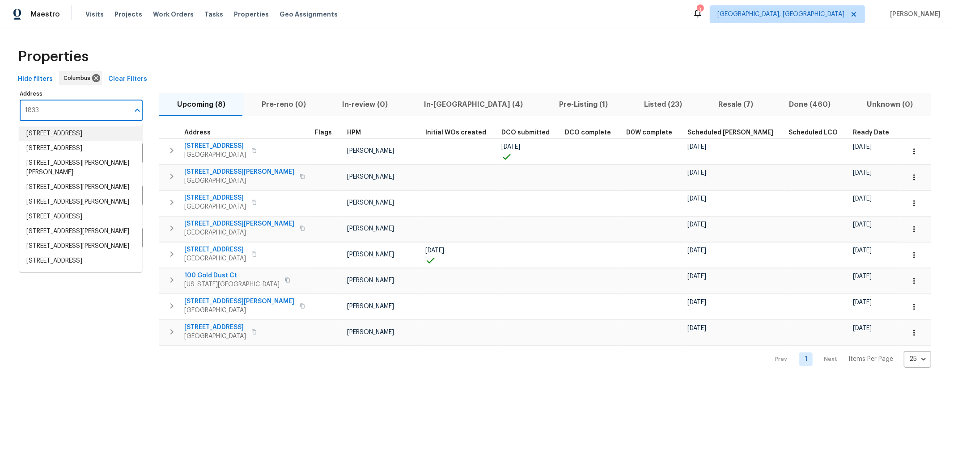
click at [90, 137] on li "1833 Brookfield Rd Columbus OH 43229" at bounding box center [80, 134] width 123 height 15
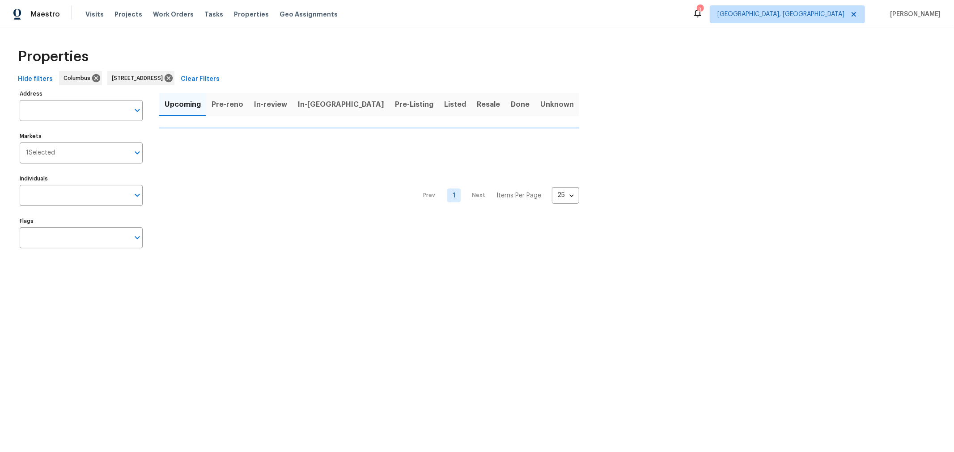
type input "1833 Brookfield Rd Columbus OH 43229"
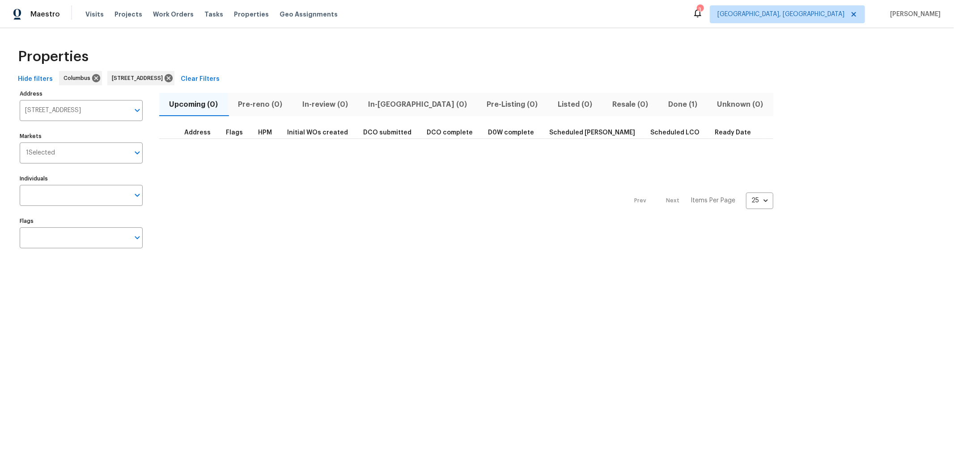
click at [663, 103] on span "Done (1)" at bounding box center [682, 104] width 38 height 13
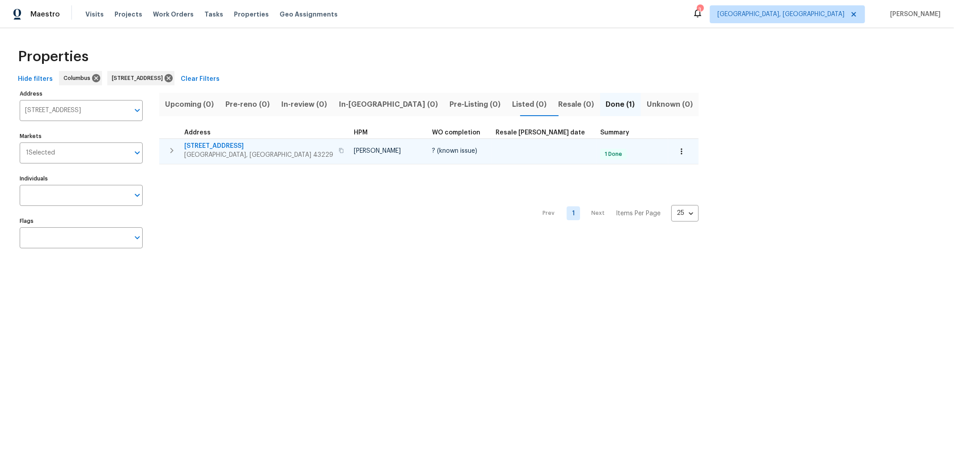
click at [218, 146] on span "[STREET_ADDRESS]" at bounding box center [258, 146] width 149 height 9
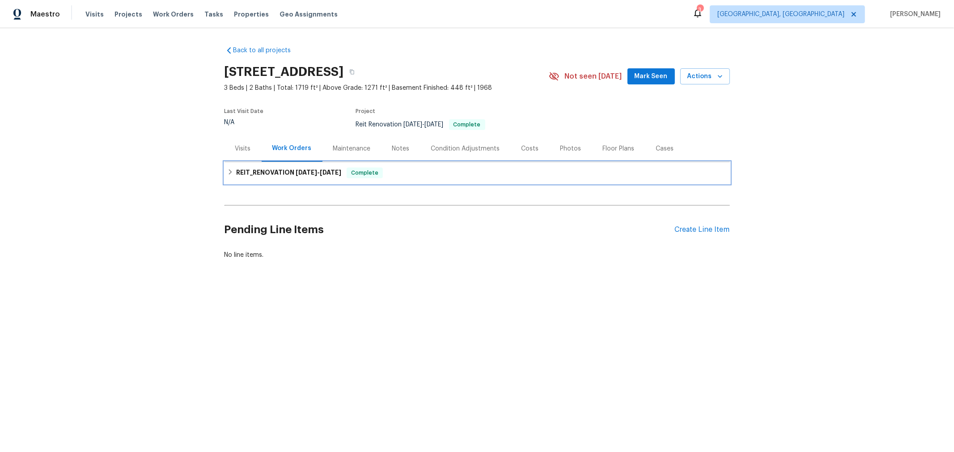
click at [277, 172] on h6 "REIT_RENOVATION [DATE] - [DATE]" at bounding box center [288, 173] width 105 height 11
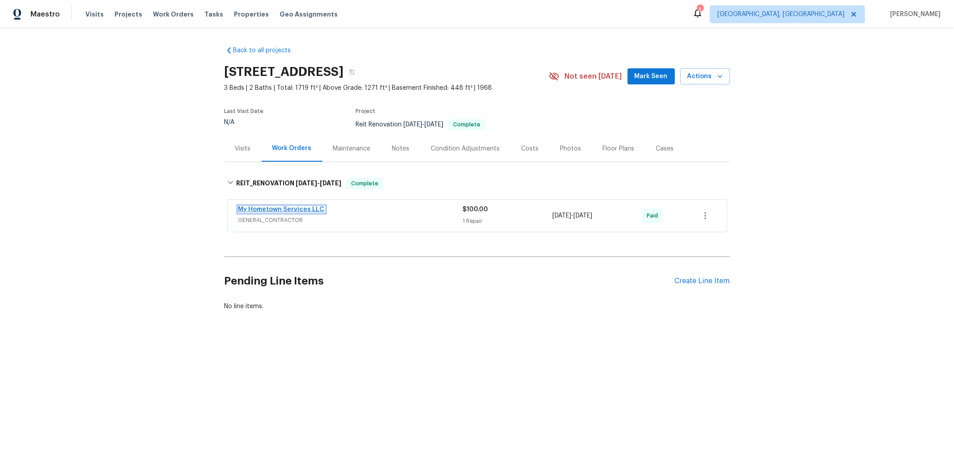
click at [276, 208] on link "My Hometown Services LLC" at bounding box center [281, 210] width 86 height 6
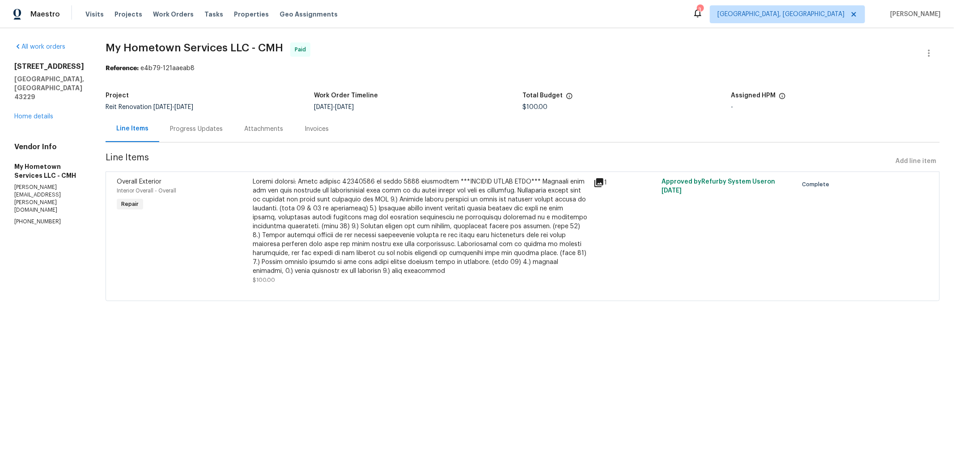
drag, startPoint x: 173, startPoint y: 132, endPoint x: 205, endPoint y: 139, distance: 32.1
click at [174, 132] on div "Progress Updates" at bounding box center [196, 129] width 53 height 9
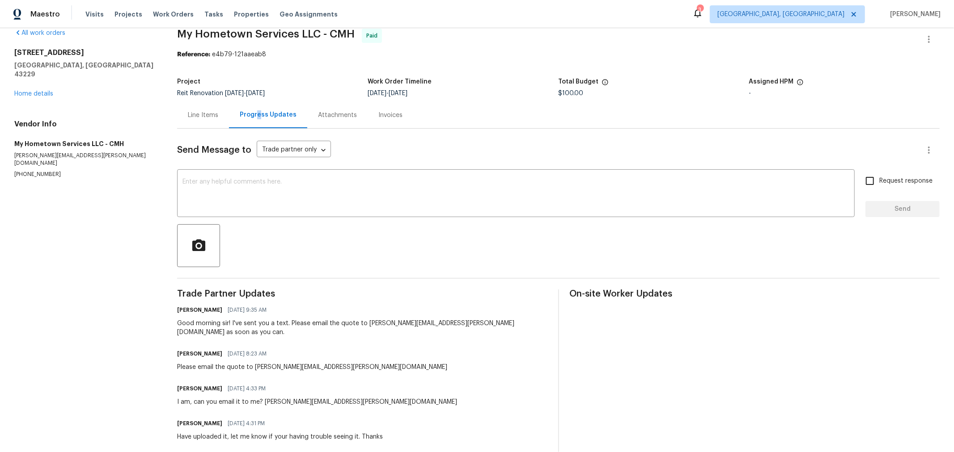
scroll to position [105, 0]
